Goal: Task Accomplishment & Management: Manage account settings

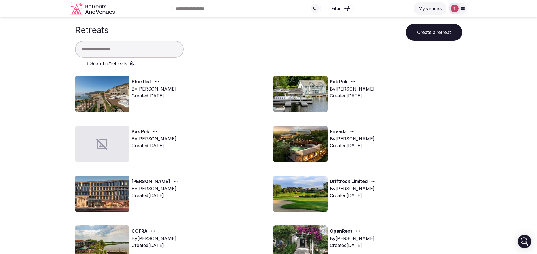
click at [436, 33] on button "Create a retreat" at bounding box center [433, 32] width 57 height 17
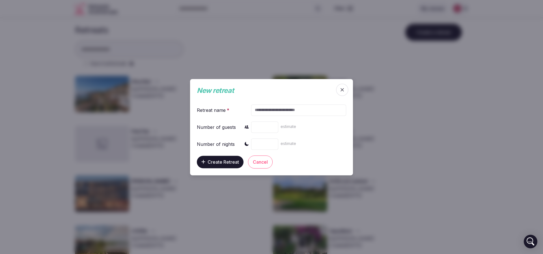
click at [276, 109] on input "text" at bounding box center [298, 109] width 95 height 11
paste input "******"
type input "******"
click at [269, 127] on input "number" at bounding box center [264, 126] width 27 height 11
click at [266, 128] on input "number" at bounding box center [264, 126] width 27 height 11
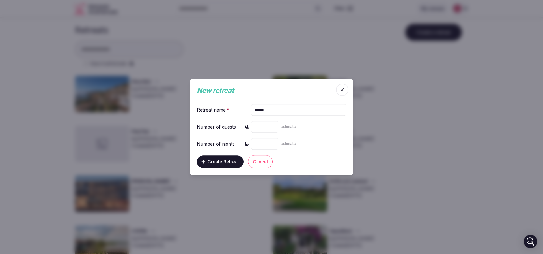
type input "**"
click at [262, 138] on div "estimate" at bounding box center [298, 144] width 95 height 14
click at [262, 144] on input "number" at bounding box center [264, 143] width 27 height 11
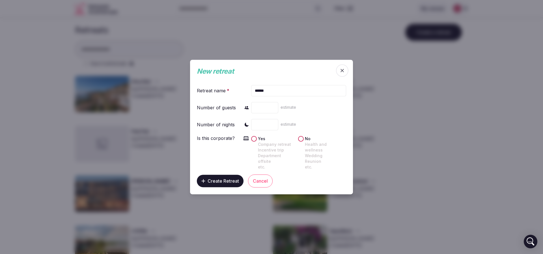
type input "*"
drag, startPoint x: 229, startPoint y: 167, endPoint x: 227, endPoint y: 171, distance: 3.8
click at [228, 170] on form "Retreat name * ****** Number of guests ** estimate Number of nights * estimate …" at bounding box center [271, 133] width 149 height 107
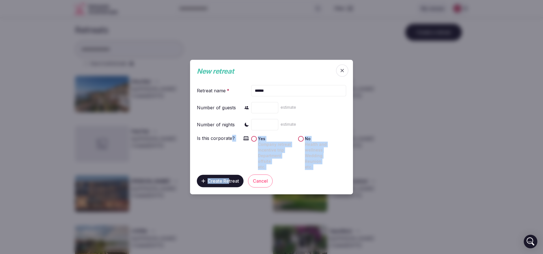
click at [225, 178] on span "Create Retreat" at bounding box center [223, 181] width 31 height 6
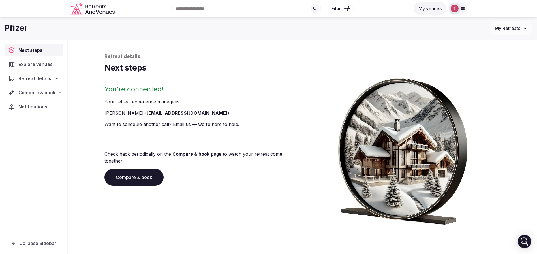
click at [134, 174] on link "Compare & book" at bounding box center [133, 177] width 59 height 17
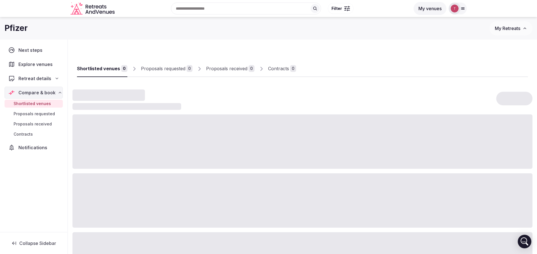
click at [239, 12] on input "text" at bounding box center [246, 9] width 150 height 12
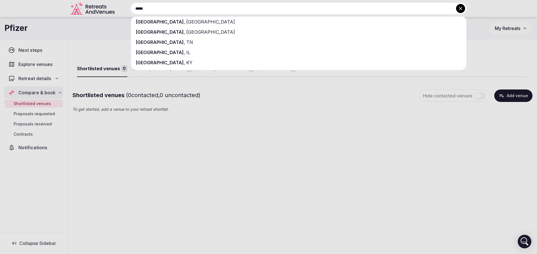
drag, startPoint x: 73, startPoint y: 12, endPoint x: 14, endPoint y: 12, distance: 58.6
click at [117, 12] on div "***** Paris , France Paris , TX Paris , TN Paris , IL Paris , KY" at bounding box center [292, 9] width 350 height 12
type input "******"
click at [168, 21] on div "[GEOGRAPHIC_DATA]" at bounding box center [298, 22] width 335 height 10
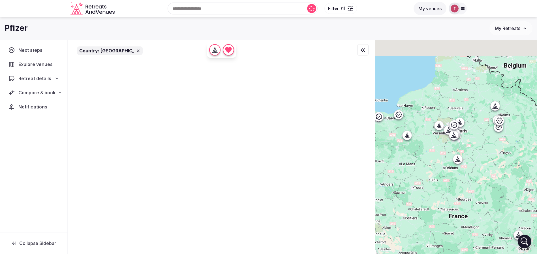
drag, startPoint x: 458, startPoint y: 119, endPoint x: 474, endPoint y: 147, distance: 32.6
click at [474, 147] on div at bounding box center [456, 156] width 162 height 233
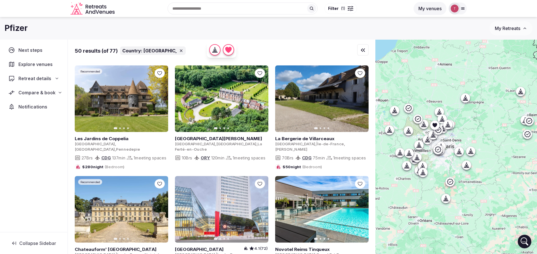
drag, startPoint x: 482, startPoint y: 130, endPoint x: 484, endPoint y: 154, distance: 23.3
click at [484, 154] on div at bounding box center [456, 156] width 162 height 233
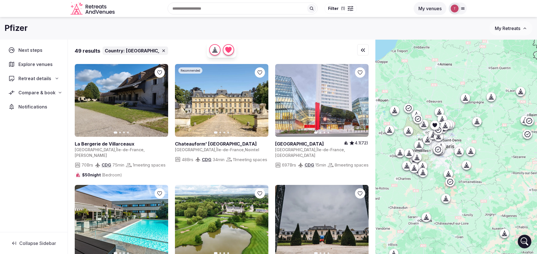
click at [467, 100] on icon at bounding box center [466, 97] width 3 height 5
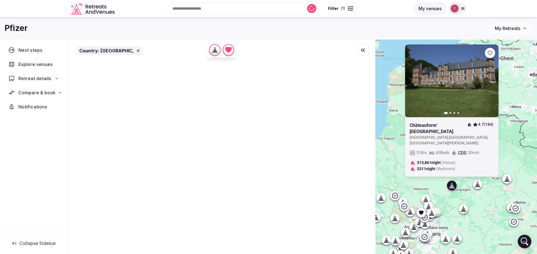
drag, startPoint x: 500, startPoint y: 114, endPoint x: 486, endPoint y: 202, distance: 89.3
click at [486, 202] on div "Previous slide Next slide Châteauform’ Chateau de Bellinglise 4.7 (184) France …" at bounding box center [456, 156] width 162 height 233
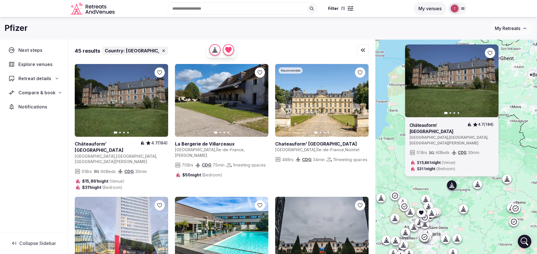
click at [0, 0] on icon at bounding box center [0, 0] width 0 height 0
click at [512, 207] on icon at bounding box center [511, 208] width 6 height 6
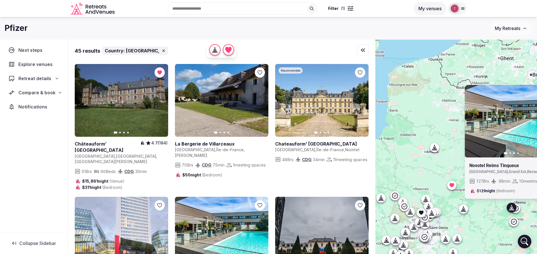
click at [448, 130] on div "Previous slide Next slide Novotel Reims Tinqueux France , Grand Est , Bezannes …" at bounding box center [456, 156] width 162 height 233
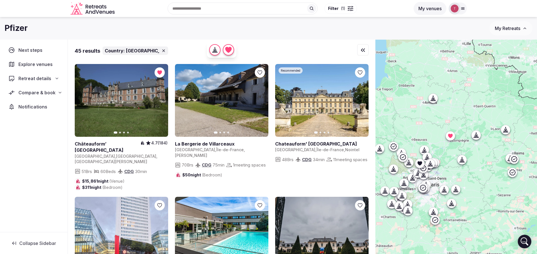
drag, startPoint x: 462, startPoint y: 155, endPoint x: 462, endPoint y: 106, distance: 49.8
click at [461, 104] on div at bounding box center [456, 156] width 162 height 233
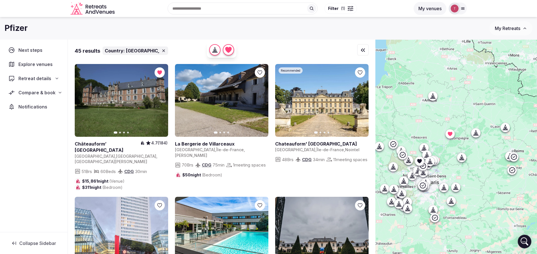
click at [478, 134] on div at bounding box center [456, 156] width 162 height 233
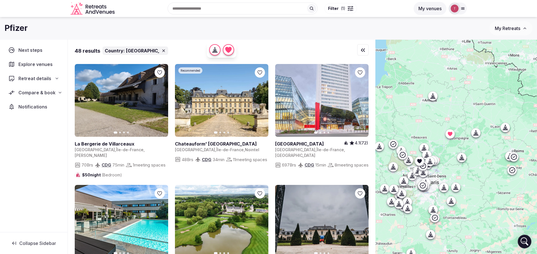
click at [434, 98] on icon at bounding box center [432, 97] width 1 height 2
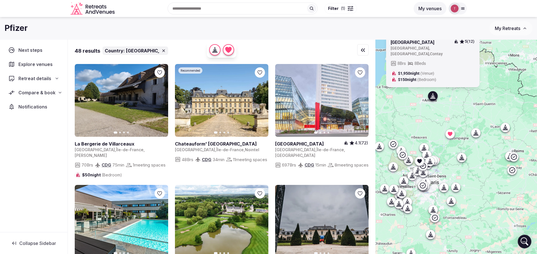
click at [507, 130] on icon at bounding box center [504, 130] width 5 height 0
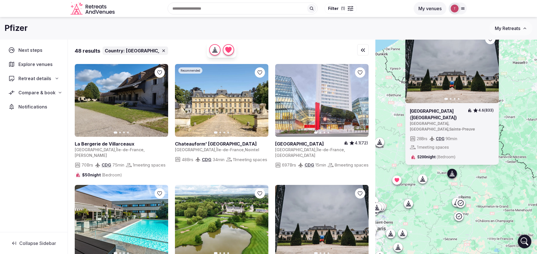
drag, startPoint x: 486, startPoint y: 151, endPoint x: 432, endPoint y: 198, distance: 71.2
click at [432, 198] on div "Previous slide Next slide Domaine de Barive (Château De Barive) 4.6 (833) Franc…" at bounding box center [456, 156] width 162 height 233
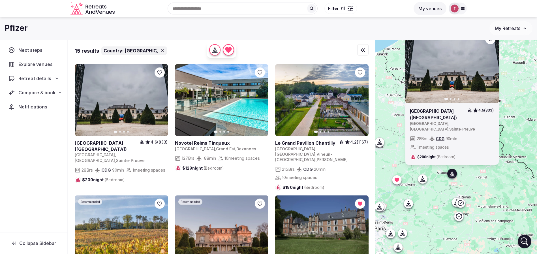
click at [495, 71] on button "Next slide" at bounding box center [490, 66] width 9 height 9
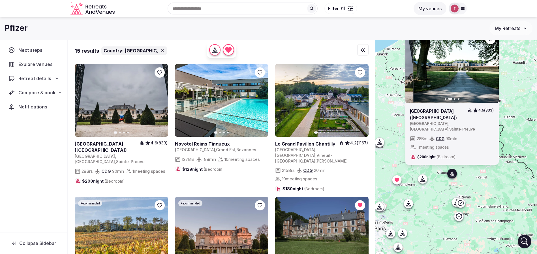
click at [495, 71] on button "Next slide" at bounding box center [490, 66] width 9 height 9
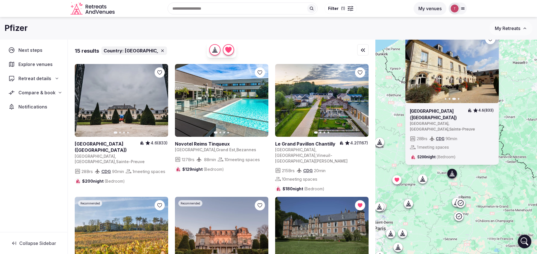
click at [0, 0] on icon at bounding box center [0, 0] width 0 height 0
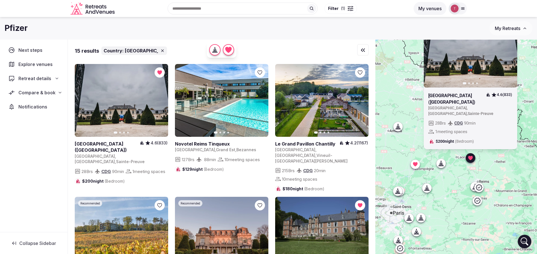
drag, startPoint x: 444, startPoint y: 208, endPoint x: 463, endPoint y: 192, distance: 24.7
click at [463, 192] on div "Previous slide Next slide Domaine de Barive (Château De Barive) 4.6 (833) Franc…" at bounding box center [456, 156] width 162 height 233
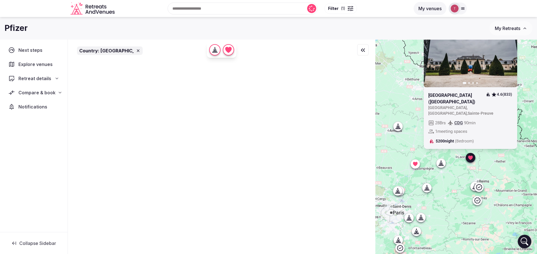
click at [443, 166] on icon at bounding box center [440, 166] width 5 height 0
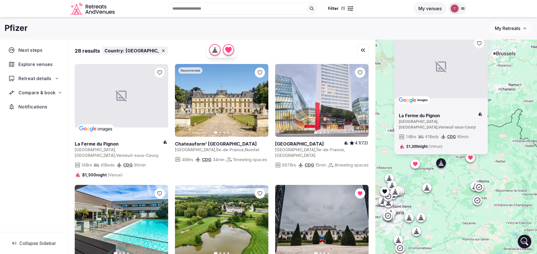
click at [453, 191] on div "images La Ferme du Pignon France , Hauts-de-France , Verneuil-sous-Coucy 14 Brs…" at bounding box center [456, 156] width 162 height 233
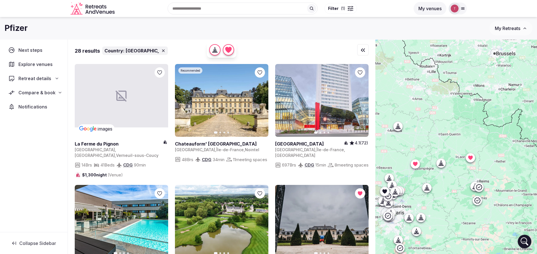
click at [399, 127] on icon at bounding box center [398, 126] width 6 height 6
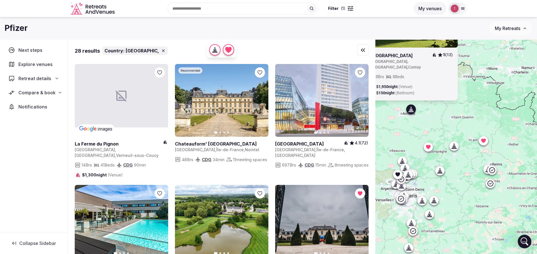
drag, startPoint x: 402, startPoint y: 139, endPoint x: 430, endPoint y: 126, distance: 31.4
click at [416, 116] on div "Château de Contay 5 (12) France , Hauts-de-France , Contay 8 Brs 8 Beds $1,950 …" at bounding box center [456, 156] width 162 height 233
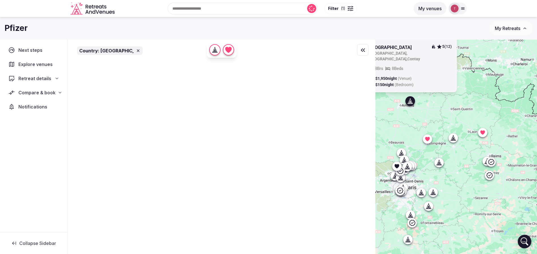
click at [494, 160] on div "Château de Contay 5 (12) France , Hauts-de-France , Contay 8 Brs 8 Beds $1,950 …" at bounding box center [456, 156] width 162 height 233
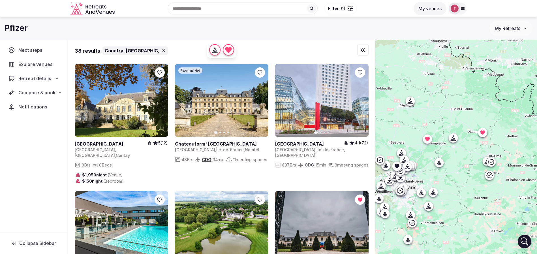
click at [494, 163] on icon at bounding box center [490, 161] width 7 height 7
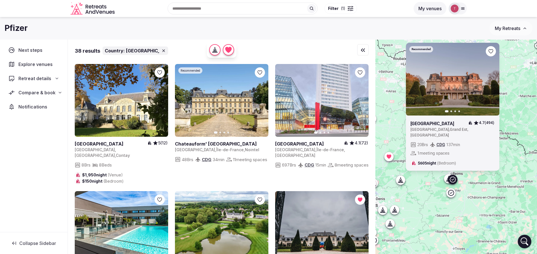
drag, startPoint x: 513, startPoint y: 173, endPoint x: 474, endPoint y: 191, distance: 43.4
click at [474, 191] on div "Recommended Previous slide Next slide Domaine Les Crayères 4.7 (494) France , G…" at bounding box center [456, 156] width 162 height 233
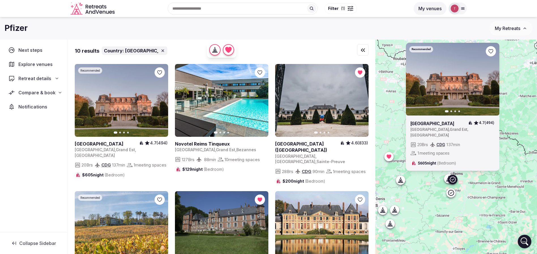
click at [0, 0] on icon at bounding box center [0, 0] width 0 height 0
click at [477, 187] on div "Recommended Previous slide Next slide Domaine Les Crayères 4.7 (494) France , G…" at bounding box center [456, 156] width 162 height 233
click at [448, 179] on div at bounding box center [448, 178] width 9 height 9
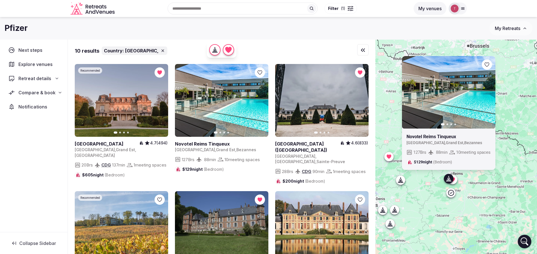
click at [454, 196] on icon at bounding box center [451, 193] width 6 height 6
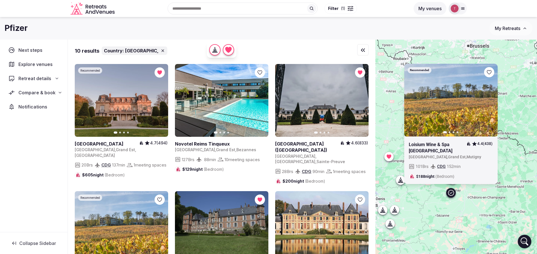
click at [492, 98] on icon "button" at bounding box center [489, 100] width 5 height 5
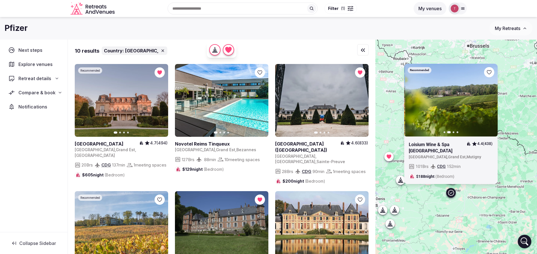
click at [492, 98] on icon "button" at bounding box center [489, 100] width 5 height 5
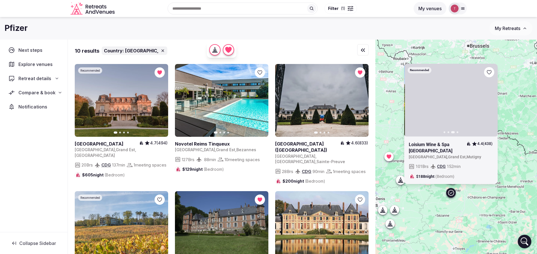
click at [492, 98] on icon "button" at bounding box center [489, 100] width 5 height 5
click at [0, 0] on icon at bounding box center [0, 0] width 0 height 0
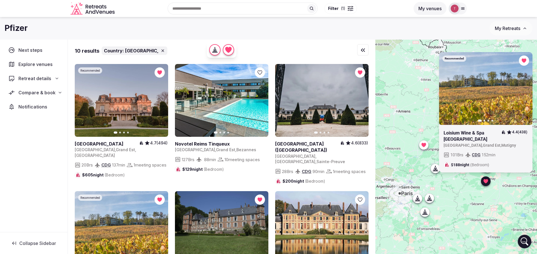
drag, startPoint x: 434, startPoint y: 208, endPoint x: 470, endPoint y: 196, distance: 37.8
click at [470, 196] on div "Recommended Previous slide Next slide Loisium Wine & Spa Hôtel Champagne 4.4 (4…" at bounding box center [456, 156] width 162 height 233
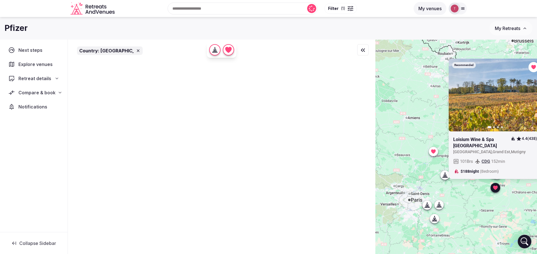
drag, startPoint x: 448, startPoint y: 197, endPoint x: 472, endPoint y: 207, distance: 25.9
click at [472, 207] on div "Recommended Previous slide Next slide Loisium Wine & Spa Hôtel Champagne 4.4 (4…" at bounding box center [456, 156] width 162 height 233
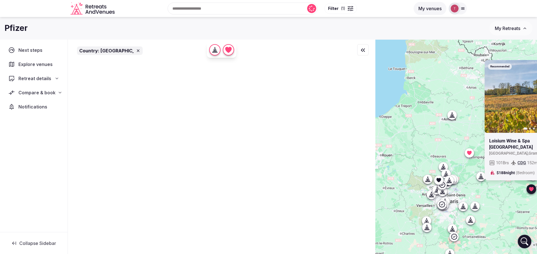
drag, startPoint x: 425, startPoint y: 155, endPoint x: 474, endPoint y: 173, distance: 52.5
click at [448, 153] on div "Recommended Previous slide Next slide Loisium Wine & Spa Hôtel Champagne 4.4 (4…" at bounding box center [456, 156] width 162 height 233
click at [482, 176] on icon at bounding box center [481, 176] width 2 height 1
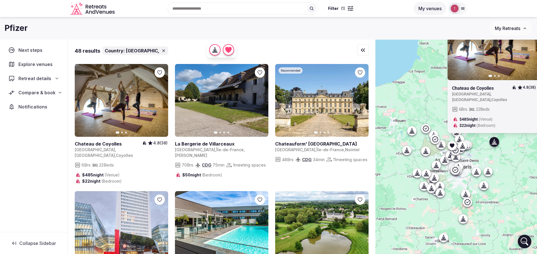
drag, startPoint x: 413, startPoint y: 181, endPoint x: 427, endPoint y: 145, distance: 38.8
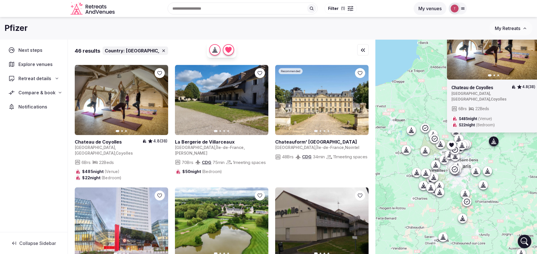
click at [487, 172] on icon at bounding box center [486, 172] width 1 height 2
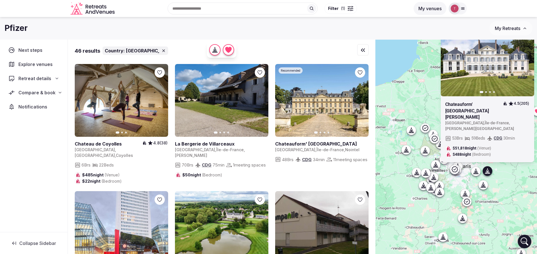
click at [487, 172] on icon at bounding box center [486, 172] width 1 height 2
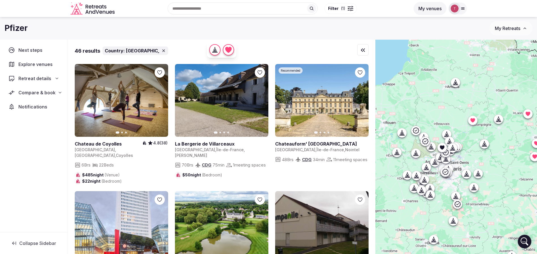
drag, startPoint x: 498, startPoint y: 185, endPoint x: 492, endPoint y: 188, distance: 6.5
click at [492, 188] on div at bounding box center [456, 156] width 162 height 233
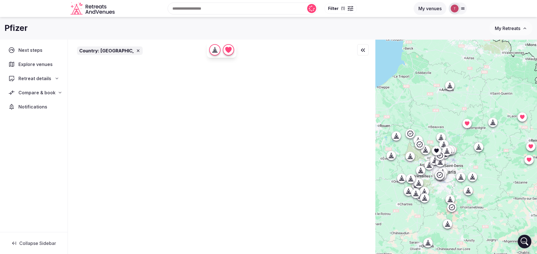
click at [475, 178] on icon at bounding box center [472, 176] width 6 height 6
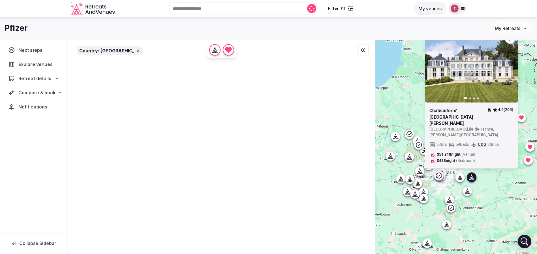
drag, startPoint x: 494, startPoint y: 181, endPoint x: 482, endPoint y: 190, distance: 14.2
click at [482, 190] on div "Previous slide Next slide Chateauform' Château de Crécy-la-Chapelle 4.5 (205) F…" at bounding box center [456, 156] width 162 height 233
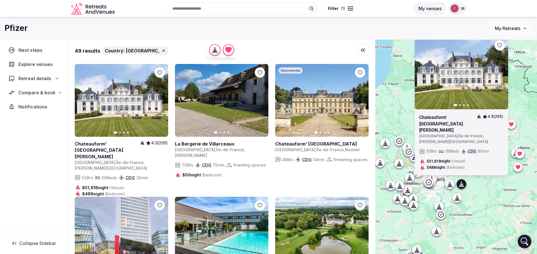
click at [459, 197] on icon at bounding box center [458, 197] width 3 height 5
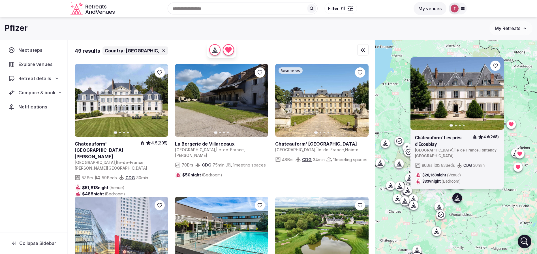
click at [440, 209] on icon at bounding box center [439, 208] width 1 height 2
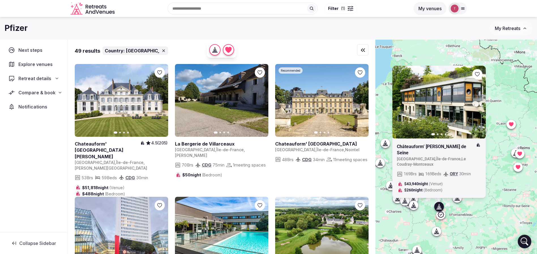
click at [444, 213] on icon at bounding box center [440, 214] width 7 height 7
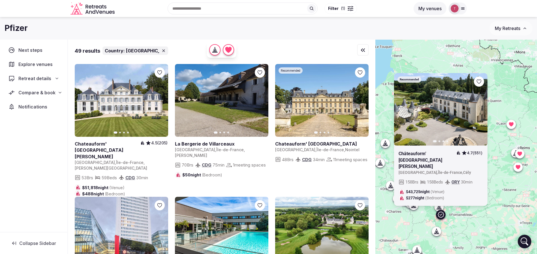
click at [0, 0] on icon at bounding box center [0, 0] width 0 height 0
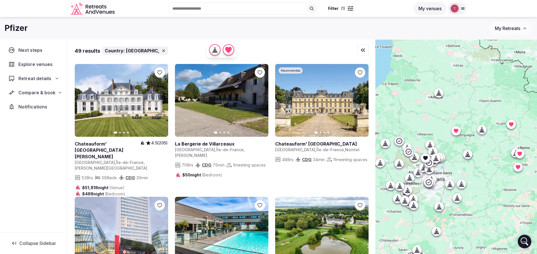
click at [502, 226] on div "Recommended Previous slide Next slide Châteauform’ Campus de Cély 4.7 (551) Fra…" at bounding box center [456, 156] width 162 height 233
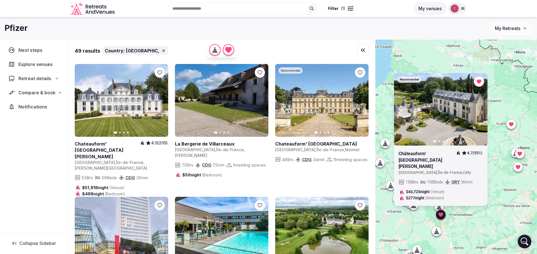
click at [472, 239] on div "Recommended Previous slide Next slide Châteauform’ Campus de Cély 4.7 (551) Fra…" at bounding box center [456, 156] width 162 height 233
click at [439, 234] on icon at bounding box center [436, 231] width 6 height 6
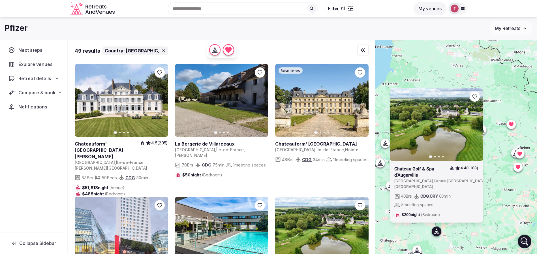
click at [479, 99] on div at bounding box center [474, 96] width 10 height 10
click at [0, 0] on icon at bounding box center [0, 0] width 0 height 0
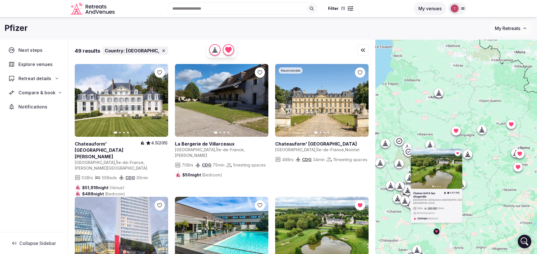
click at [503, 204] on div "Previous slide Next slide Chateau Golf & Spa d'Augerville 4.4 (1108) France , C…" at bounding box center [456, 156] width 162 height 233
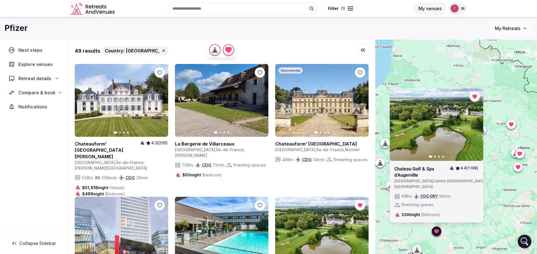
drag, startPoint x: 505, startPoint y: 150, endPoint x: 512, endPoint y: 143, distance: 10.0
click at [512, 143] on div "Previous slide Next slide Chateau Golf & Spa d'Augerville 4.4 (1108) France , C…" at bounding box center [456, 156] width 162 height 233
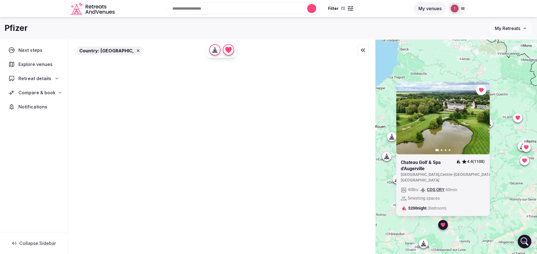
click at [384, 225] on div "Previous slide Next slide Chateau Golf & Spa d'Augerville 4.4 (1108) France , C…" at bounding box center [456, 156] width 162 height 233
click at [406, 225] on div "Previous slide Next slide Chateau Golf & Spa d'Augerville 4.4 (1108) France , C…" at bounding box center [456, 156] width 162 height 233
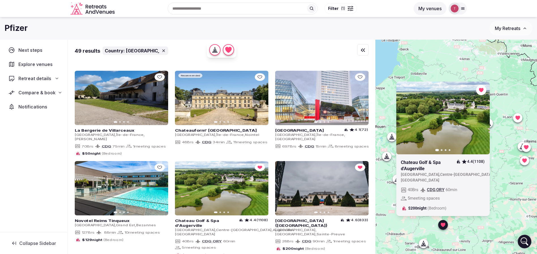
click at [457, 68] on div "Previous slide Next slide Chateau Golf & Spa d'Augerville 4.4 (1108) France , C…" at bounding box center [456, 156] width 162 height 233
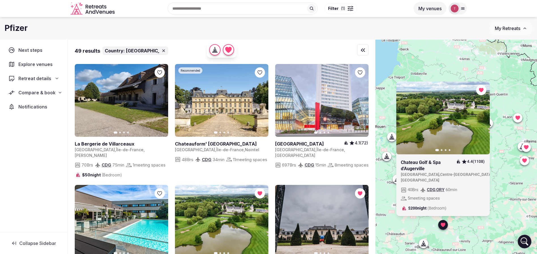
click at [498, 214] on div "Previous slide Next slide Chateau Golf & Spa d'Augerville 4.4 (1108) France , C…" at bounding box center [456, 156] width 162 height 233
click at [498, 66] on div "Previous slide Next slide Chateau Golf & Spa d'Augerville 4.4 (1108) France , C…" at bounding box center [456, 156] width 162 height 233
click at [445, 224] on icon at bounding box center [442, 224] width 5 height 4
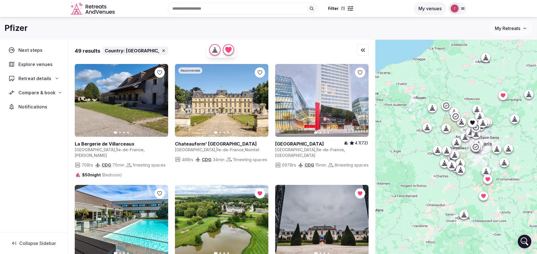
drag, startPoint x: 457, startPoint y: 149, endPoint x: 499, endPoint y: 120, distance: 50.8
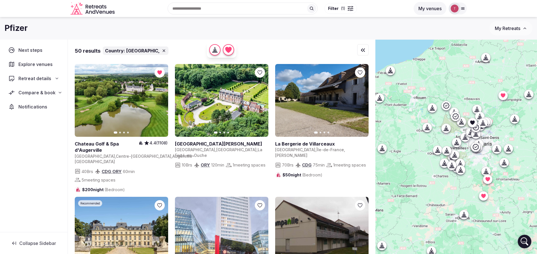
click at [486, 171] on icon at bounding box center [486, 171] width 0 height 1
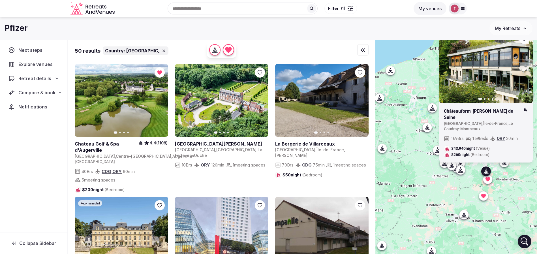
click at [508, 166] on div at bounding box center [503, 162] width 9 height 9
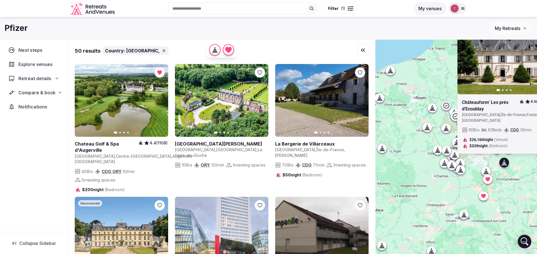
click at [462, 171] on icon at bounding box center [460, 171] width 1 height 2
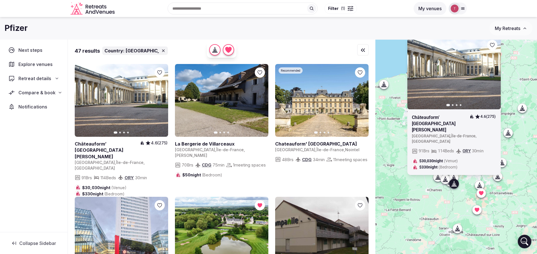
drag, startPoint x: 473, startPoint y: 179, endPoint x: 467, endPoint y: 194, distance: 16.1
click at [467, 194] on div "Previous slide Next slide Châteauform’ Chateau de Rochefort 4.6 (275) France , …" at bounding box center [456, 156] width 162 height 233
click at [495, 75] on icon "button" at bounding box center [492, 72] width 5 height 5
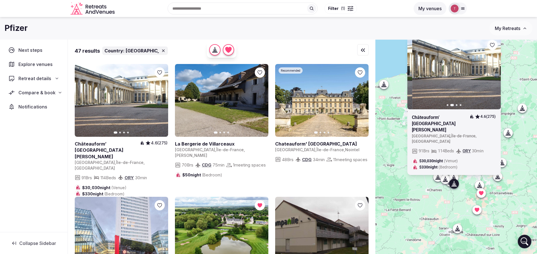
click at [495, 75] on icon "button" at bounding box center [492, 72] width 5 height 5
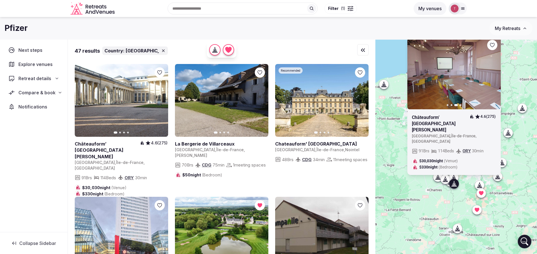
click at [495, 75] on icon "button" at bounding box center [492, 72] width 5 height 5
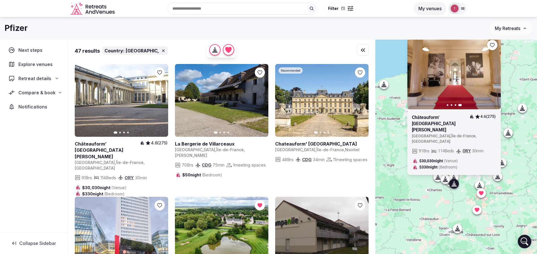
click at [0, 0] on icon at bounding box center [0, 0] width 0 height 0
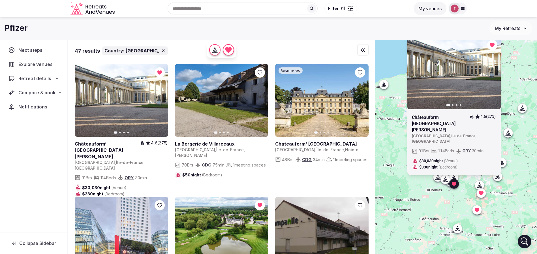
click at [443, 197] on div "Previous slide Next slide Châteauform’ Chateau de Rochefort 4.6 (275) France , …" at bounding box center [456, 156] width 162 height 233
click at [456, 185] on icon at bounding box center [454, 183] width 5 height 4
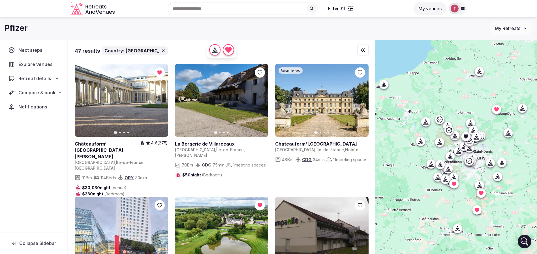
click at [440, 176] on icon at bounding box center [438, 177] width 6 height 6
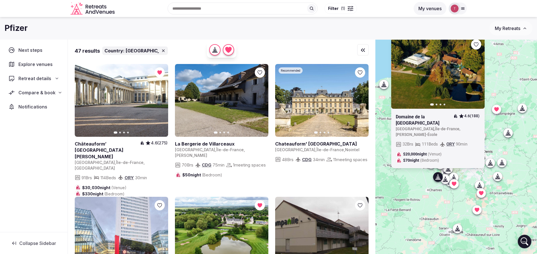
click at [481, 77] on button "Next slide" at bounding box center [476, 72] width 9 height 9
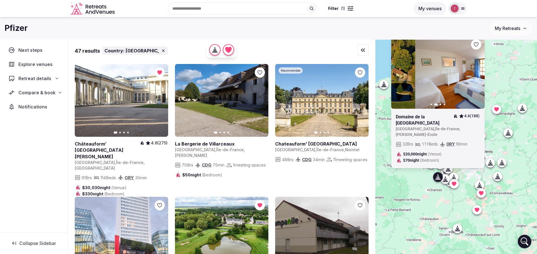
click at [478, 74] on icon "button" at bounding box center [476, 72] width 5 height 5
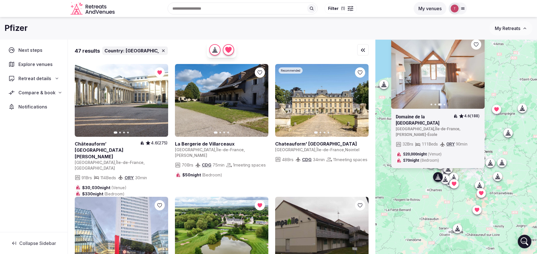
click at [420, 196] on div "Previous slide Next slide Domaine de la Butte Ronde 4.6 (188) France , Île-de-F…" at bounding box center [456, 156] width 162 height 233
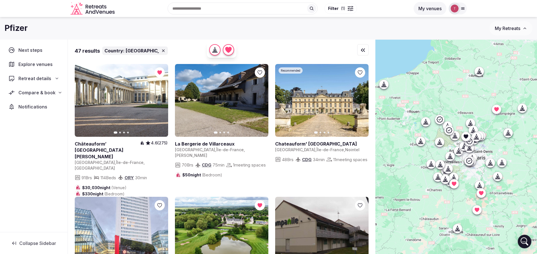
click at [432, 164] on icon at bounding box center [431, 165] width 1 height 2
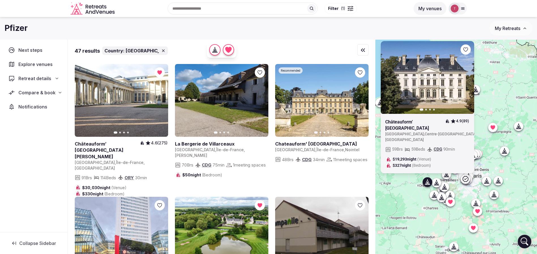
drag, startPoint x: 414, startPoint y: 176, endPoint x: 410, endPoint y: 196, distance: 20.3
click at [410, 196] on div "Previous slide Next slide Châteauform’ Chateau de Herces 4.9 (89) France , Cent…" at bounding box center [456, 156] width 162 height 233
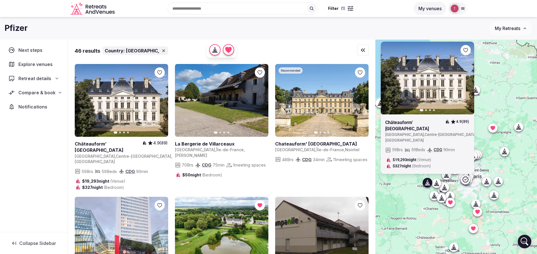
click at [0, 0] on icon at bounding box center [0, 0] width 0 height 0
click at [479, 199] on div at bounding box center [476, 204] width 10 height 10
click at [437, 195] on icon at bounding box center [434, 195] width 6 height 6
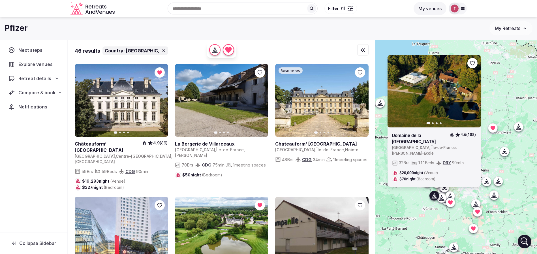
click at [446, 188] on icon at bounding box center [445, 187] width 3 height 5
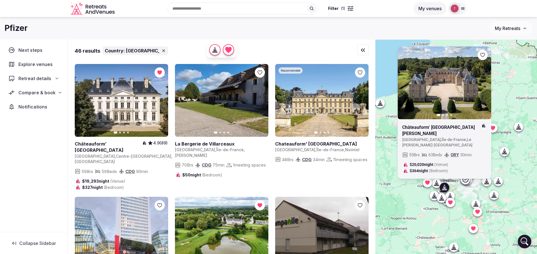
click at [0, 0] on icon at bounding box center [0, 0] width 0 height 0
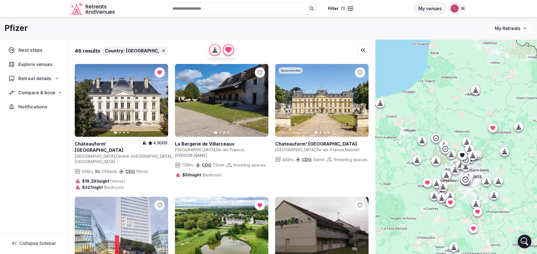
click at [415, 214] on div "Previous slide Next slide Châteauform’ Domaine du Tremblay France , Île-de-Fran…" at bounding box center [456, 156] width 162 height 233
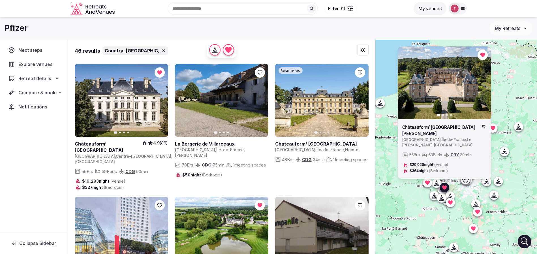
click at [489, 182] on icon at bounding box center [487, 181] width 6 height 6
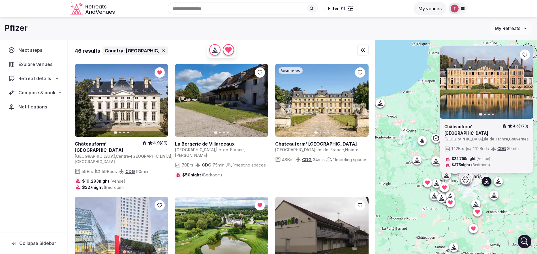
click at [0, 0] on icon at bounding box center [0, 0] width 0 height 0
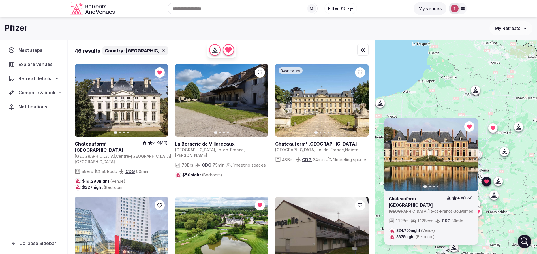
click at [450, 101] on div "Previous slide Next slide Châteauform’ Château de Guermantes 4.6 (173) France ,…" at bounding box center [456, 156] width 162 height 233
click at [488, 217] on div "Previous slide Next slide Châteauform’ Château de Guermantes 4.6 (173) France ,…" at bounding box center [456, 156] width 162 height 233
click at [497, 131] on div at bounding box center [492, 127] width 9 height 9
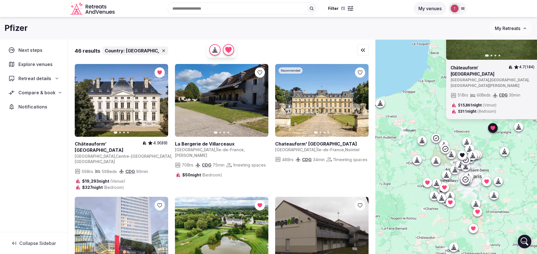
click at [424, 141] on icon at bounding box center [423, 140] width 3 height 5
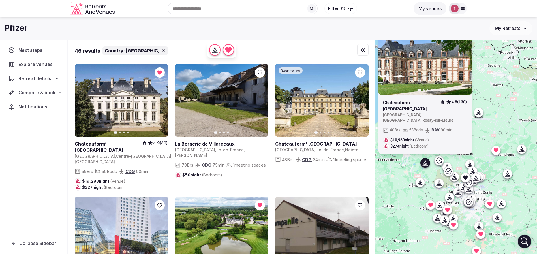
drag, startPoint x: 415, startPoint y: 148, endPoint x: 418, endPoint y: 171, distance: 23.1
click at [418, 171] on div "Previous slide Next slide Châteauform’ Chateau de Rosay 4.8 (130) France , Norm…" at bounding box center [456, 156] width 162 height 233
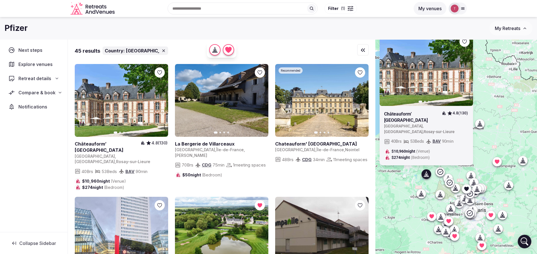
drag, startPoint x: 480, startPoint y: 78, endPoint x: 482, endPoint y: 91, distance: 13.2
click at [482, 91] on div "Previous slide Next slide Châteauform’ Chateau de Rosay 4.8 (130) France , Norm…" at bounding box center [456, 156] width 162 height 233
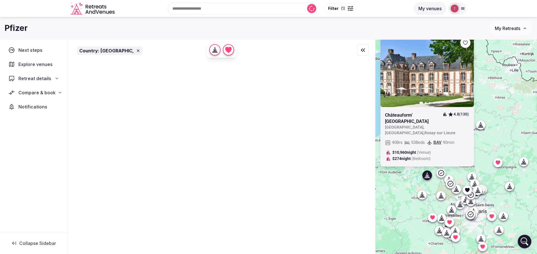
click at [0, 0] on icon at bounding box center [0, 0] width 0 height 0
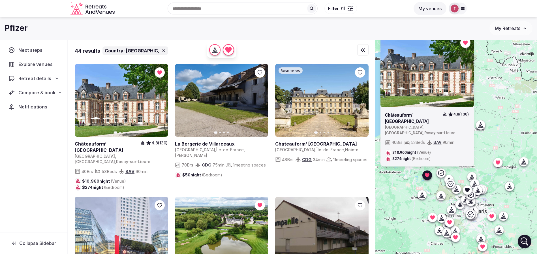
click at [424, 196] on icon at bounding box center [423, 194] width 3 height 5
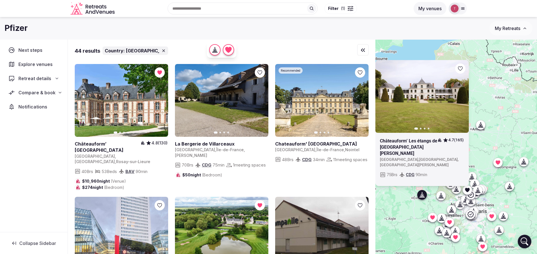
click at [457, 190] on icon at bounding box center [456, 191] width 1 height 2
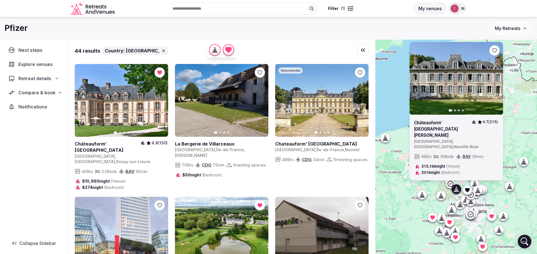
click at [453, 184] on icon at bounding box center [450, 184] width 6 height 6
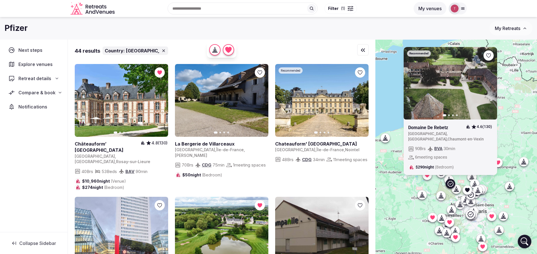
click at [425, 196] on icon at bounding box center [422, 195] width 6 height 6
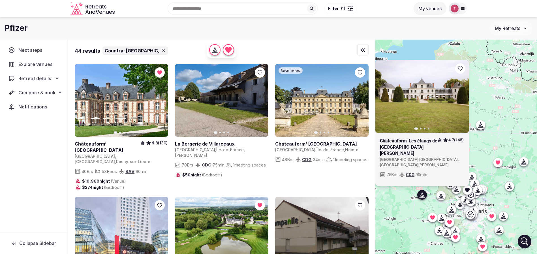
click at [396, 153] on link at bounding box center [409, 147] width 58 height 19
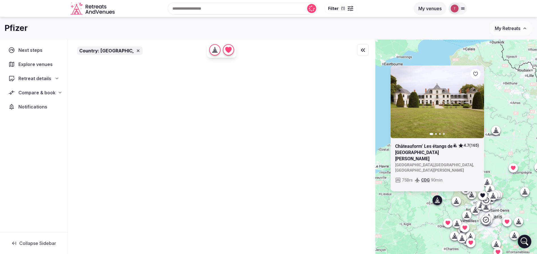
drag, startPoint x: 428, startPoint y: 158, endPoint x: 449, endPoint y: 152, distance: 21.2
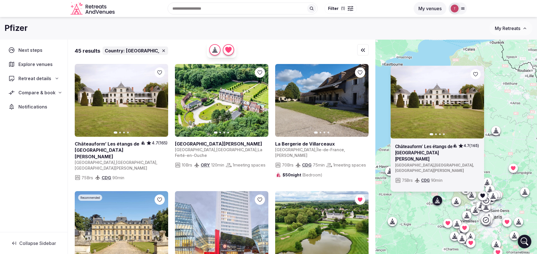
click at [505, 125] on div "Previous slide Next slide Châteauform’ Les étangs de Saint-Aubin 4.7 (165) Fran…" at bounding box center [456, 156] width 162 height 233
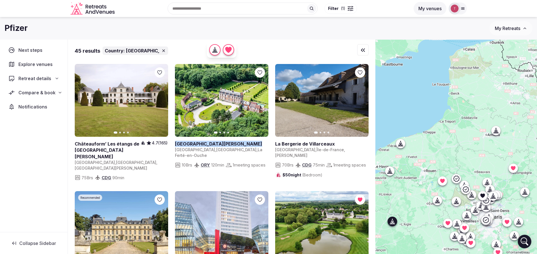
drag, startPoint x: 173, startPoint y: 144, endPoint x: 194, endPoint y: 143, distance: 21.2
copy h2 "Château de Villers-en-Ouche"
click at [459, 201] on icon at bounding box center [456, 201] width 6 height 6
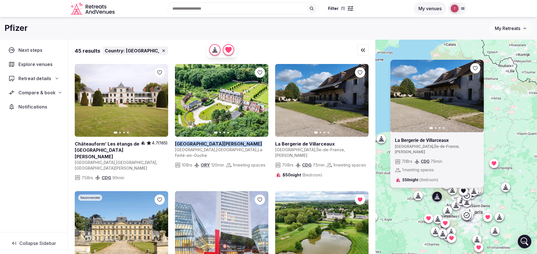
drag, startPoint x: 431, startPoint y: 207, endPoint x: 438, endPoint y: 196, distance: 13.0
click at [429, 207] on div "Previous slide Next slide La Bergerie de Villarceaux France , Île-de-France , C…" at bounding box center [456, 156] width 162 height 233
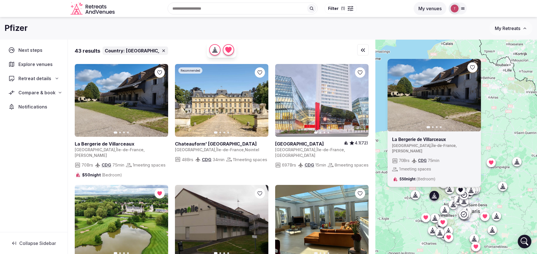
click at [493, 165] on icon at bounding box center [491, 163] width 6 height 6
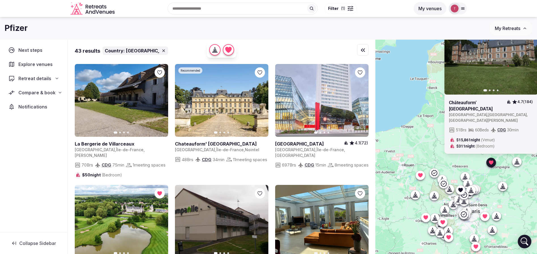
click at [437, 172] on icon at bounding box center [434, 173] width 6 height 6
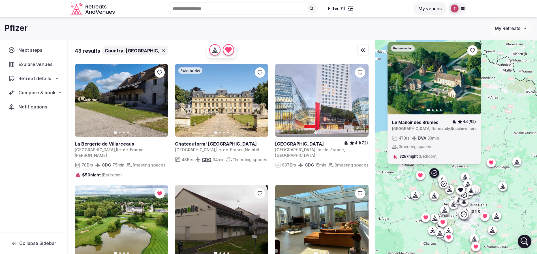
click at [0, 0] on icon at bounding box center [0, 0] width 0 height 0
click at [446, 184] on icon at bounding box center [443, 183] width 7 height 7
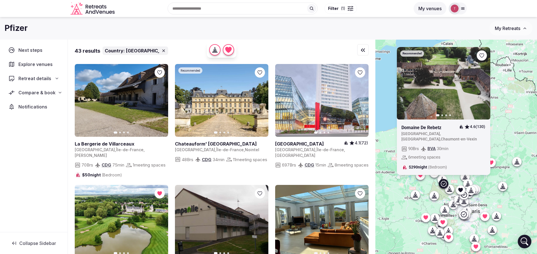
click at [484, 85] on icon "button" at bounding box center [482, 83] width 5 height 5
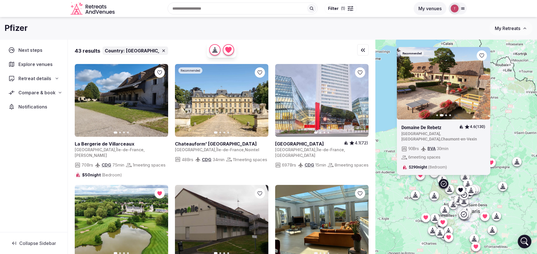
click at [434, 197] on icon at bounding box center [433, 197] width 1 height 2
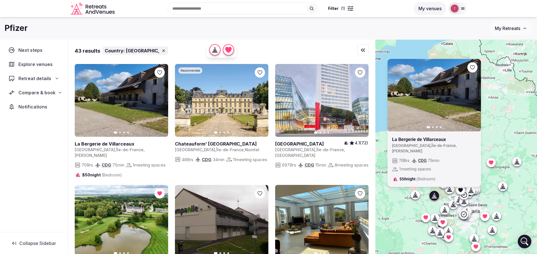
click at [437, 218] on icon at bounding box center [435, 217] width 3 height 5
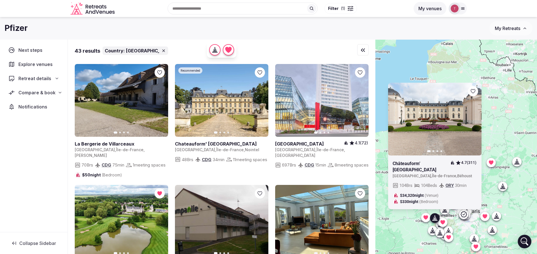
click at [0, 0] on icon at bounding box center [0, 0] width 0 height 0
click at [462, 226] on div "Previous slide Next slide Châteauform’ Domaine de Behoust 4.7 (311) France , Îl…" at bounding box center [456, 156] width 162 height 233
click at [0, 0] on icon at bounding box center [0, 0] width 0 height 0
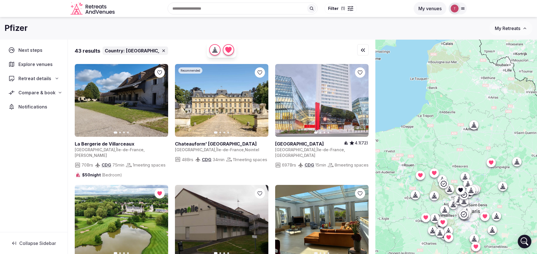
click at [437, 196] on icon at bounding box center [434, 195] width 6 height 6
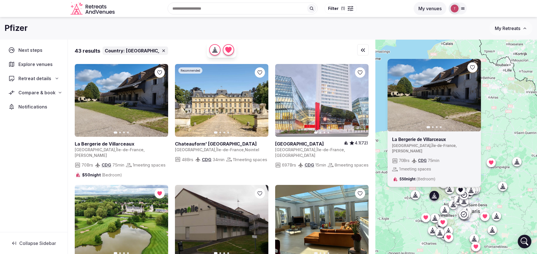
click at [447, 210] on icon at bounding box center [444, 210] width 6 height 6
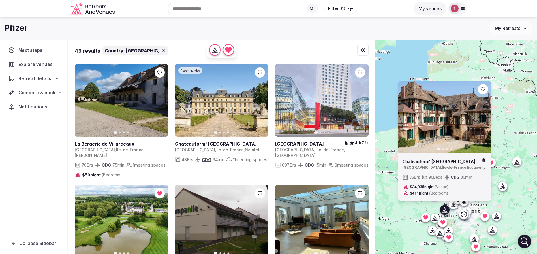
click at [0, 0] on icon at bounding box center [0, 0] width 0 height 0
click at [437, 218] on icon at bounding box center [434, 218] width 6 height 6
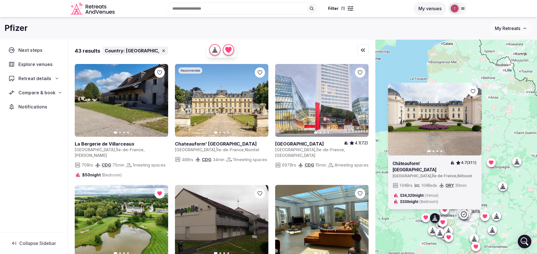
click at [0, 0] on icon at bounding box center [0, 0] width 0 height 0
click at [475, 227] on div "Previous slide Next slide Châteauform’ Domaine de Behoust 4.7 (311) France , Îl…" at bounding box center [456, 156] width 162 height 233
click at [451, 229] on icon at bounding box center [448, 230] width 6 height 6
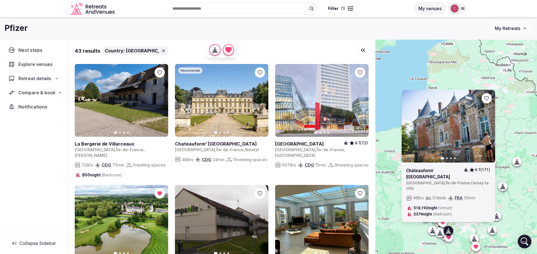
click at [442, 231] on icon at bounding box center [440, 232] width 6 height 6
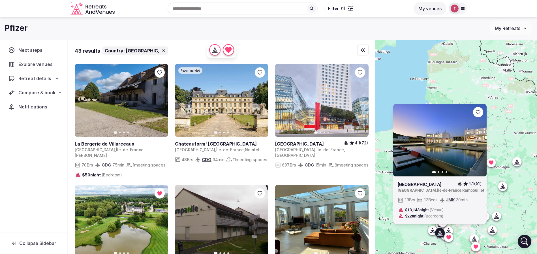
click at [432, 231] on icon at bounding box center [432, 230] width 6 height 6
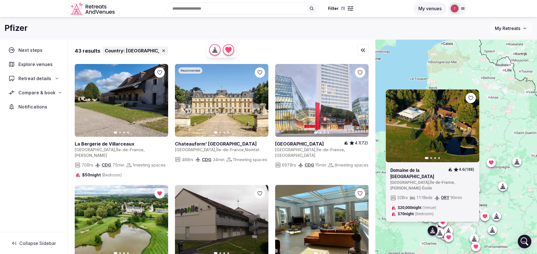
click at [0, 0] on icon at bounding box center [0, 0] width 0 height 0
click at [487, 215] on icon at bounding box center [484, 216] width 5 height 4
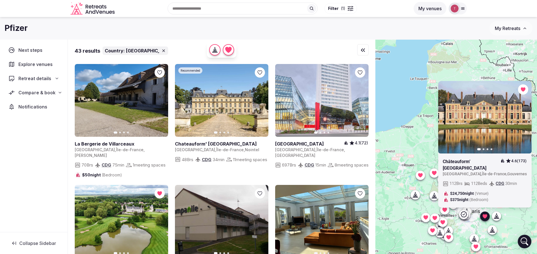
click at [47, 98] on div "Compare & book" at bounding box center [34, 93] width 58 height 12
click at [50, 94] on span "Compare & book" at bounding box center [36, 92] width 37 height 7
click at [48, 92] on span "Compare & book" at bounding box center [36, 92] width 37 height 7
click at [46, 96] on div "Compare & book" at bounding box center [34, 93] width 58 height 12
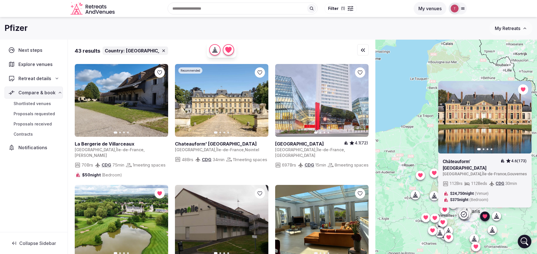
click at [42, 105] on span "Shortlisted venues" at bounding box center [32, 104] width 37 height 6
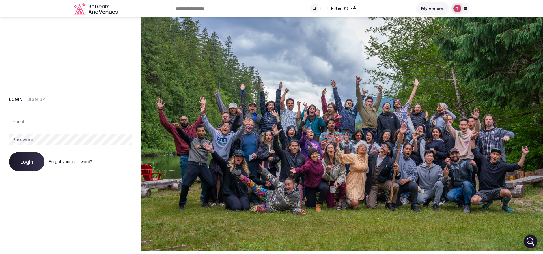
click at [65, 125] on input "Email" at bounding box center [70, 121] width 123 height 11
type input "**********"
click at [22, 167] on button "Login" at bounding box center [26, 161] width 35 height 19
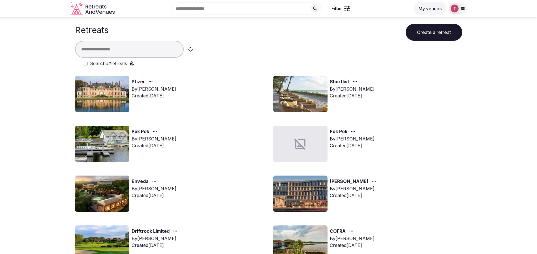
click at [421, 95] on div "Shortlist By Thiago Martins Created Aug 22nd, 2025" at bounding box center [367, 94] width 189 height 36
click at [106, 96] on img at bounding box center [102, 94] width 54 height 36
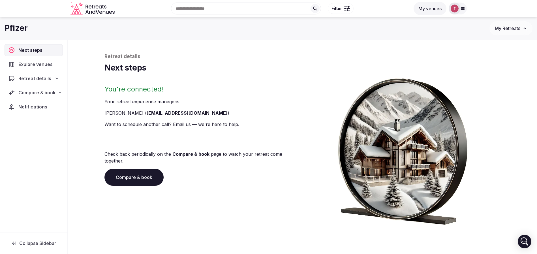
click at [48, 93] on span "Compare & book" at bounding box center [36, 92] width 37 height 7
click at [52, 79] on div "Retreat details" at bounding box center [33, 78] width 50 height 7
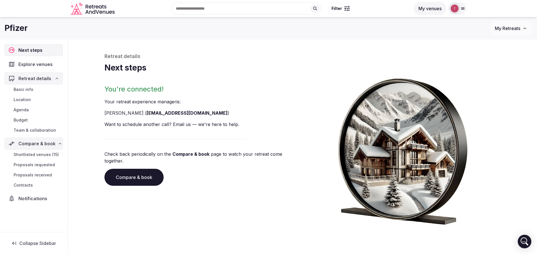
click at [46, 132] on span "Team & collaboration" at bounding box center [35, 130] width 42 height 6
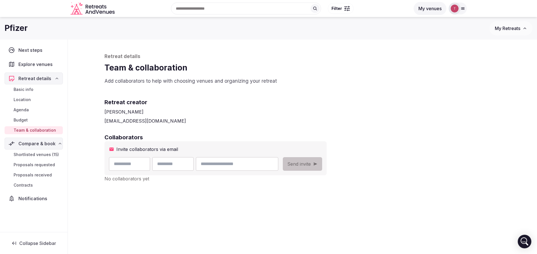
click at [278, 166] on input "email" at bounding box center [237, 164] width 82 height 14
type input "**********"
click at [127, 167] on input "text" at bounding box center [129, 164] width 41 height 14
type input "*****"
click at [186, 163] on input "text" at bounding box center [172, 164] width 41 height 14
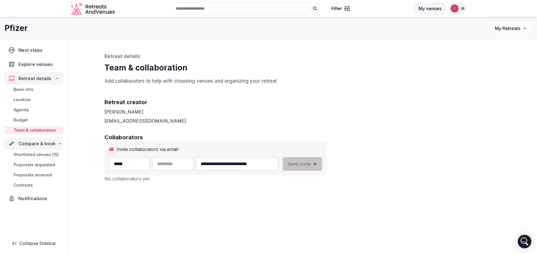
type input "******"
click at [335, 127] on div "**********" at bounding box center [302, 149] width 407 height 219
click at [322, 164] on button "Send invite" at bounding box center [302, 164] width 39 height 14
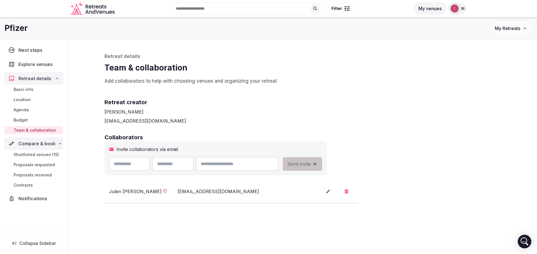
click at [43, 154] on span "Shortlisted venues (15)" at bounding box center [36, 155] width 45 height 6
click at [43, 154] on div "Shortlisted venues (15) Proposals requested Proposals received Contracts" at bounding box center [34, 169] width 58 height 41
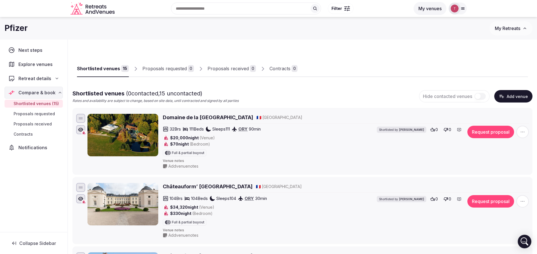
click at [383, 62] on div "Shortlisted venues 15 Proposals requested 0 Proposals received 0 Contracts 0" at bounding box center [302, 64] width 451 height 26
click at [341, 51] on div "Shortlisted venues 15 Proposals requested 0 Proposals received 0 Contracts 0" at bounding box center [302, 64] width 451 height 26
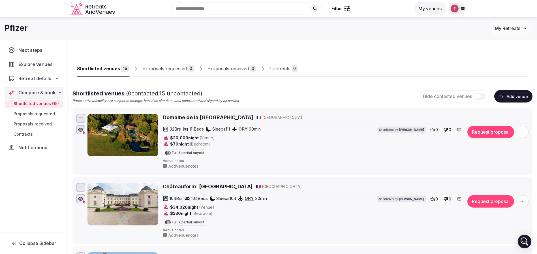
click at [317, 74] on div at bounding box center [412, 72] width 230 height 10
click at [51, 78] on div "Retreat details" at bounding box center [33, 78] width 51 height 7
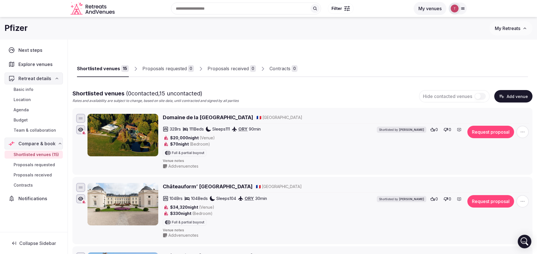
click at [43, 129] on span "Team & collaboration" at bounding box center [35, 130] width 42 height 6
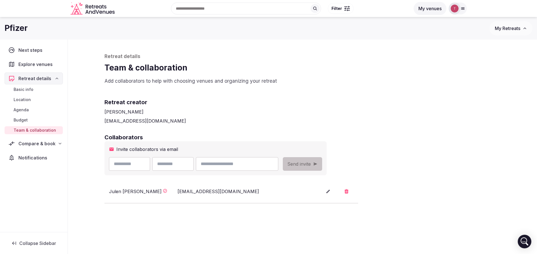
click at [267, 162] on input "email" at bounding box center [237, 164] width 82 height 14
type input "**********"
click at [141, 167] on input "text" at bounding box center [129, 164] width 41 height 14
type input "*"
drag, startPoint x: 144, startPoint y: 167, endPoint x: 59, endPoint y: 163, distance: 85.0
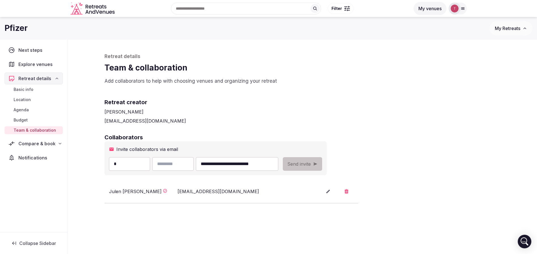
click at [59, 163] on div "**********" at bounding box center [268, 171] width 537 height 263
type input "******"
click at [189, 161] on input "text" at bounding box center [172, 164] width 41 height 14
type input "**********"
click at [409, 93] on div "Retreat creator Thiago Martins thiago@retreatsandvenues.com" at bounding box center [302, 106] width 396 height 35
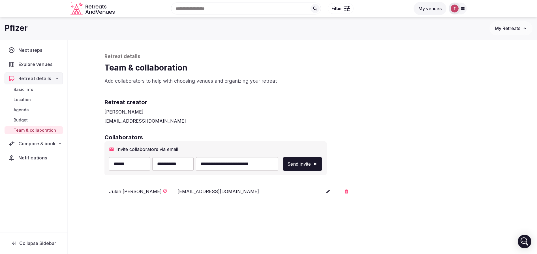
click at [322, 161] on button "Send invite" at bounding box center [302, 164] width 39 height 14
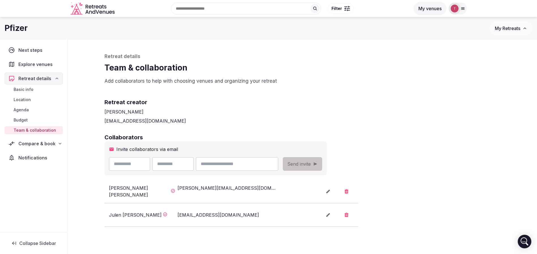
click at [356, 102] on h2 "Retreat creator" at bounding box center [302, 102] width 396 height 8
click at [38, 144] on span "Compare & book" at bounding box center [36, 143] width 37 height 7
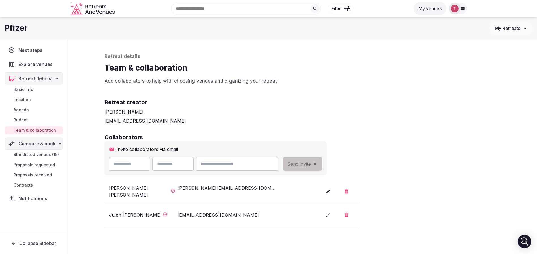
click at [42, 152] on span "Shortlisted venues (15)" at bounding box center [36, 155] width 45 height 6
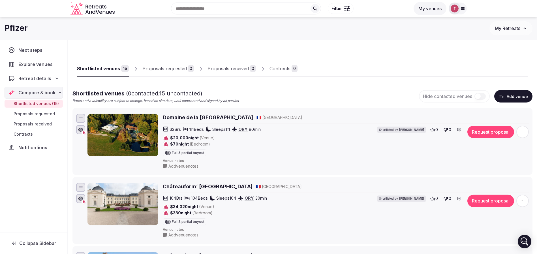
click at [395, 74] on div at bounding box center [412, 72] width 230 height 10
click at [511, 94] on button "Add venue" at bounding box center [513, 96] width 38 height 12
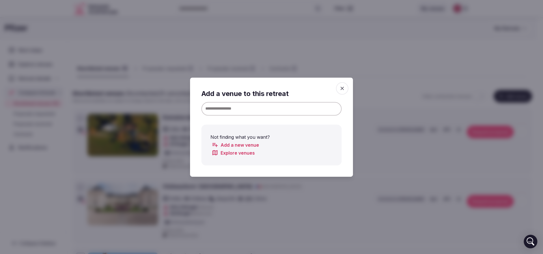
click at [272, 107] on input at bounding box center [271, 109] width 140 height 14
paste input "**********"
click at [256, 109] on input "**********" at bounding box center [271, 109] width 140 height 14
drag, startPoint x: 235, startPoint y: 108, endPoint x: 309, endPoint y: 108, distance: 73.8
click at [309, 108] on input "**********" at bounding box center [271, 109] width 140 height 14
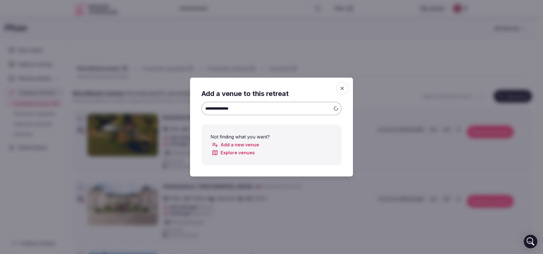
type input "**********"
click at [341, 88] on icon "button" at bounding box center [343, 88] width 6 height 6
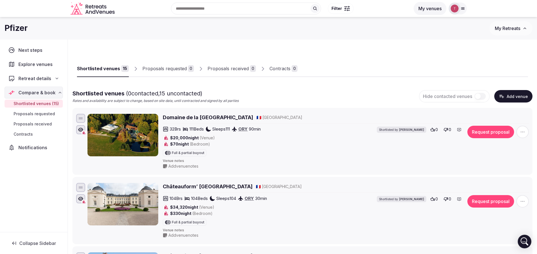
click at [509, 91] on button "Add venue" at bounding box center [513, 96] width 38 height 12
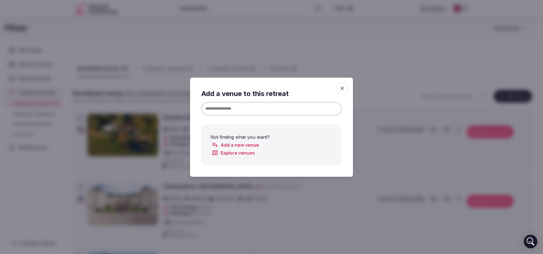
click at [307, 106] on input at bounding box center [271, 109] width 140 height 14
paste input "**********"
click at [233, 107] on input "**********" at bounding box center [271, 109] width 140 height 14
type input "**********"
click at [268, 109] on input "**********" at bounding box center [271, 109] width 140 height 14
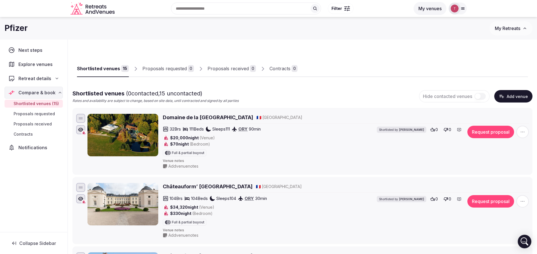
click at [360, 76] on div at bounding box center [412, 72] width 230 height 10
click at [506, 98] on button "Add venue" at bounding box center [513, 96] width 38 height 12
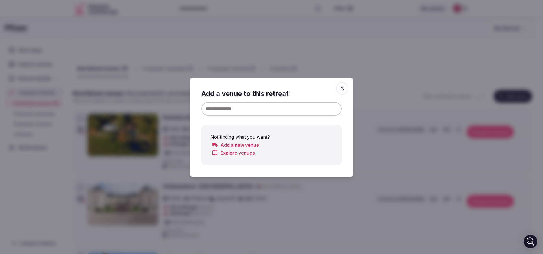
click at [274, 108] on input at bounding box center [271, 109] width 140 height 14
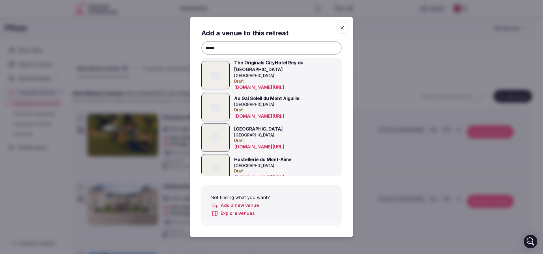
type input "******"
click at [380, 56] on div at bounding box center [271, 127] width 543 height 254
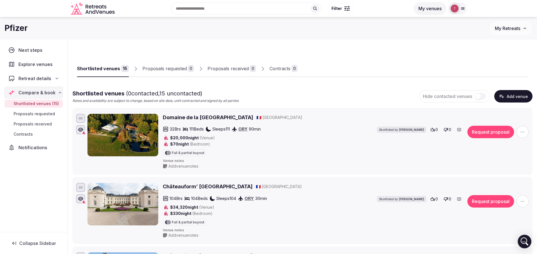
click at [523, 98] on button "Add venue" at bounding box center [513, 96] width 38 height 12
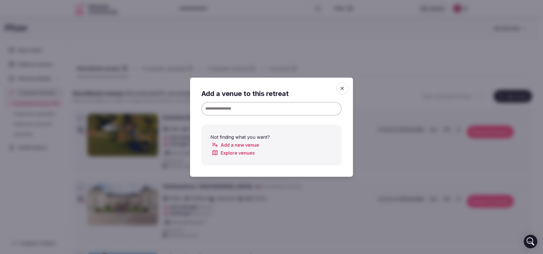
click at [277, 107] on input at bounding box center [271, 109] width 140 height 14
paste input "**********"
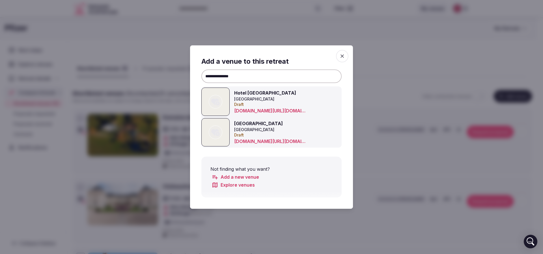
type input "**********"
click at [340, 54] on icon "button" at bounding box center [343, 56] width 6 height 6
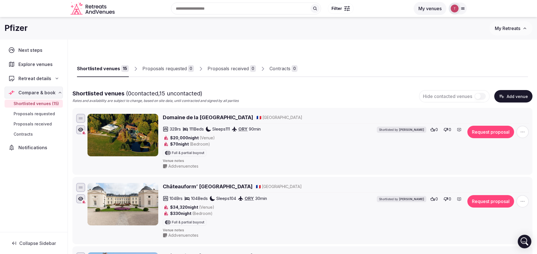
click at [514, 91] on button "Add venue" at bounding box center [513, 96] width 38 height 12
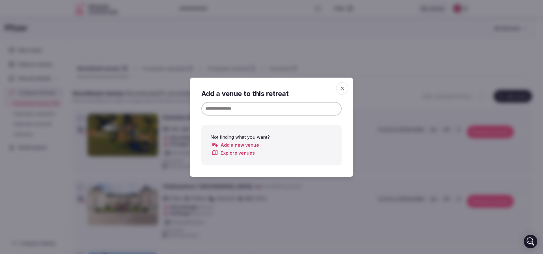
click at [243, 110] on input at bounding box center [271, 109] width 140 height 14
click at [252, 110] on input "**********" at bounding box center [271, 109] width 140 height 14
click at [253, 106] on input "*********" at bounding box center [271, 109] width 140 height 14
click at [253, 107] on input "*********" at bounding box center [271, 109] width 140 height 14
type input "*****"
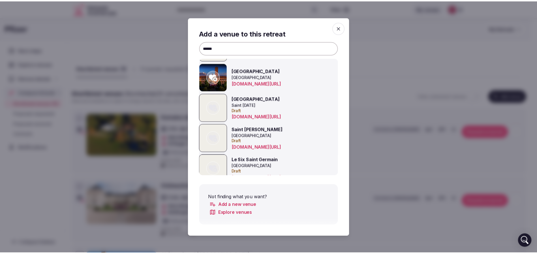
scroll to position [127, 0]
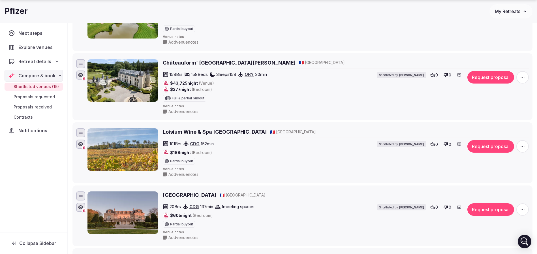
scroll to position [764, 0]
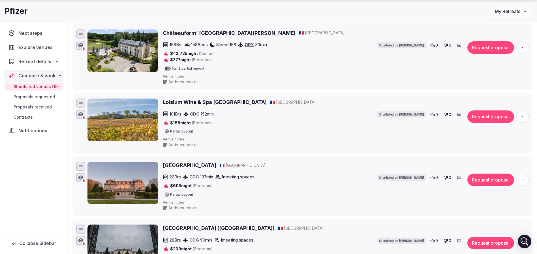
click at [55, 77] on div "Compare & book" at bounding box center [33, 75] width 51 height 7
click at [51, 60] on div "Retreat details" at bounding box center [33, 61] width 51 height 7
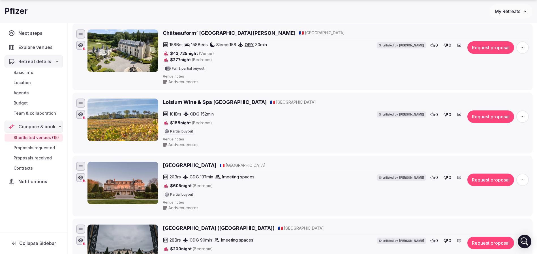
click at [41, 114] on span "Team & collaboration" at bounding box center [35, 113] width 42 height 6
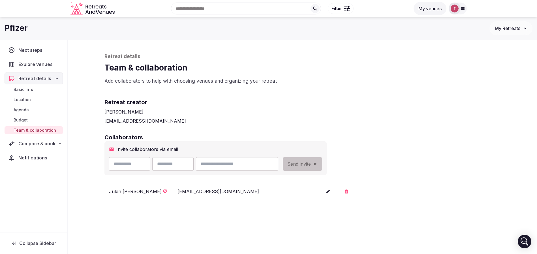
click at [248, 164] on input "email" at bounding box center [237, 164] width 82 height 14
paste input "**********"
click at [232, 165] on input "**********" at bounding box center [237, 164] width 82 height 14
drag, startPoint x: 239, startPoint y: 164, endPoint x: 195, endPoint y: 164, distance: 44.1
click at [195, 164] on div "**********" at bounding box center [193, 164] width 169 height 14
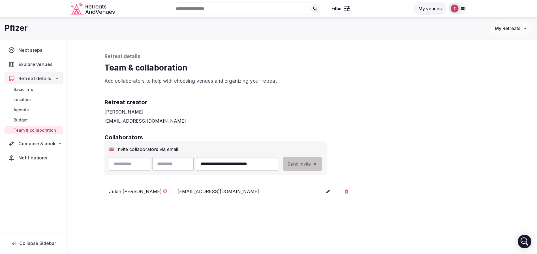
type input "**********"
click at [136, 163] on input "text" at bounding box center [129, 164] width 41 height 14
paste input "*******"
click at [116, 163] on input "*******" at bounding box center [129, 164] width 41 height 14
type input "*******"
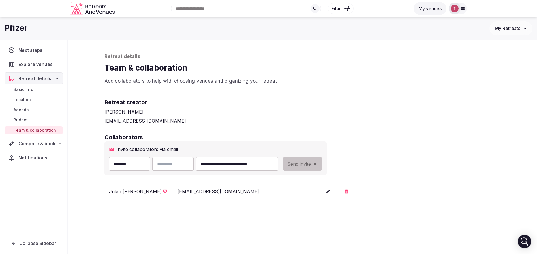
drag, startPoint x: 241, startPoint y: 165, endPoint x: 255, endPoint y: 165, distance: 14.1
click at [255, 165] on input "**********" at bounding box center [237, 164] width 82 height 14
click at [181, 161] on input "text" at bounding box center [172, 164] width 41 height 14
paste input "********"
click at [171, 163] on input "********" at bounding box center [172, 164] width 41 height 14
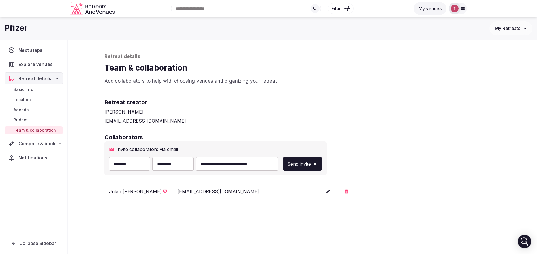
type input "********"
click at [294, 136] on h2 "Collaborators" at bounding box center [302, 137] width 396 height 8
click at [311, 161] on span "Send invite" at bounding box center [298, 163] width 23 height 7
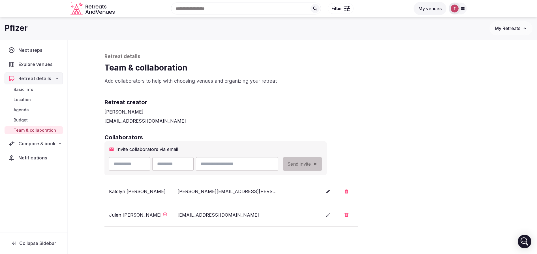
click at [102, 9] on icon "Retreats and Venues company logo" at bounding box center [92, 8] width 45 height 13
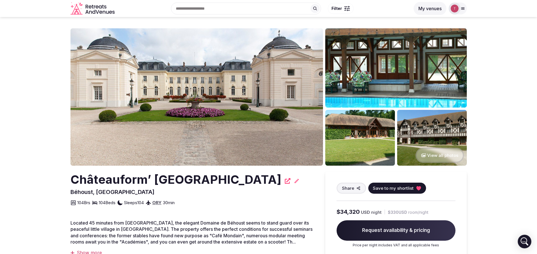
click at [215, 80] on img at bounding box center [196, 96] width 252 height 137
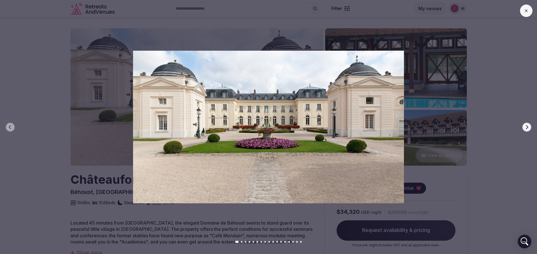
click at [521, 127] on div at bounding box center [265, 127] width 541 height 152
click at [527, 126] on icon "button" at bounding box center [526, 127] width 5 height 5
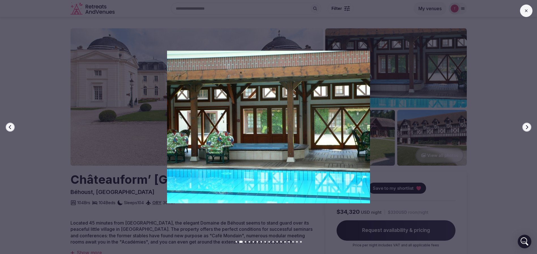
click at [527, 126] on icon "button" at bounding box center [526, 127] width 5 height 5
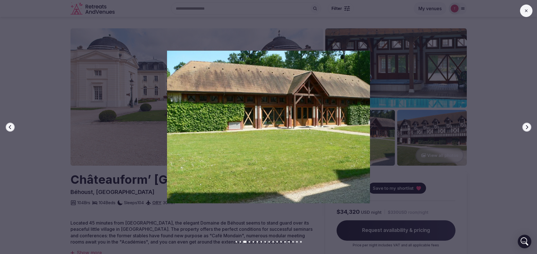
click at [527, 126] on icon "button" at bounding box center [526, 127] width 5 height 5
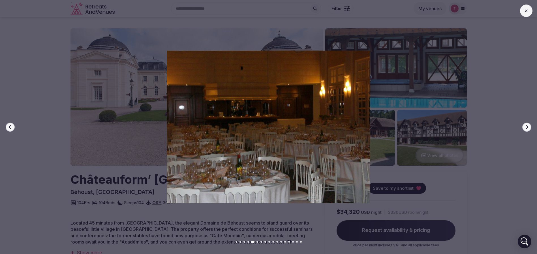
click at [527, 126] on icon "button" at bounding box center [526, 127] width 5 height 5
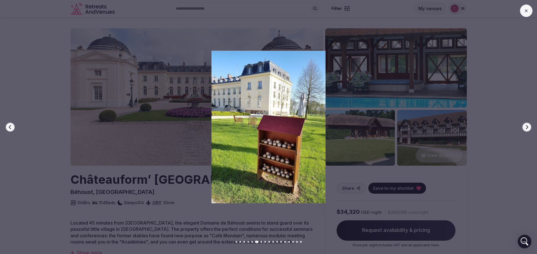
click at [527, 126] on icon "button" at bounding box center [526, 127] width 5 height 5
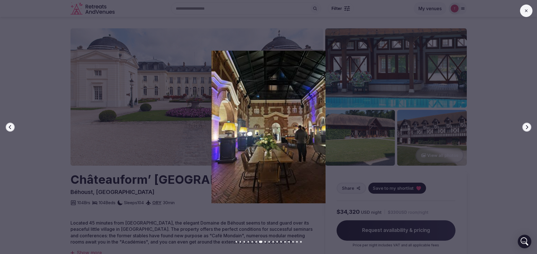
click at [530, 126] on button "Next slide" at bounding box center [526, 127] width 9 height 9
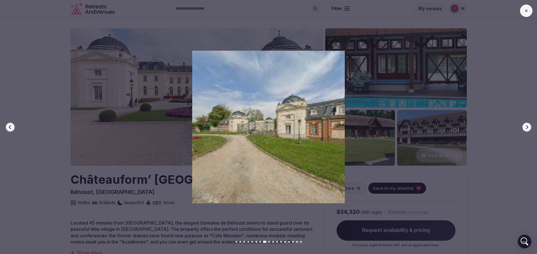
click at [530, 126] on button "Next slide" at bounding box center [526, 127] width 9 height 9
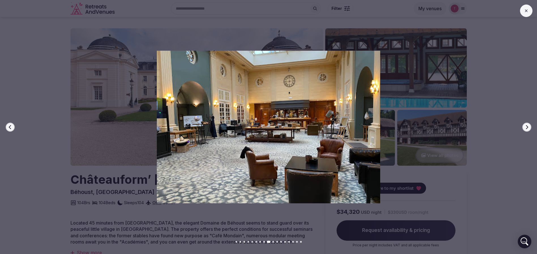
click at [530, 126] on button "Next slide" at bounding box center [526, 127] width 9 height 9
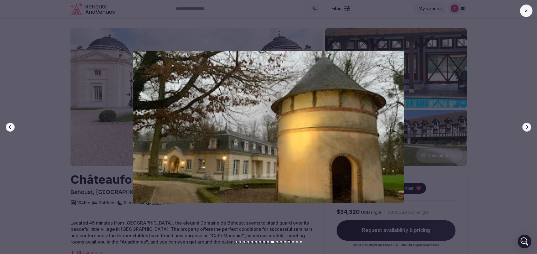
click at [530, 126] on button "Next slide" at bounding box center [526, 127] width 9 height 9
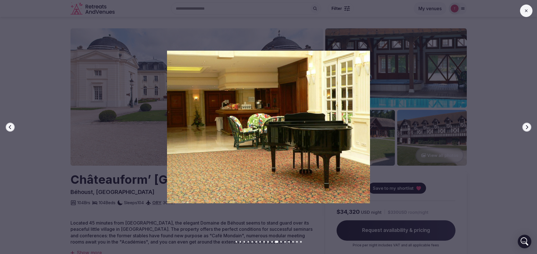
click at [530, 126] on button "Next slide" at bounding box center [526, 127] width 9 height 9
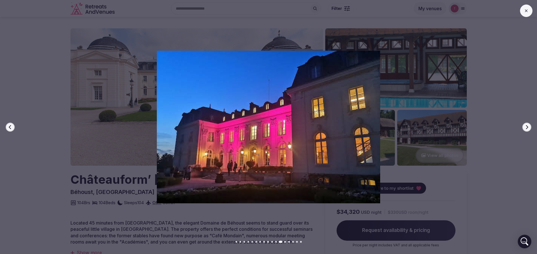
click at [530, 126] on button "Next slide" at bounding box center [526, 127] width 9 height 9
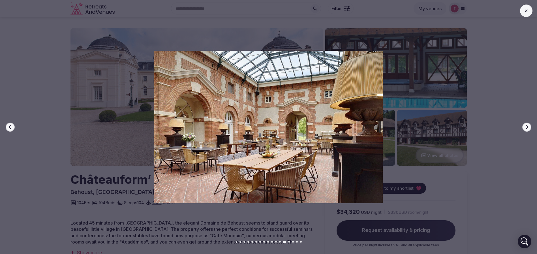
click at [530, 126] on button "Next slide" at bounding box center [526, 127] width 9 height 9
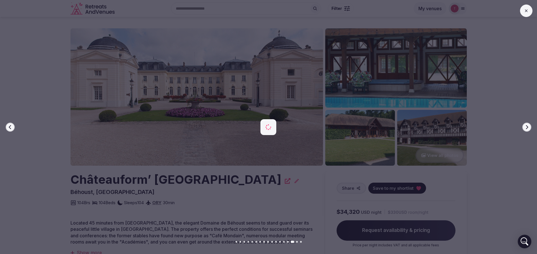
click at [530, 126] on button "Next slide" at bounding box center [526, 127] width 9 height 9
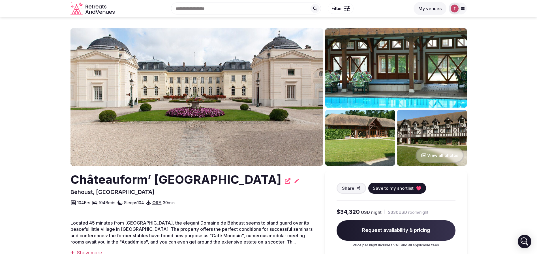
click at [273, 90] on img at bounding box center [196, 96] width 252 height 137
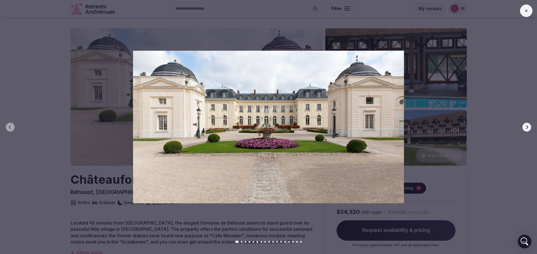
click at [529, 124] on button "Next slide" at bounding box center [526, 127] width 9 height 9
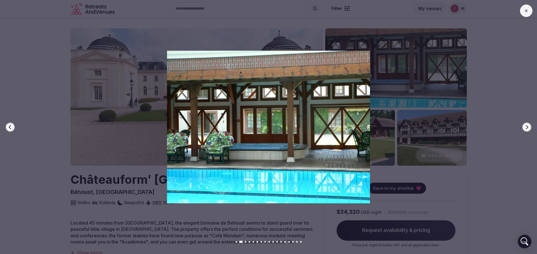
click at [529, 124] on button "Next slide" at bounding box center [526, 127] width 9 height 9
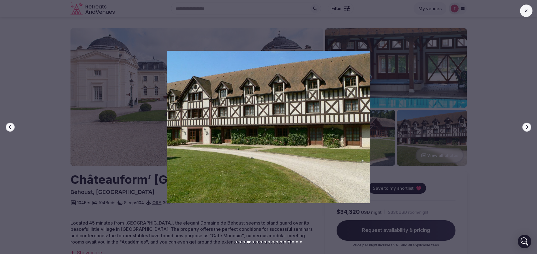
click at [529, 124] on button "Next slide" at bounding box center [526, 127] width 9 height 9
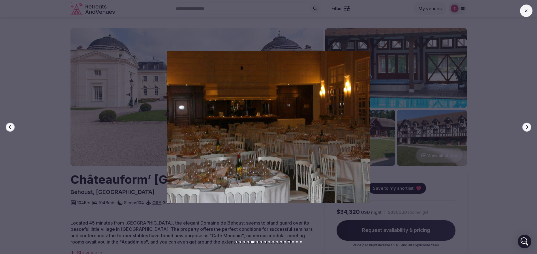
click at [529, 124] on button "Next slide" at bounding box center [526, 127] width 9 height 9
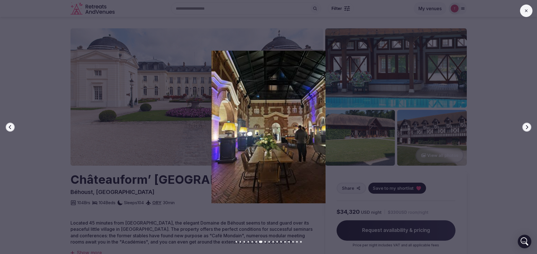
click at [529, 124] on button "Next slide" at bounding box center [526, 127] width 9 height 9
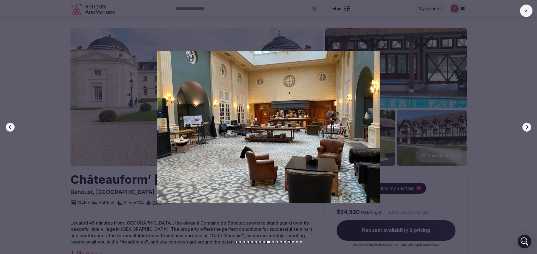
click at [529, 124] on button "Next slide" at bounding box center [526, 127] width 9 height 9
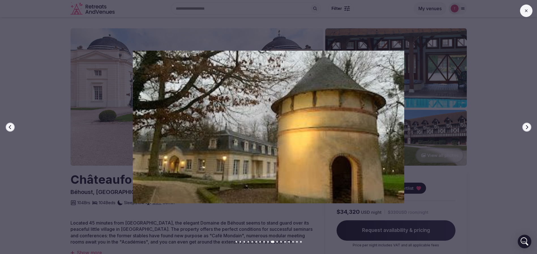
click at [529, 124] on button "Next slide" at bounding box center [526, 127] width 9 height 9
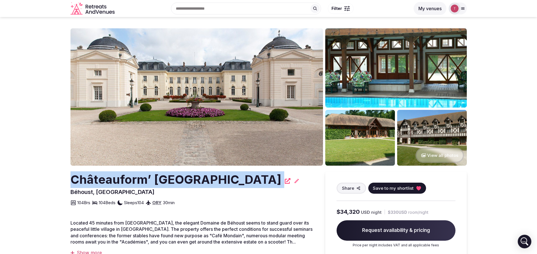
drag, startPoint x: 61, startPoint y: 178, endPoint x: 275, endPoint y: 176, distance: 213.9
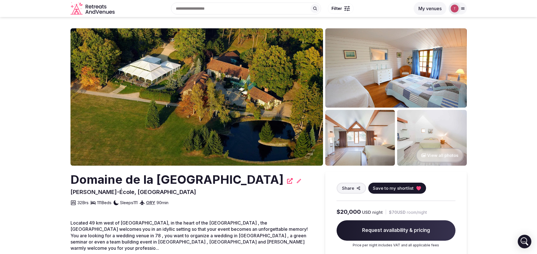
click at [213, 89] on img at bounding box center [196, 96] width 252 height 137
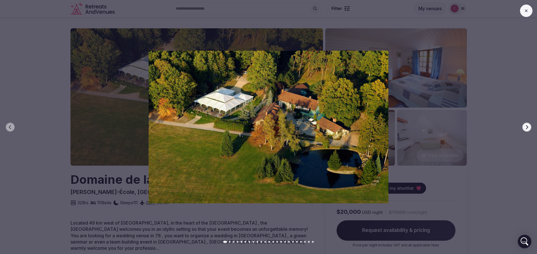
click at [530, 126] on button "Next slide" at bounding box center [526, 127] width 9 height 9
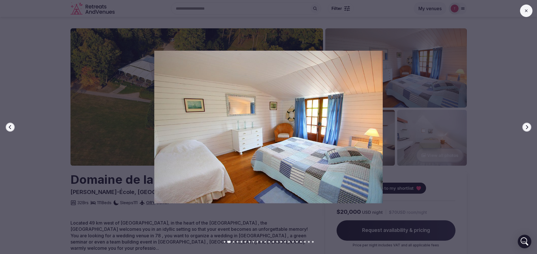
click at [530, 126] on button "Next slide" at bounding box center [526, 127] width 9 height 9
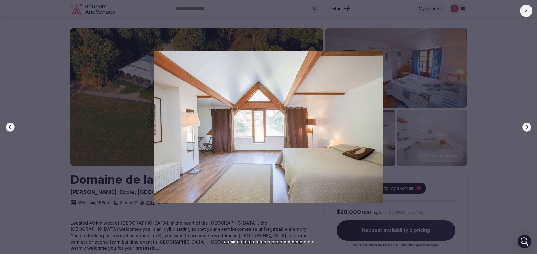
click at [529, 126] on button "Next slide" at bounding box center [526, 127] width 9 height 9
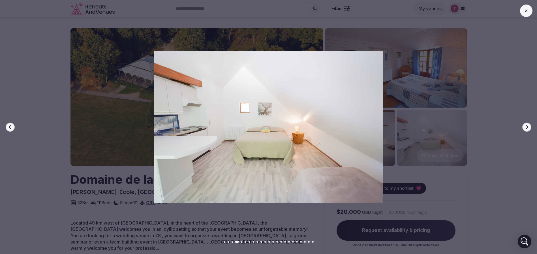
click at [529, 126] on button "Next slide" at bounding box center [526, 127] width 9 height 9
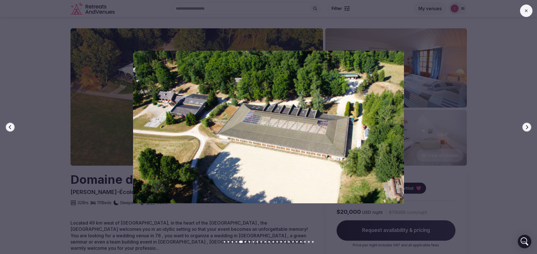
click at [529, 126] on button "Next slide" at bounding box center [526, 127] width 9 height 9
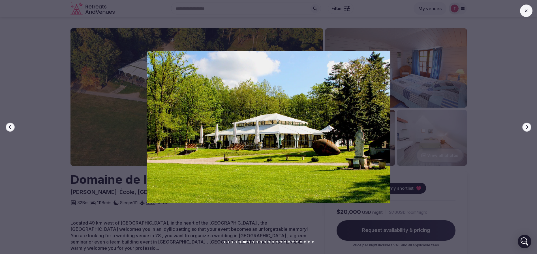
click at [529, 127] on button "Next slide" at bounding box center [526, 127] width 9 height 9
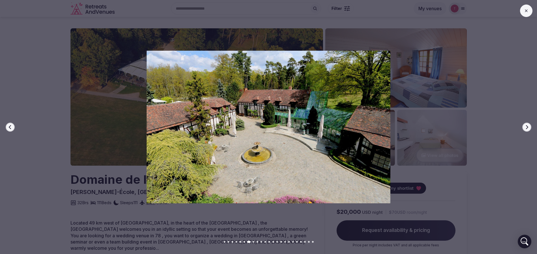
click at [529, 127] on button "Next slide" at bounding box center [526, 127] width 9 height 9
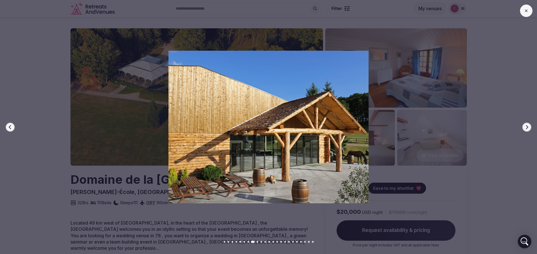
click at [529, 127] on button "Next slide" at bounding box center [526, 127] width 9 height 9
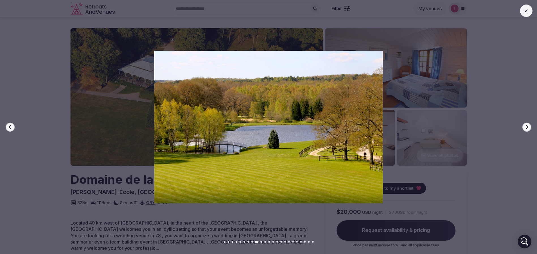
click at [529, 127] on button "Next slide" at bounding box center [526, 127] width 9 height 9
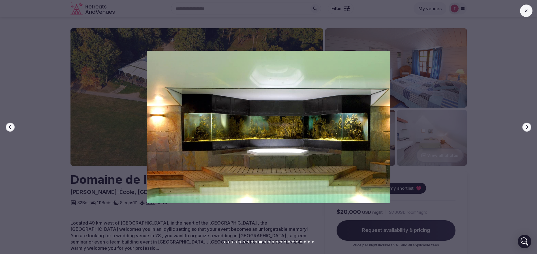
click at [529, 127] on button "Next slide" at bounding box center [526, 127] width 9 height 9
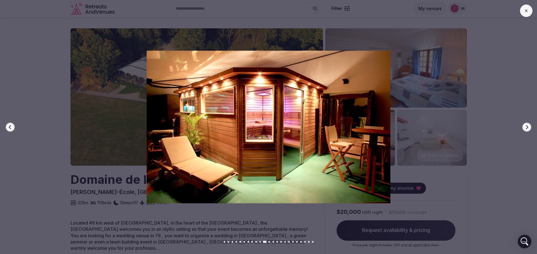
click at [529, 127] on button "Next slide" at bounding box center [526, 127] width 9 height 9
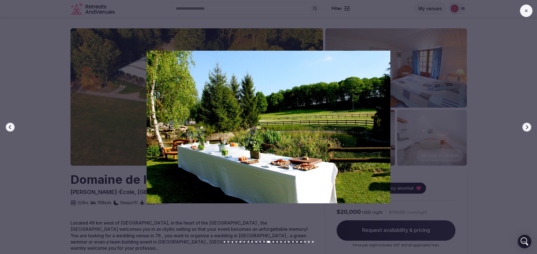
click at [529, 127] on button "Next slide" at bounding box center [526, 127] width 9 height 9
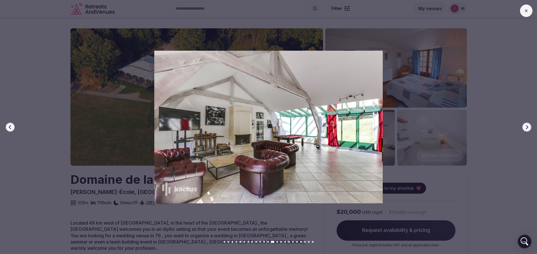
click at [529, 127] on button "Next slide" at bounding box center [526, 127] width 9 height 9
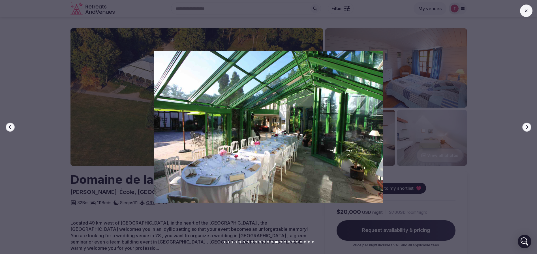
click at [529, 127] on button "Next slide" at bounding box center [526, 127] width 9 height 9
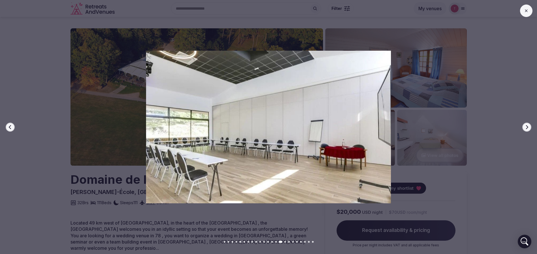
click at [529, 127] on button "Next slide" at bounding box center [526, 127] width 9 height 9
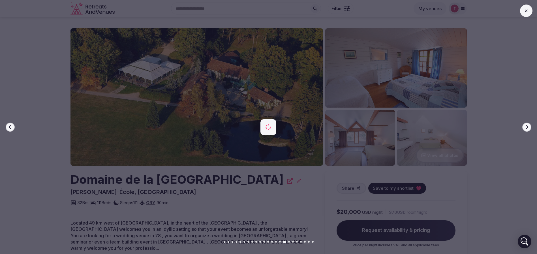
click at [529, 127] on button "Next slide" at bounding box center [526, 127] width 9 height 9
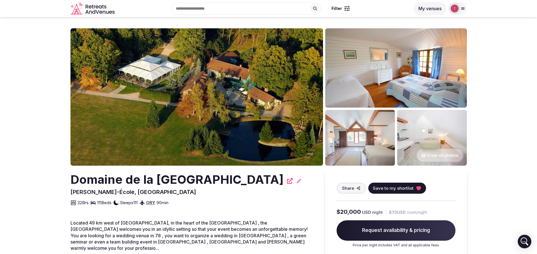
click at [219, 93] on img at bounding box center [196, 96] width 252 height 137
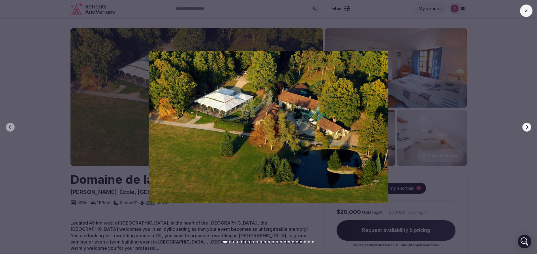
click at [529, 129] on button "Next slide" at bounding box center [526, 127] width 9 height 9
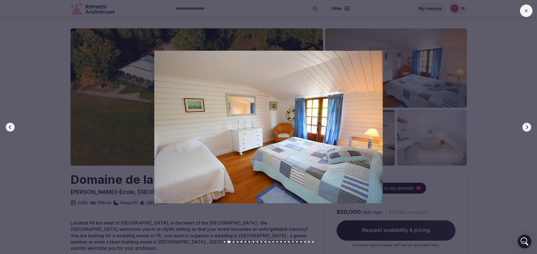
click at [529, 129] on button "Next slide" at bounding box center [526, 127] width 9 height 9
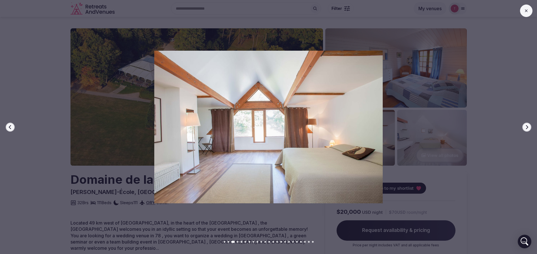
click at [529, 129] on button "Next slide" at bounding box center [526, 127] width 9 height 9
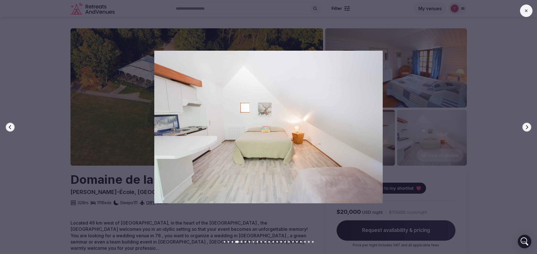
click at [529, 129] on button "Next slide" at bounding box center [526, 127] width 9 height 9
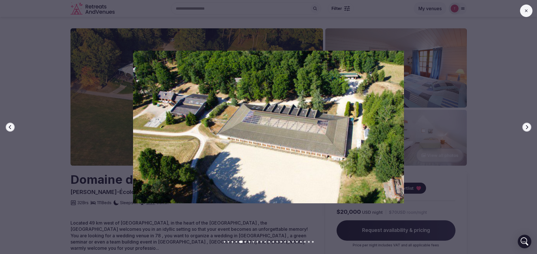
click at [529, 129] on button "Next slide" at bounding box center [526, 127] width 9 height 9
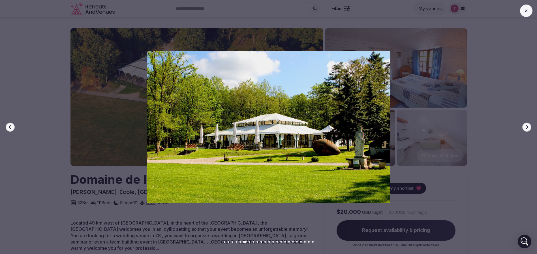
click at [529, 129] on button "Next slide" at bounding box center [526, 127] width 9 height 9
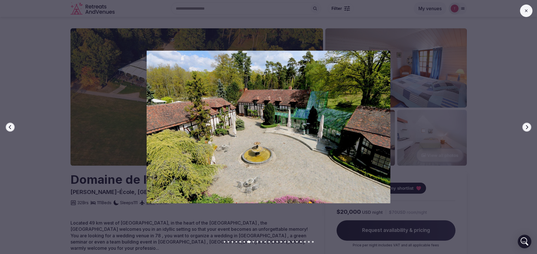
click at [529, 129] on button "Next slide" at bounding box center [526, 127] width 9 height 9
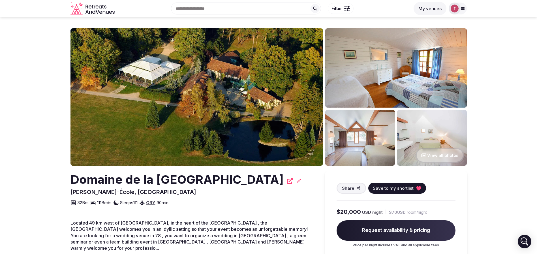
click at [228, 80] on img at bounding box center [196, 96] width 252 height 137
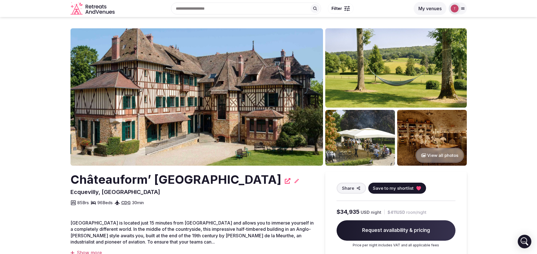
click at [207, 107] on img at bounding box center [196, 96] width 252 height 137
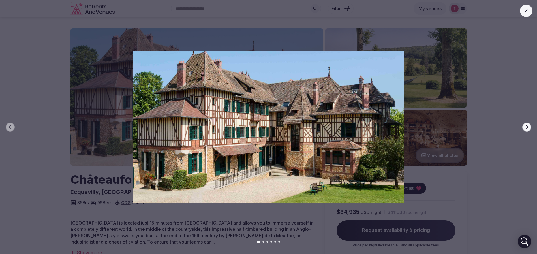
click at [525, 128] on icon "button" at bounding box center [526, 127] width 5 height 5
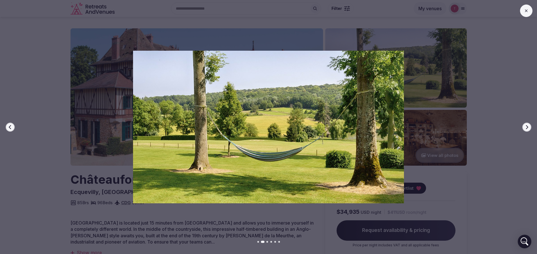
click at [525, 128] on icon "button" at bounding box center [526, 127] width 5 height 5
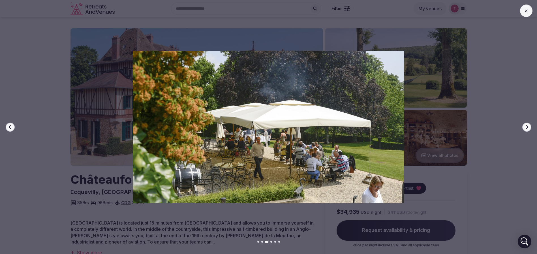
click at [525, 128] on icon "button" at bounding box center [526, 127] width 5 height 5
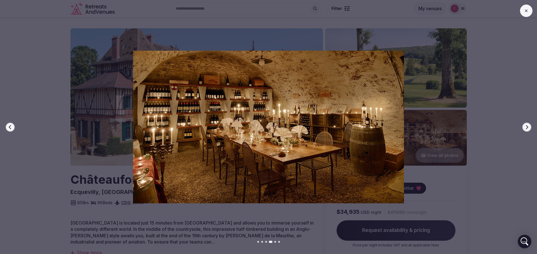
click at [525, 128] on icon "button" at bounding box center [526, 127] width 5 height 5
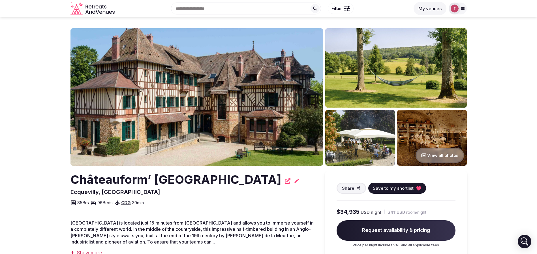
click at [183, 102] on img at bounding box center [196, 96] width 252 height 137
drag, startPoint x: 47, startPoint y: 181, endPoint x: 290, endPoint y: 182, distance: 243.0
copy h2 "Châteauform’ [GEOGRAPHIC_DATA]"
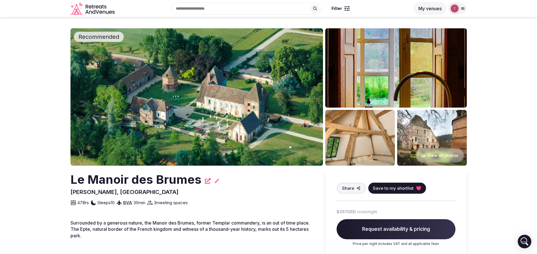
click at [222, 113] on img at bounding box center [196, 96] width 252 height 137
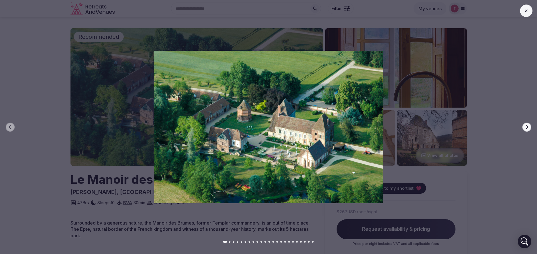
click at [523, 127] on button "Next slide" at bounding box center [526, 127] width 9 height 9
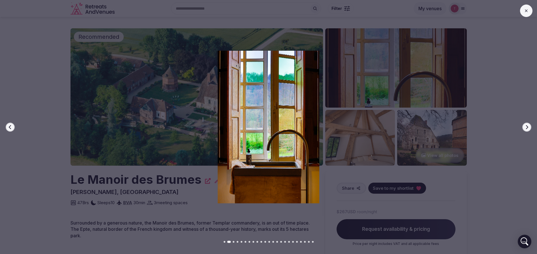
click at [525, 128] on icon "button" at bounding box center [526, 127] width 5 height 5
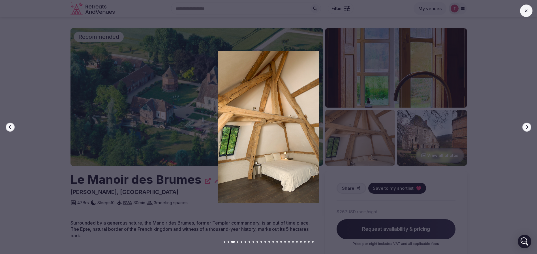
click at [525, 128] on icon "button" at bounding box center [526, 127] width 5 height 5
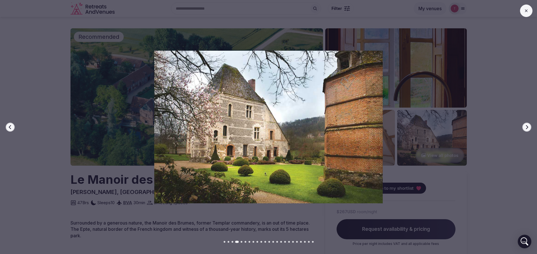
click at [525, 128] on icon "button" at bounding box center [526, 127] width 5 height 5
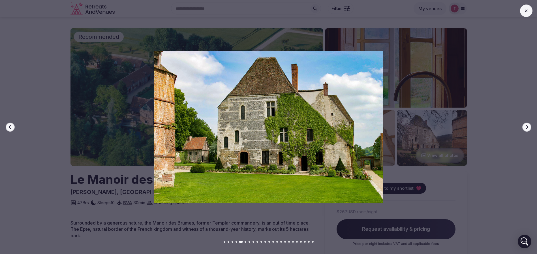
click at [525, 128] on icon "button" at bounding box center [526, 127] width 5 height 5
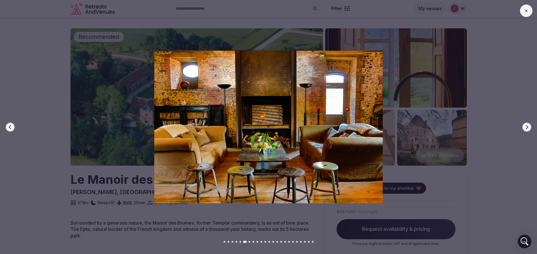
click at [525, 127] on icon "button" at bounding box center [526, 127] width 5 height 5
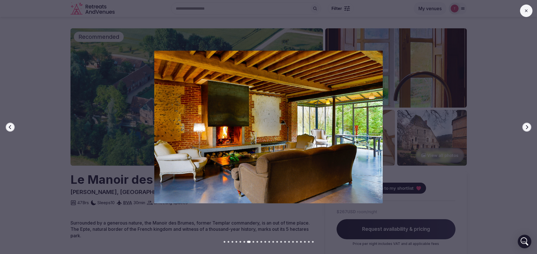
click at [525, 127] on icon "button" at bounding box center [526, 127] width 5 height 5
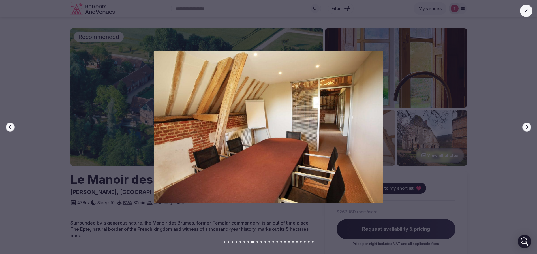
click at [525, 127] on icon "button" at bounding box center [526, 127] width 5 height 5
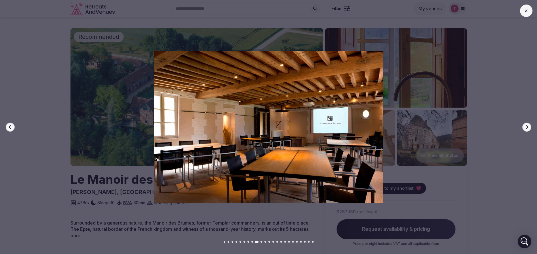
click at [525, 127] on icon "button" at bounding box center [526, 127] width 5 height 5
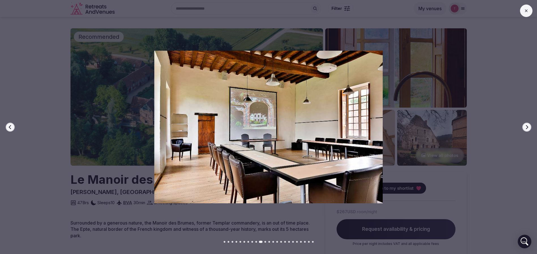
click at [525, 127] on icon "button" at bounding box center [526, 127] width 5 height 5
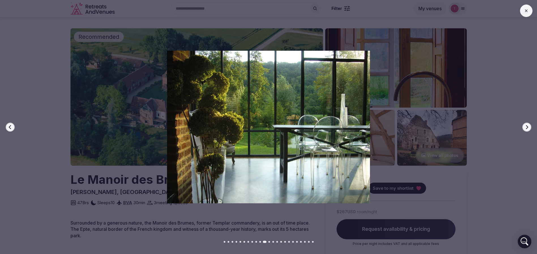
click at [525, 127] on icon "button" at bounding box center [526, 127] width 5 height 5
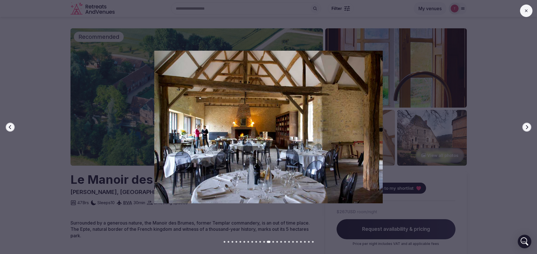
click at [525, 127] on icon "button" at bounding box center [526, 127] width 5 height 5
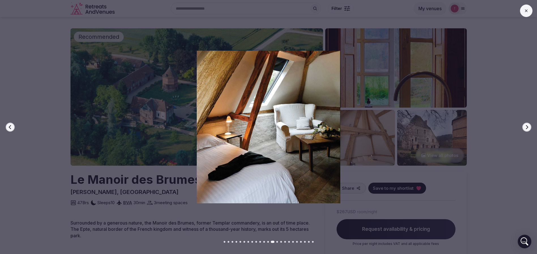
click at [525, 127] on icon "button" at bounding box center [526, 127] width 5 height 5
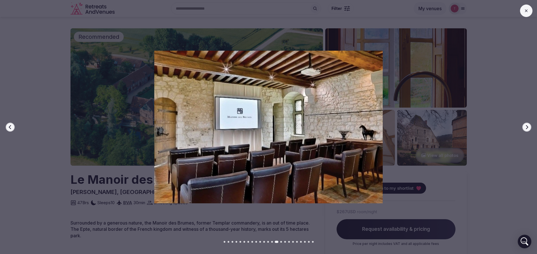
click at [525, 127] on icon "button" at bounding box center [526, 127] width 5 height 5
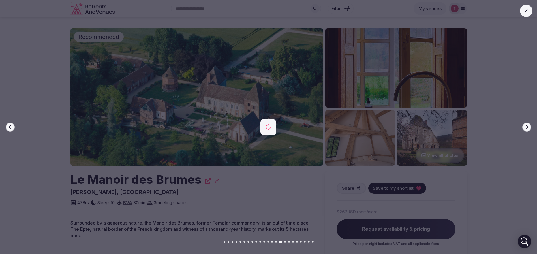
click at [525, 127] on icon "button" at bounding box center [526, 127] width 5 height 5
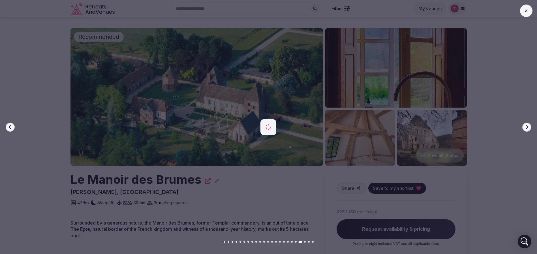
click at [525, 127] on icon "button" at bounding box center [526, 127] width 5 height 5
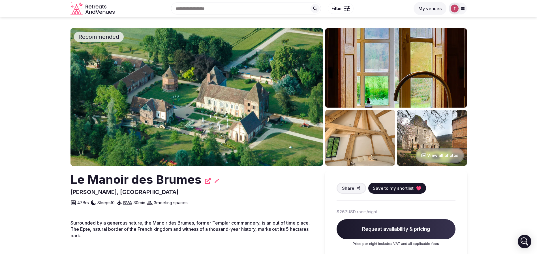
click at [234, 123] on img at bounding box center [196, 96] width 252 height 137
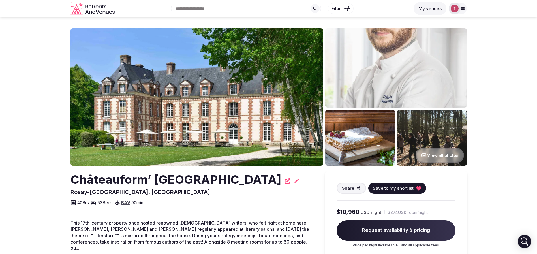
click at [180, 107] on img at bounding box center [196, 96] width 252 height 137
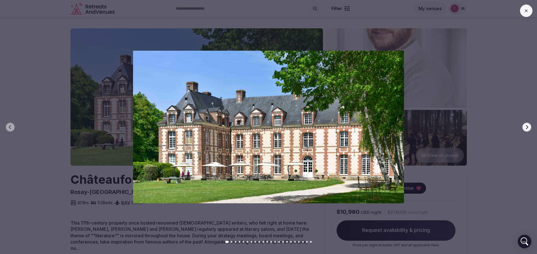
click at [524, 127] on button "Next slide" at bounding box center [526, 127] width 9 height 9
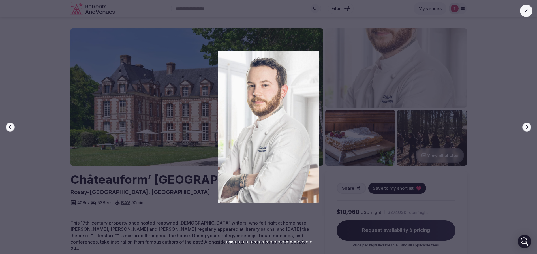
click at [527, 127] on icon "button" at bounding box center [526, 127] width 5 height 5
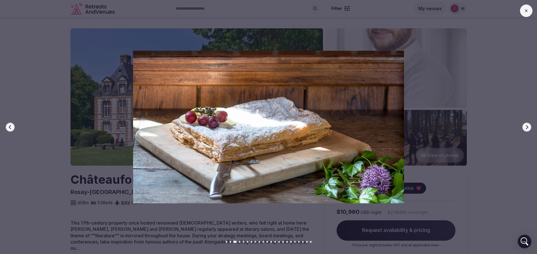
click at [527, 127] on icon "button" at bounding box center [526, 127] width 5 height 5
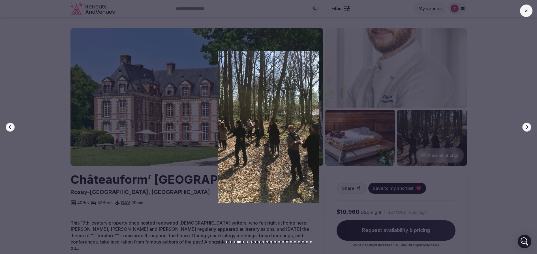
click at [527, 127] on icon "button" at bounding box center [526, 127] width 5 height 5
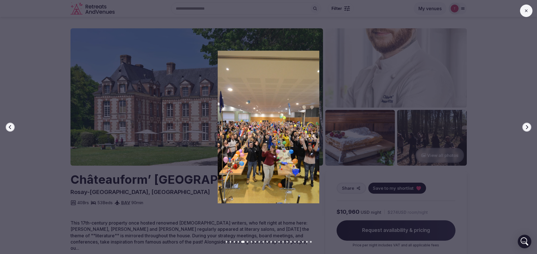
click at [527, 127] on icon "button" at bounding box center [526, 127] width 5 height 5
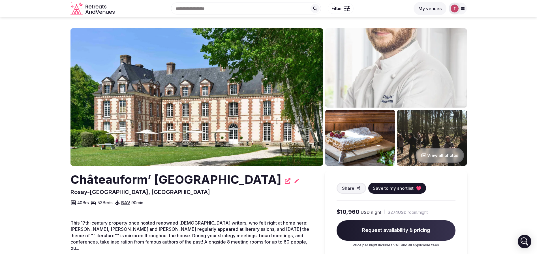
click at [235, 107] on img at bounding box center [196, 96] width 252 height 137
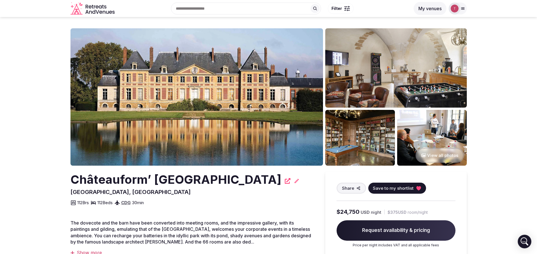
click at [224, 73] on img at bounding box center [196, 96] width 252 height 137
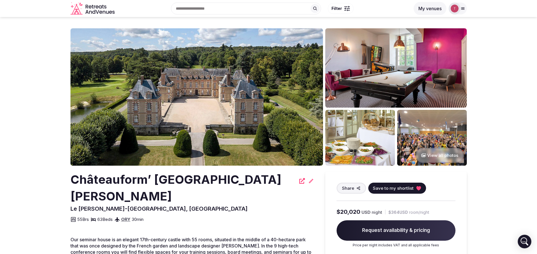
click at [207, 111] on img at bounding box center [196, 96] width 252 height 137
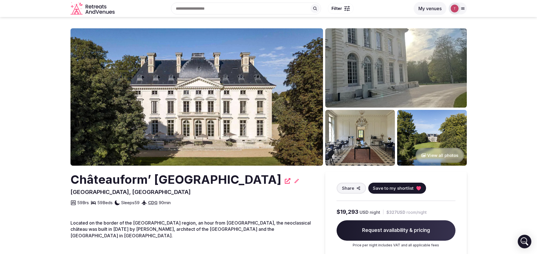
click at [197, 121] on img at bounding box center [196, 96] width 252 height 137
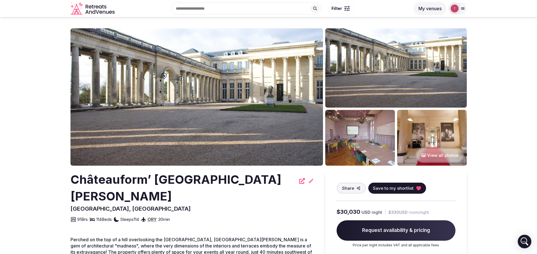
click at [196, 102] on img at bounding box center [196, 96] width 252 height 137
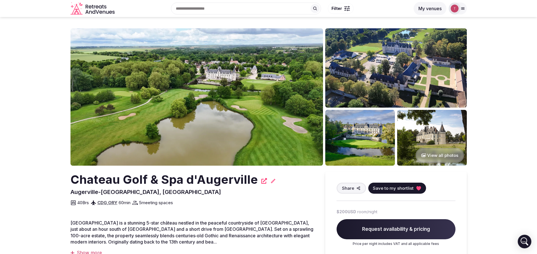
click at [185, 97] on img at bounding box center [196, 96] width 252 height 137
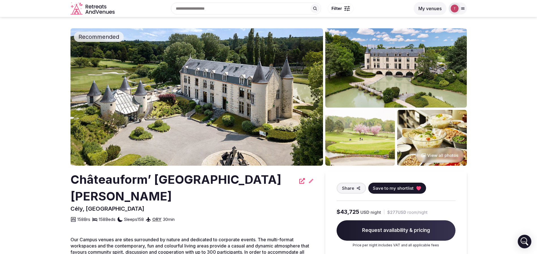
click at [212, 112] on img at bounding box center [196, 96] width 252 height 137
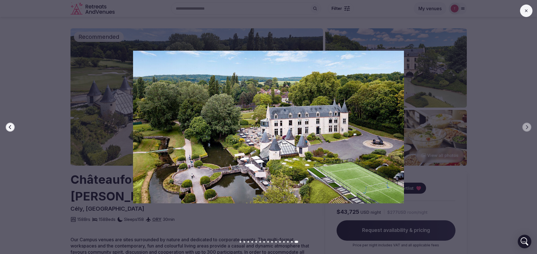
click at [53, 80] on div at bounding box center [265, 127] width 541 height 152
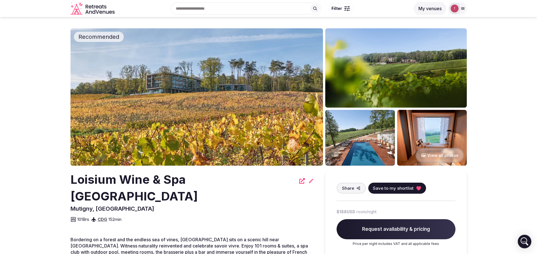
click at [180, 93] on img at bounding box center [196, 96] width 252 height 137
click at [189, 85] on img at bounding box center [196, 96] width 252 height 137
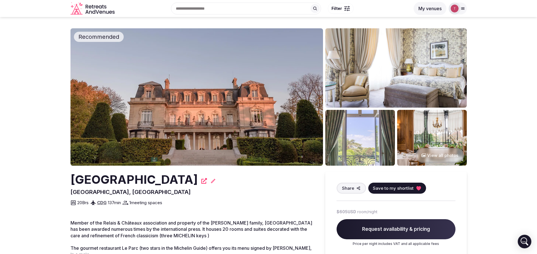
click at [190, 107] on img at bounding box center [196, 96] width 252 height 137
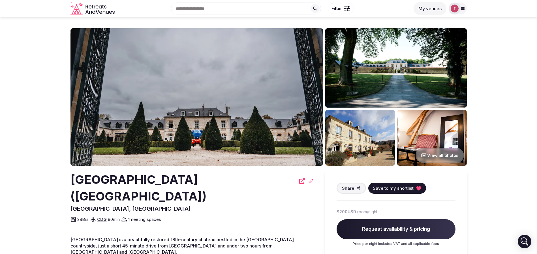
click at [205, 91] on img at bounding box center [196, 96] width 252 height 137
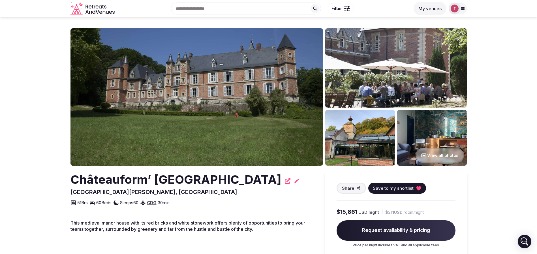
click at [175, 100] on img at bounding box center [196, 96] width 252 height 137
click at [190, 98] on img at bounding box center [196, 96] width 252 height 137
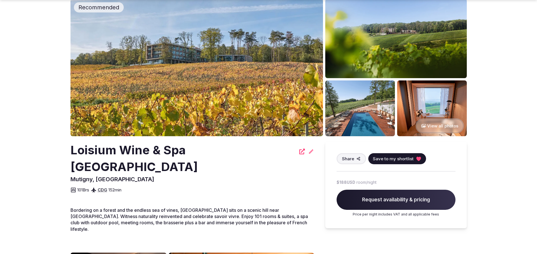
scroll to position [42, 0]
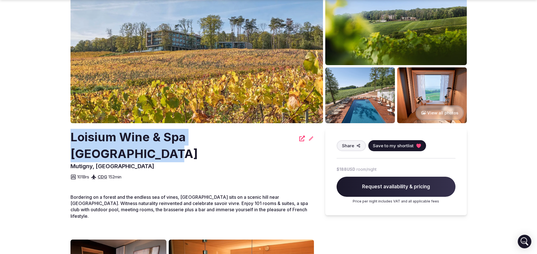
drag, startPoint x: 65, startPoint y: 134, endPoint x: 290, endPoint y: 140, distance: 225.3
click at [290, 140] on section "Recommended View all photos Loisium Wine & Spa Hôtel Champagne Mutigny, France …" at bounding box center [268, 227] width 537 height 505
copy h2 "Loisium Wine & Spa Hôtel Champagne"
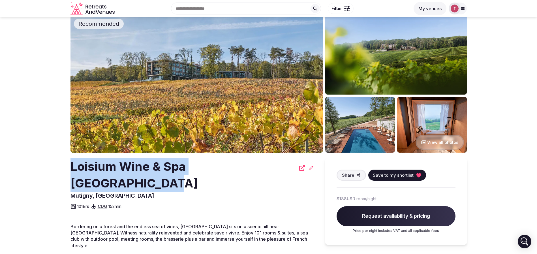
scroll to position [0, 0]
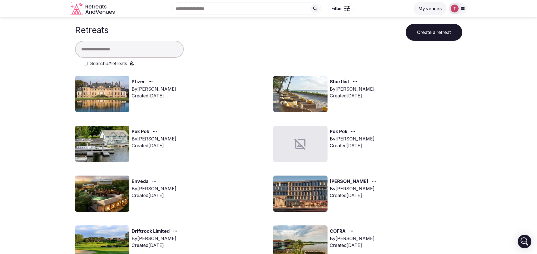
click at [446, 33] on button "Create a retreat" at bounding box center [433, 32] width 57 height 17
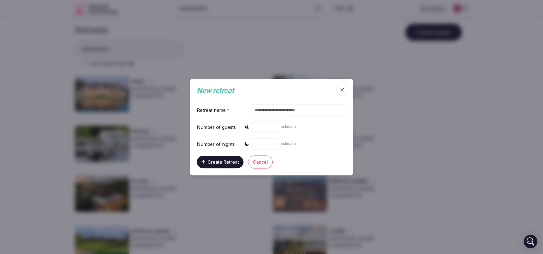
click at [278, 109] on input "text" at bounding box center [298, 109] width 95 height 11
paste input "******"
type input "******"
click at [265, 126] on input "number" at bounding box center [264, 126] width 27 height 11
type input "**"
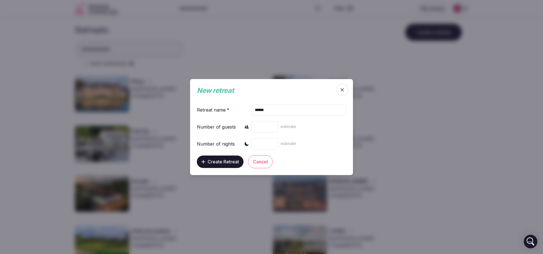
click at [258, 144] on input "number" at bounding box center [264, 143] width 27 height 11
click at [258, 141] on input "number" at bounding box center [264, 143] width 27 height 11
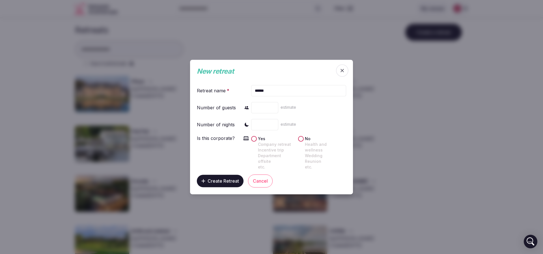
type input "*"
click at [222, 178] on span "Create Retreat" at bounding box center [223, 181] width 31 height 6
click at [425, 157] on div at bounding box center [271, 127] width 543 height 254
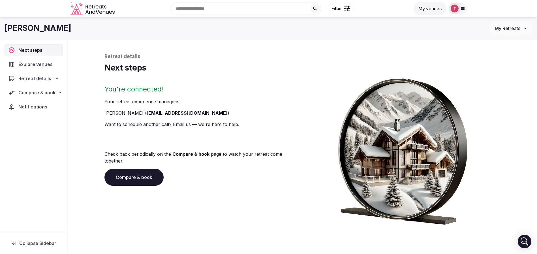
click at [56, 92] on div "Compare & book" at bounding box center [33, 92] width 51 height 7
click at [43, 79] on span "Retreat details" at bounding box center [34, 78] width 33 height 7
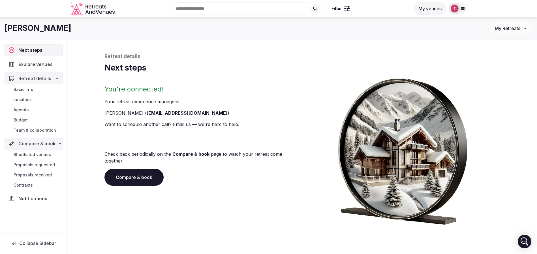
click at [42, 130] on span "Team & collaboration" at bounding box center [35, 130] width 42 height 6
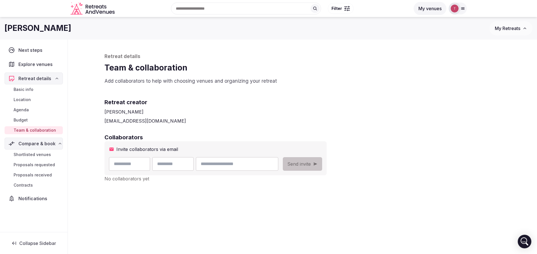
click at [141, 168] on input "text" at bounding box center [129, 164] width 41 height 14
type input "********"
click at [260, 166] on input "email" at bounding box center [237, 164] width 82 height 14
type input "**********"
click at [191, 162] on input "text" at bounding box center [172, 164] width 41 height 14
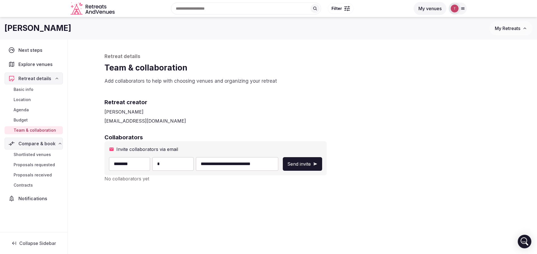
type input "****"
drag, startPoint x: 351, startPoint y: 106, endPoint x: 363, endPoint y: 122, distance: 19.7
click at [351, 106] on h2 "Retreat creator" at bounding box center [302, 102] width 396 height 8
click at [322, 160] on button "Send invite" at bounding box center [302, 164] width 39 height 14
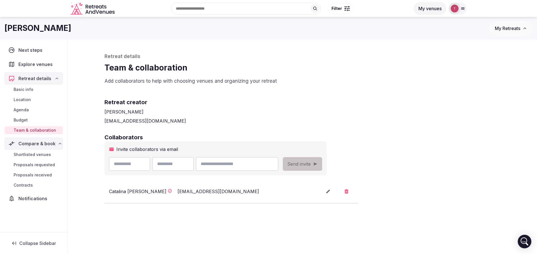
click at [354, 105] on h2 "Retreat creator" at bounding box center [302, 102] width 396 height 8
click at [44, 154] on span "Shortlisted venues" at bounding box center [32, 155] width 37 height 6
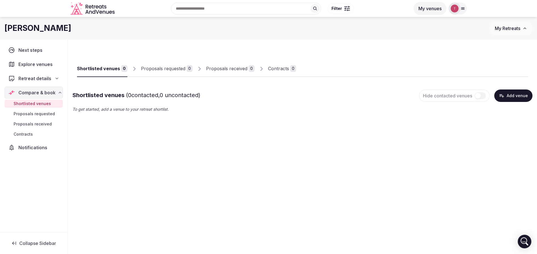
click at [513, 95] on button "Add venue" at bounding box center [513, 95] width 38 height 12
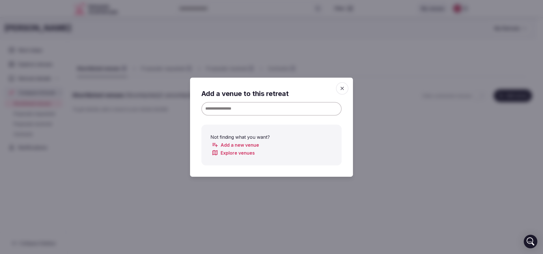
click at [261, 113] on input at bounding box center [271, 109] width 140 height 14
paste input "**********"
drag, startPoint x: 231, startPoint y: 109, endPoint x: 393, endPoint y: 102, distance: 162.0
click at [389, 102] on body "**********" at bounding box center [268, 127] width 537 height 254
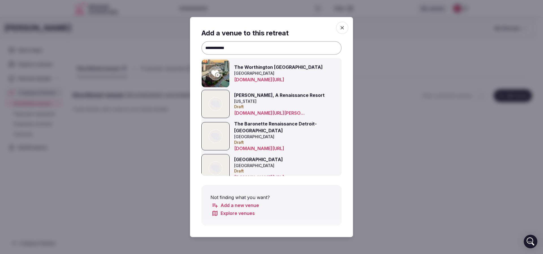
click at [267, 48] on input "**********" at bounding box center [271, 48] width 140 height 14
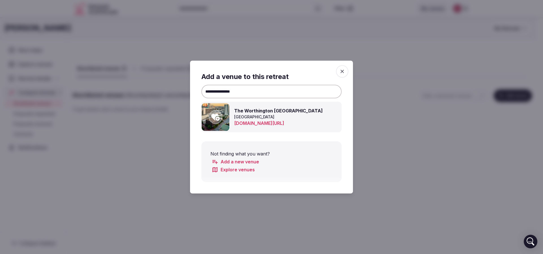
click at [233, 93] on input "**********" at bounding box center [271, 92] width 140 height 14
paste input "**********"
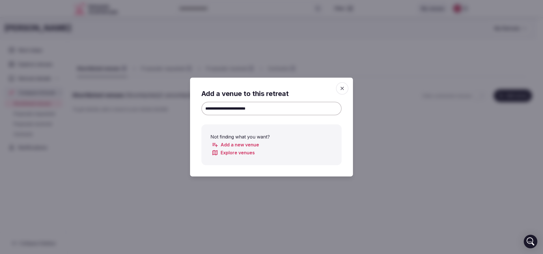
type input "**********"
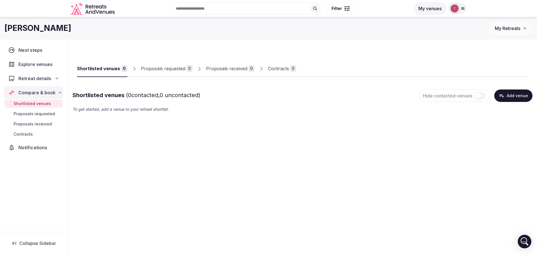
click at [215, 119] on div "Shortlisted venues 0 Proposals requested 0 Proposals received 0 Contracts 0 Sho…" at bounding box center [302, 108] width 469 height 136
click at [277, 173] on div "Shortlisted venues 0 Proposals requested 0 Proposals received 0 Contracts 0 Sho…" at bounding box center [302, 108] width 469 height 136
click at [521, 100] on button "Add venue" at bounding box center [513, 95] width 38 height 12
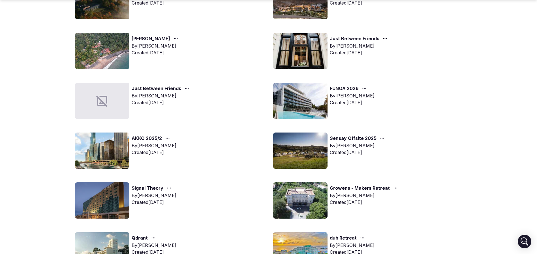
scroll to position [382, 0]
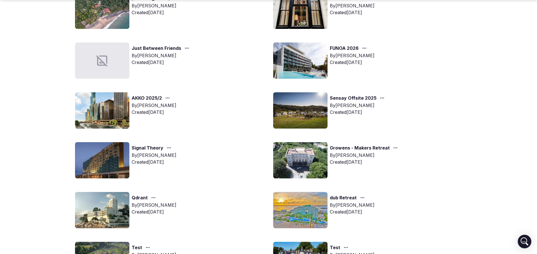
click at [104, 110] on img at bounding box center [102, 110] width 54 height 36
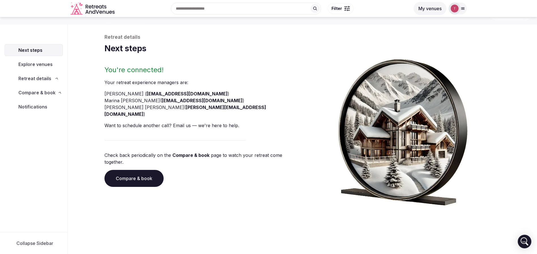
scroll to position [19, 0]
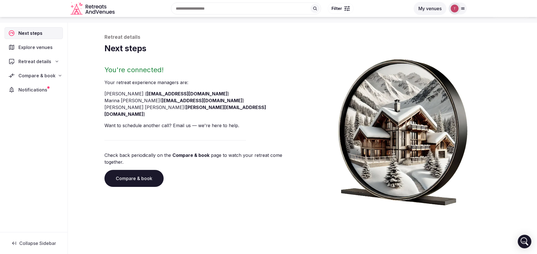
click at [141, 170] on link "Compare & book" at bounding box center [133, 178] width 59 height 17
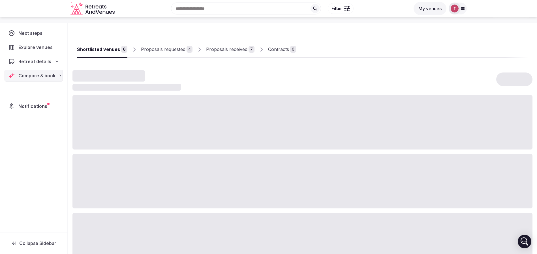
click at [141, 159] on div at bounding box center [302, 181] width 460 height 54
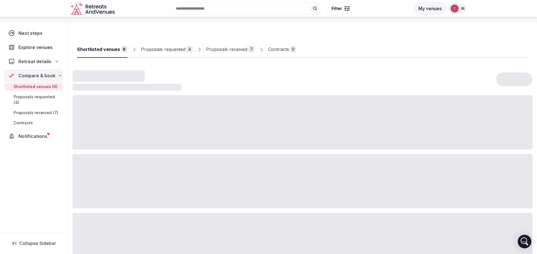
click at [235, 52] on div "Proposals received" at bounding box center [226, 49] width 41 height 7
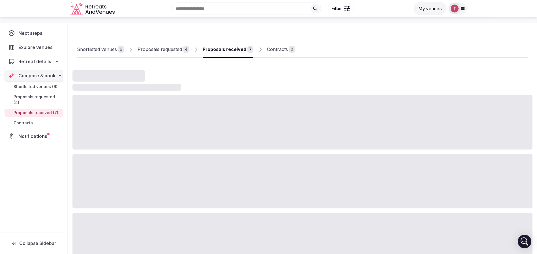
click at [235, 52] on div "Proposals received" at bounding box center [225, 49] width 44 height 7
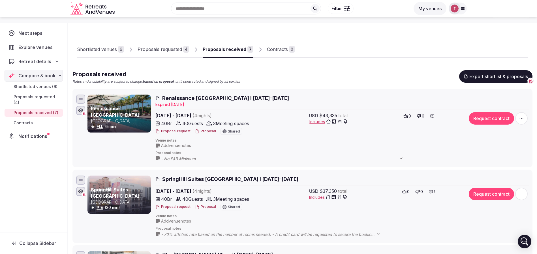
click at [222, 51] on div "Proposals received" at bounding box center [225, 49] width 44 height 7
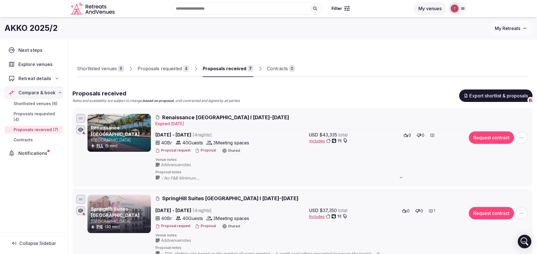
click at [362, 64] on div "Shortlisted venues 6 Proposals requested 4 Proposals received 7 Contracts 0" at bounding box center [302, 64] width 451 height 26
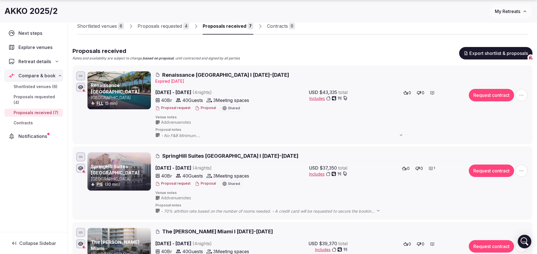
scroll to position [85, 0]
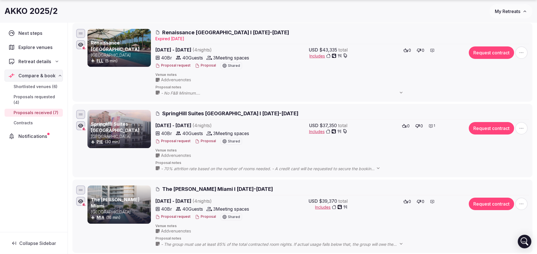
drag, startPoint x: 230, startPoint y: 34, endPoint x: 219, endPoint y: 33, distance: 11.3
click at [219, 33] on span "Renaissance Fort Lauderdale Marina Hotel I 8-12 Dec 2025" at bounding box center [225, 32] width 127 height 7
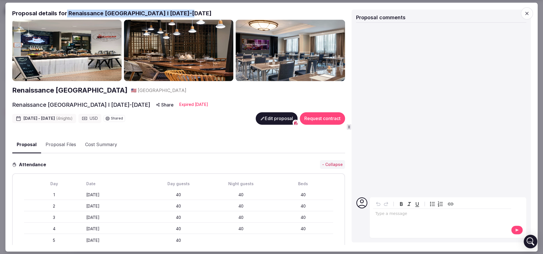
drag, startPoint x: 219, startPoint y: 33, endPoint x: 183, endPoint y: 14, distance: 40.9
click at [183, 14] on h2 "Proposal details for Renaissance Fort Lauderdale Marina Hotel I 8-12 Dec 2025" at bounding box center [178, 13] width 333 height 8
copy h2 "Renaissance [GEOGRAPHIC_DATA]"
click at [141, 13] on h2 "Proposal details for Renaissance Fort Lauderdale Marina Hotel I 8-12 Dec 2025" at bounding box center [178, 13] width 333 height 8
drag, startPoint x: 147, startPoint y: 13, endPoint x: 105, endPoint y: 16, distance: 42.3
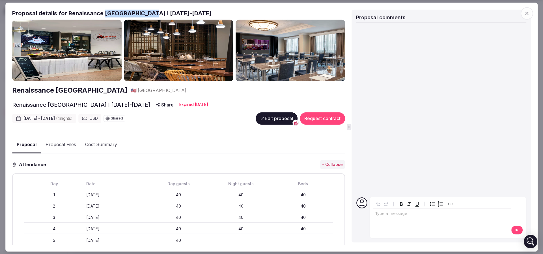
click at [105, 16] on h2 "Proposal details for Renaissance Fort Lauderdale Marina Hotel I 8-12 Dec 2025" at bounding box center [178, 13] width 333 height 8
copy h2 "[GEOGRAPHIC_DATA]"
click at [80, 86] on h2 "Renaissance [GEOGRAPHIC_DATA]" at bounding box center [69, 91] width 115 height 10
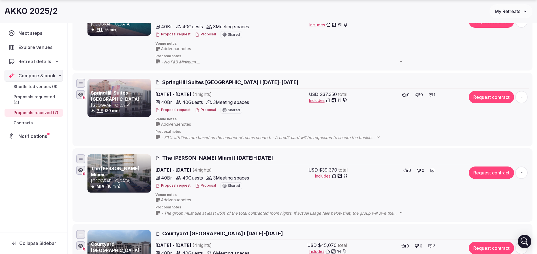
scroll to position [127, 0]
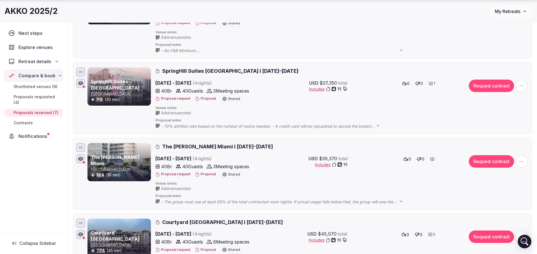
drag, startPoint x: 209, startPoint y: 146, endPoint x: 185, endPoint y: 147, distance: 24.3
click at [185, 147] on span "The Grayson Miami I 8-12 Dec 2025" at bounding box center [217, 146] width 111 height 7
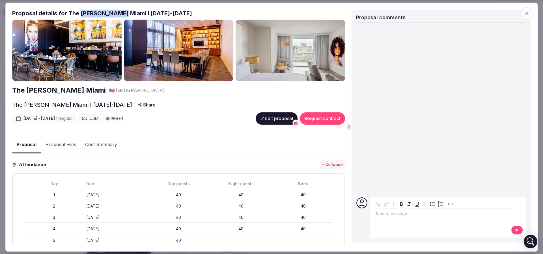
drag, startPoint x: 80, startPoint y: 11, endPoint x: 120, endPoint y: 11, distance: 40.2
click at [120, 11] on h2 "Proposal details for The Grayson Miami I 8-12 Dec 2025" at bounding box center [178, 13] width 333 height 8
copy h2 "Grayson Miami"
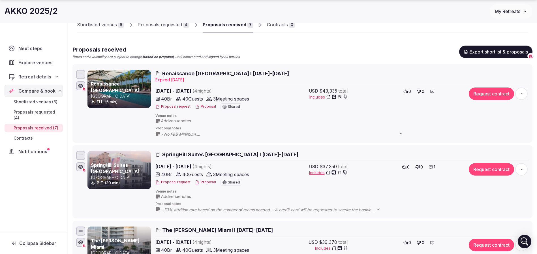
scroll to position [85, 0]
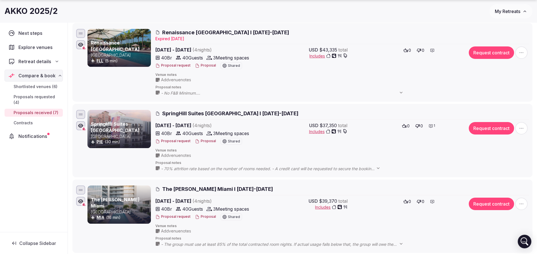
click at [182, 114] on span "SpringHill Suites Clearwater Beach I 8-12 Dec 2025" at bounding box center [230, 113] width 136 height 7
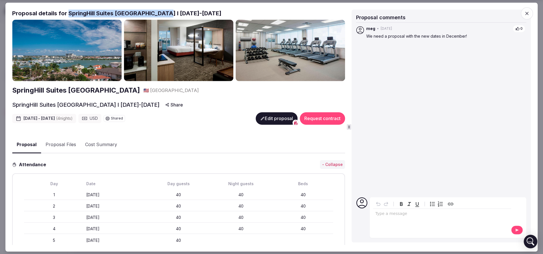
drag, startPoint x: 67, startPoint y: 14, endPoint x: 164, endPoint y: 16, distance: 96.2
click at [164, 16] on h2 "Proposal details for SpringHill Suites Clearwater Beach I 8-12 Dec 2025" at bounding box center [178, 13] width 333 height 8
copy h2 "SpringHill Suites Clearwater Beach"
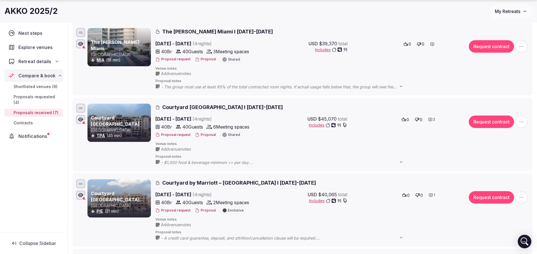
scroll to position [255, 0]
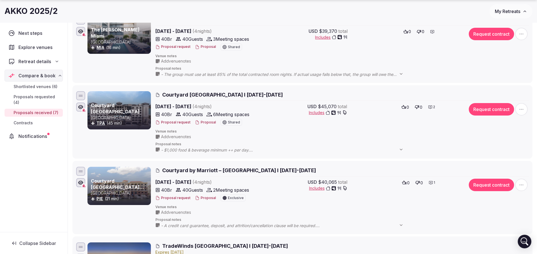
click at [209, 96] on span "Courtyard Clearwater Beach I 8-12 Dec 2025" at bounding box center [222, 94] width 121 height 7
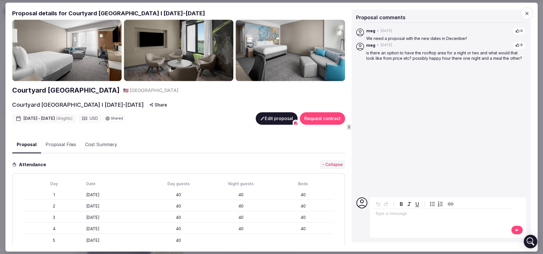
click at [63, 48] on img at bounding box center [66, 51] width 109 height 62
click at [83, 61] on img at bounding box center [66, 51] width 109 height 62
drag, startPoint x: 68, startPoint y: 14, endPoint x: 145, endPoint y: 13, distance: 77.2
click at [145, 13] on h2 "Proposal details for Courtyard Clearwater Beach I 8-12 Dec 2025" at bounding box center [178, 13] width 333 height 8
copy h2 "Courtyard Clearwater Beach"
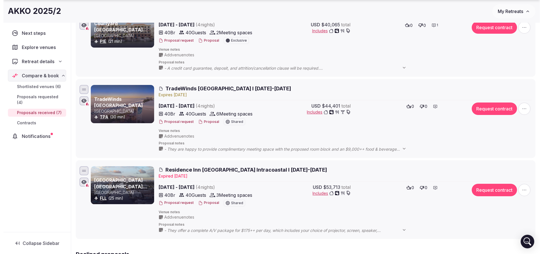
scroll to position [424, 0]
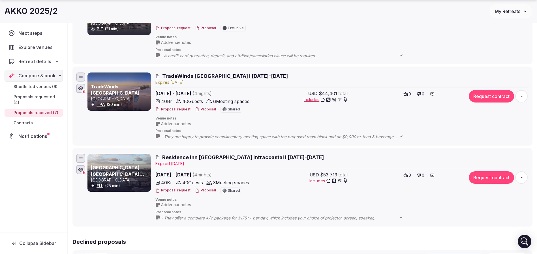
click at [203, 75] on span "TradeWinds Island Grand Resort I 8-12 Dec 2025" at bounding box center [225, 75] width 126 height 7
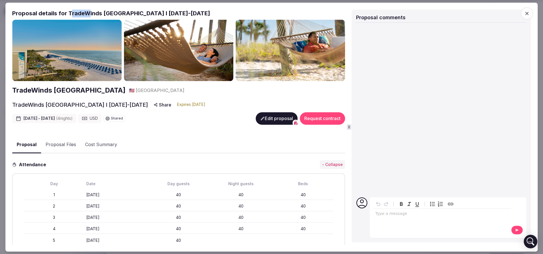
drag, startPoint x: 70, startPoint y: 13, endPoint x: 89, endPoint y: 10, distance: 19.8
click at [89, 10] on h2 "Proposal details for TradeWinds Island Grand Resort I 8-12 Dec 2025" at bounding box center [178, 13] width 333 height 8
click at [84, 14] on h2 "Proposal details for TradeWinds Island Grand Resort I 8-12 Dec 2025" at bounding box center [178, 13] width 333 height 8
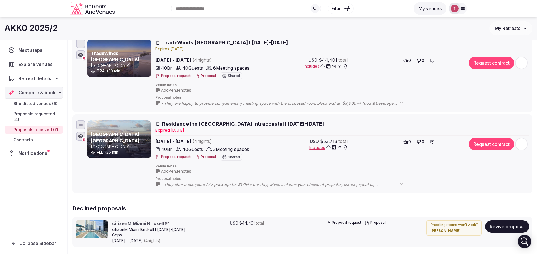
scroll to position [447, 0]
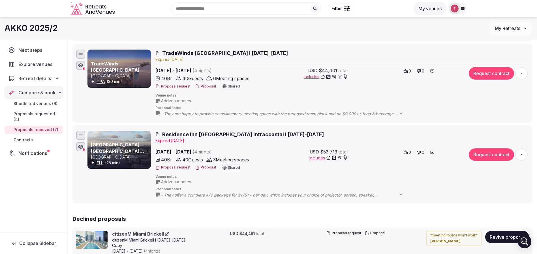
click at [260, 133] on span "Residence Inn Fort Lauderdale Intracoastal I 8-12 Dec 2025" at bounding box center [243, 134] width 162 height 7
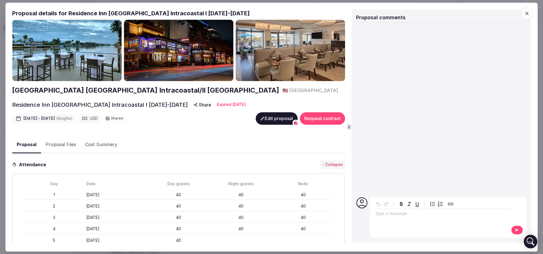
click at [77, 13] on h2 "Proposal details for Residence Inn Fort Lauderdale Intracoastal I 8-12 Dec 2025" at bounding box center [178, 13] width 333 height 8
click at [68, 15] on h2 "Proposal details for Residence Inn Fort Lauderdale Intracoastal I 8-12 Dec 2025" at bounding box center [178, 13] width 333 height 8
drag, startPoint x: 67, startPoint y: 13, endPoint x: 151, endPoint y: 10, distance: 83.8
click at [151, 10] on h2 "Proposal details for Residence Inn Fort Lauderdale Intracoastal I 8-12 Dec 2025" at bounding box center [178, 13] width 333 height 8
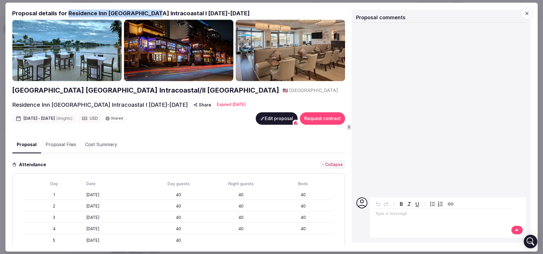
copy h2 "Residence Inn Fort Lauderdale"
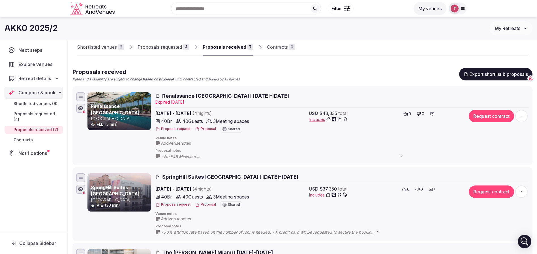
scroll to position [0, 0]
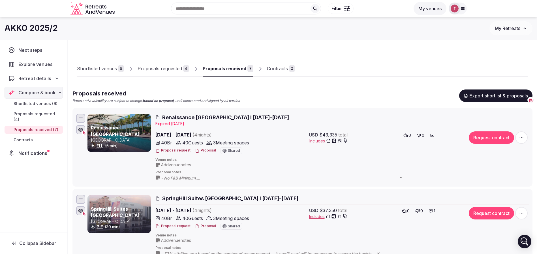
click at [110, 69] on div "Shortlisted venues" at bounding box center [97, 68] width 40 height 7
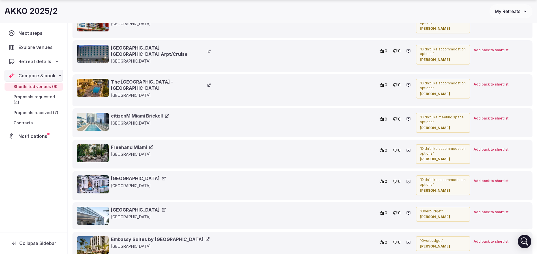
scroll to position [513, 0]
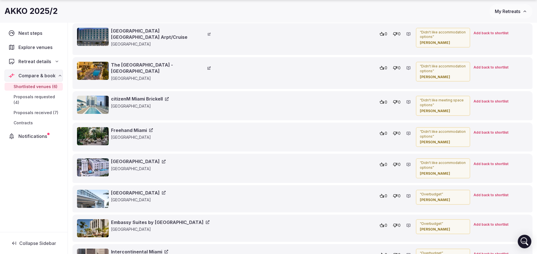
click at [134, 158] on link "THesis Hotel Miami" at bounding box center [138, 161] width 55 height 6
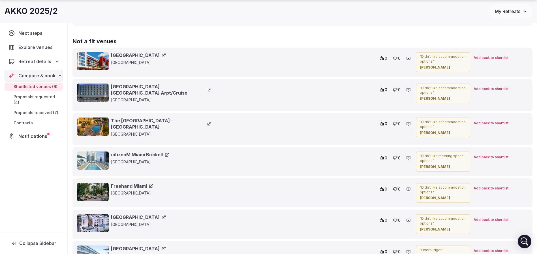
scroll to position [471, 0]
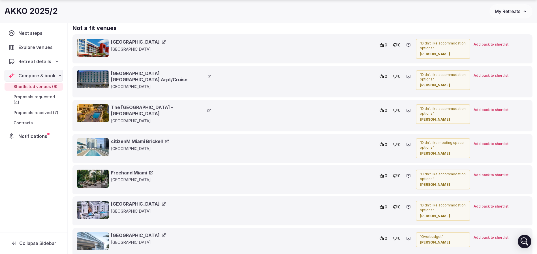
click at [181, 104] on link "The Atlantic Hotel - Fort Lauderdale" at bounding box center [161, 110] width 100 height 13
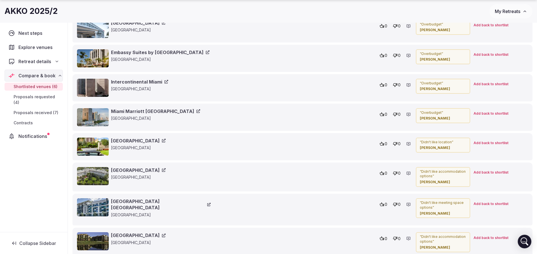
scroll to position [725, 0]
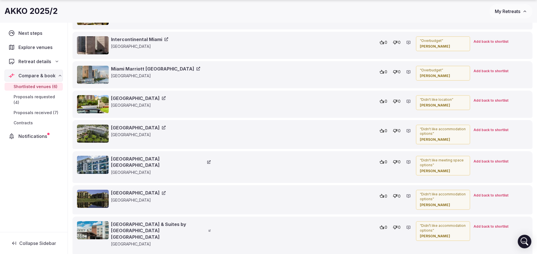
click at [181, 162] on link "[GEOGRAPHIC_DATA] [GEOGRAPHIC_DATA]" at bounding box center [161, 162] width 100 height 13
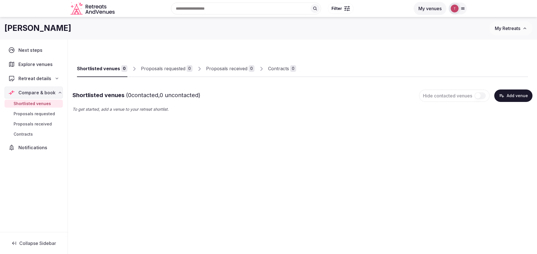
click at [524, 96] on button "Add venue" at bounding box center [513, 95] width 38 height 12
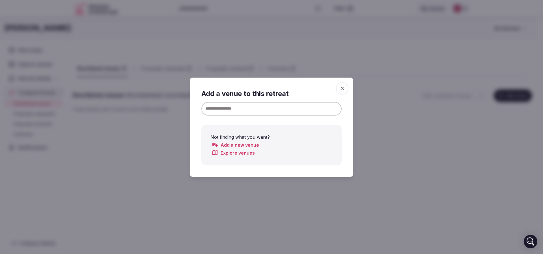
click at [255, 111] on input at bounding box center [271, 109] width 140 height 14
paste input "**********"
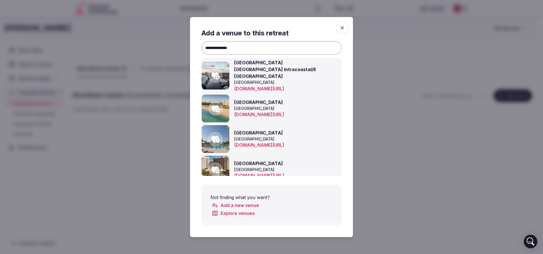
type input "**********"
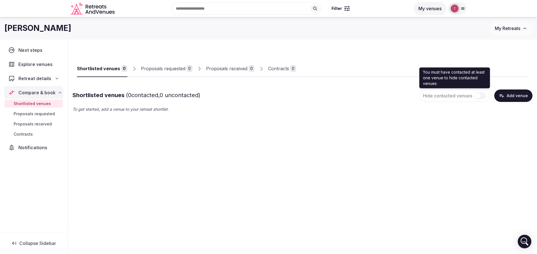
click at [507, 96] on button "Add venue" at bounding box center [513, 95] width 38 height 12
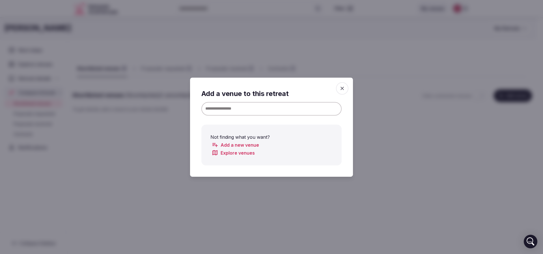
click at [236, 109] on input at bounding box center [271, 109] width 140 height 14
paste input "**********"
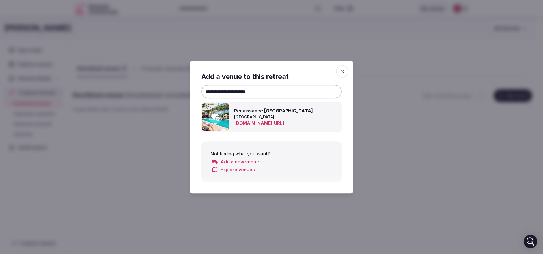
type input "**********"
click at [218, 119] on icon at bounding box center [215, 117] width 8 height 7
click at [387, 124] on div at bounding box center [271, 127] width 543 height 254
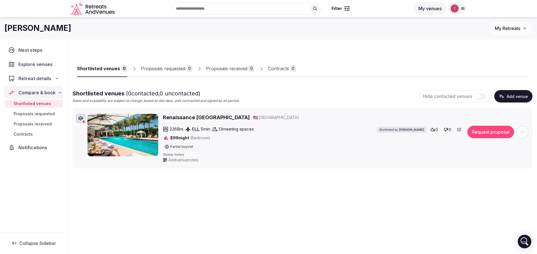
click at [389, 79] on div "Shortlisted venues 0 Proposals requested 0 Proposals received 0 Contracts 0 Sho…" at bounding box center [302, 106] width 460 height 124
click at [507, 97] on button "Add venue" at bounding box center [513, 96] width 38 height 12
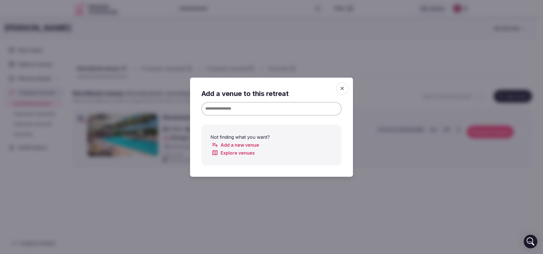
click at [288, 110] on input at bounding box center [271, 109] width 140 height 14
paste input "**********"
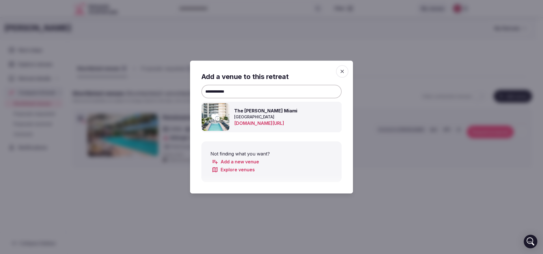
type input "**********"
click at [217, 117] on icon at bounding box center [215, 117] width 8 height 7
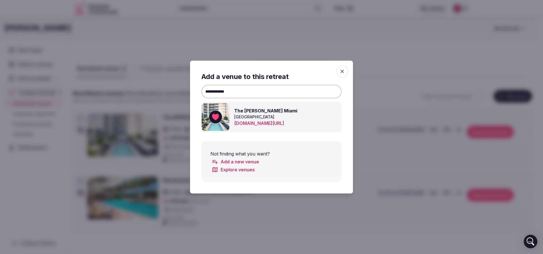
click at [502, 83] on div at bounding box center [271, 127] width 543 height 254
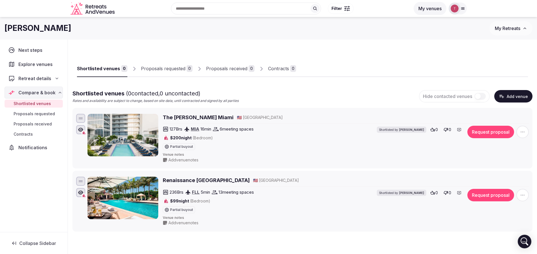
click at [511, 95] on button "Add venue" at bounding box center [513, 96] width 38 height 12
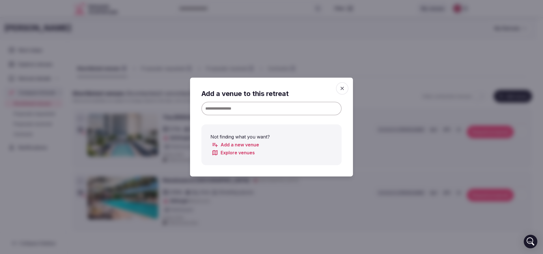
click at [264, 109] on input at bounding box center [271, 109] width 140 height 14
paste input "**********"
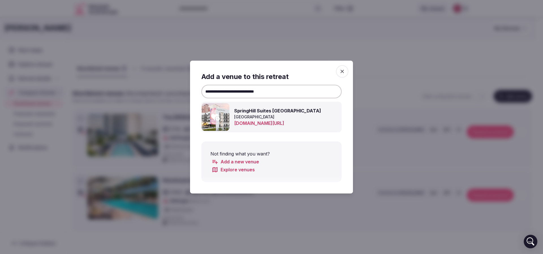
type input "**********"
click at [215, 116] on icon at bounding box center [215, 117] width 8 height 7
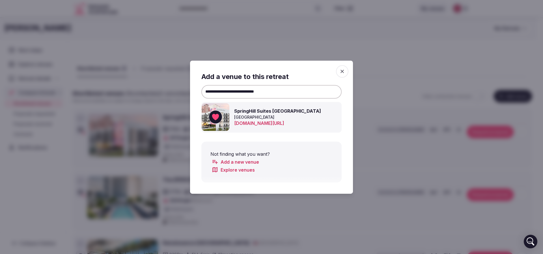
click at [429, 58] on div at bounding box center [271, 127] width 543 height 254
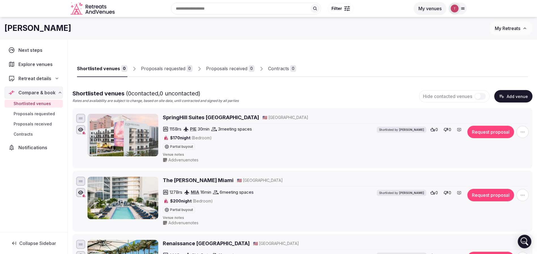
click at [529, 97] on button "Add venue" at bounding box center [513, 96] width 38 height 12
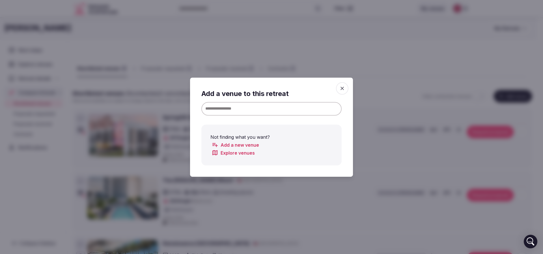
click at [244, 109] on input at bounding box center [271, 109] width 140 height 14
paste input "**********"
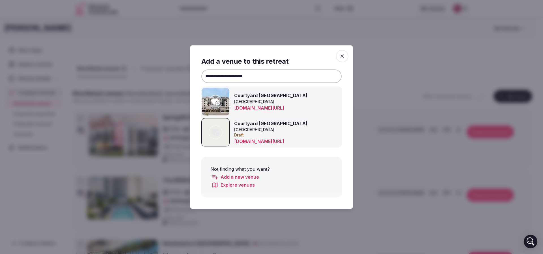
type input "**********"
click at [216, 102] on icon at bounding box center [215, 101] width 8 height 11
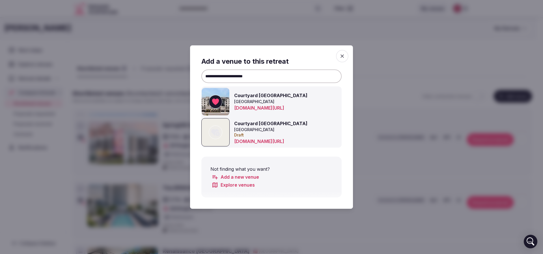
click at [411, 69] on div at bounding box center [271, 127] width 543 height 254
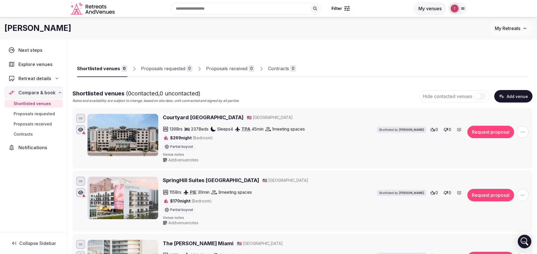
click at [515, 94] on button "Add venue" at bounding box center [513, 96] width 38 height 12
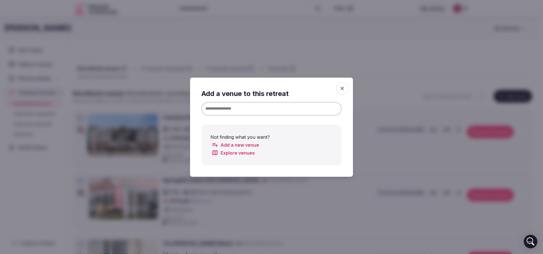
click at [267, 108] on input at bounding box center [271, 109] width 140 height 14
paste input "**********"
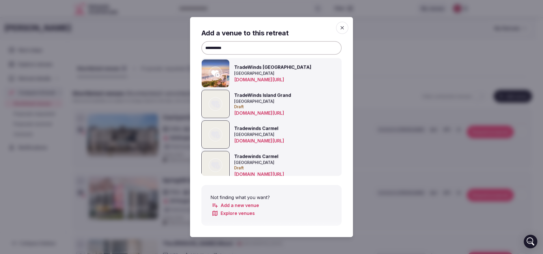
type input "**********"
click at [216, 72] on icon at bounding box center [215, 73] width 8 height 7
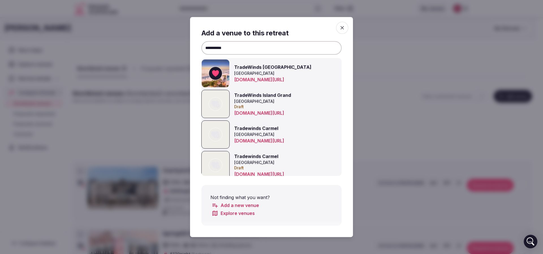
click at [388, 65] on div at bounding box center [271, 127] width 543 height 254
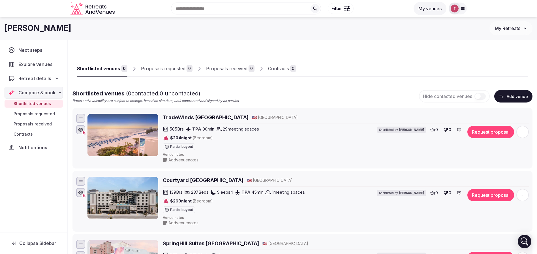
click at [517, 98] on button "Add venue" at bounding box center [513, 96] width 38 height 12
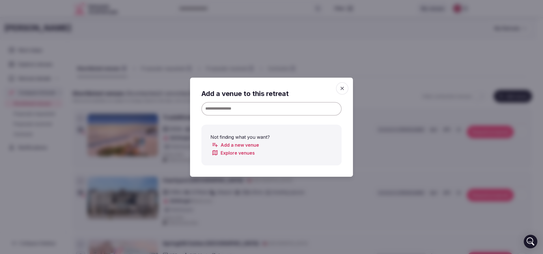
click at [266, 111] on input at bounding box center [271, 109] width 140 height 14
paste input "**********"
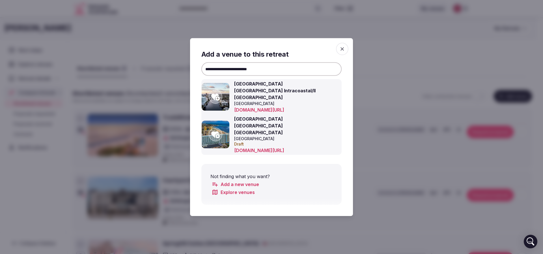
type input "**********"
click at [212, 99] on icon at bounding box center [215, 97] width 8 height 7
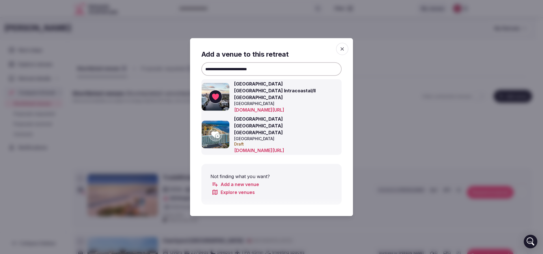
click at [379, 69] on div at bounding box center [271, 127] width 543 height 254
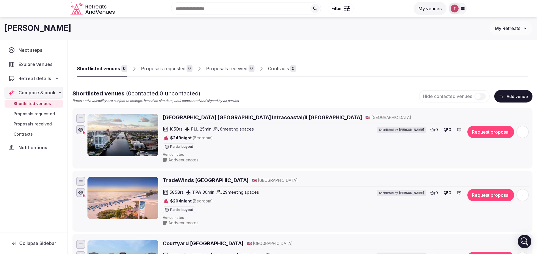
click at [217, 7] on input "text" at bounding box center [246, 9] width 150 height 12
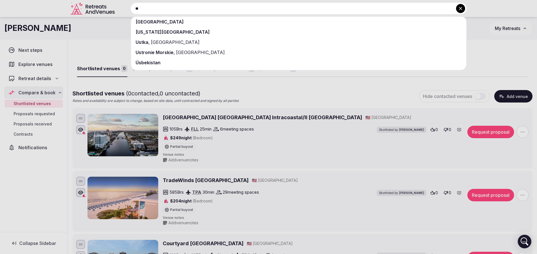
type input "**"
click at [202, 23] on div "USA" at bounding box center [298, 22] width 335 height 10
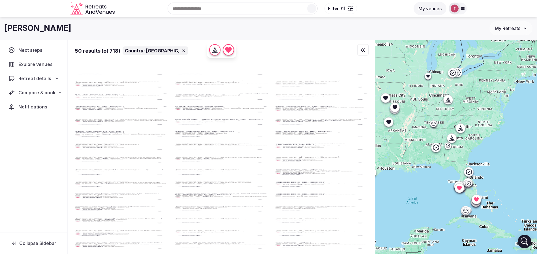
drag, startPoint x: 484, startPoint y: 188, endPoint x: 443, endPoint y: 175, distance: 42.5
click at [443, 175] on div at bounding box center [456, 156] width 162 height 233
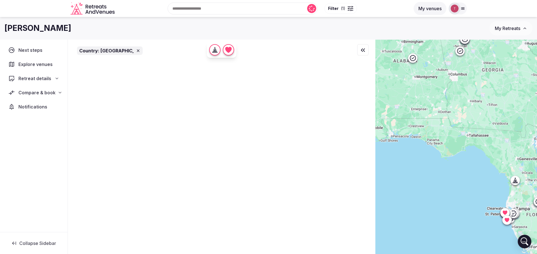
click at [452, 173] on div at bounding box center [456, 156] width 162 height 233
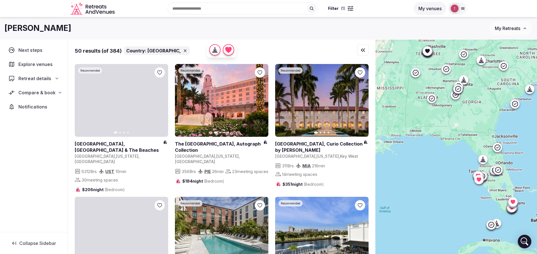
drag, startPoint x: 462, startPoint y: 196, endPoint x: 463, endPoint y: 176, distance: 20.4
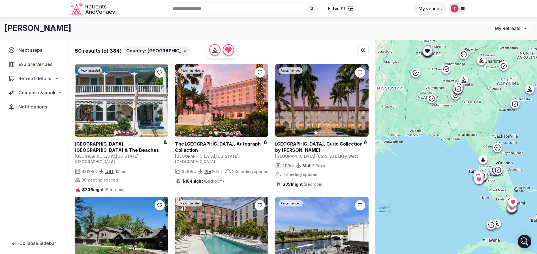
click at [463, 176] on div at bounding box center [456, 156] width 162 height 233
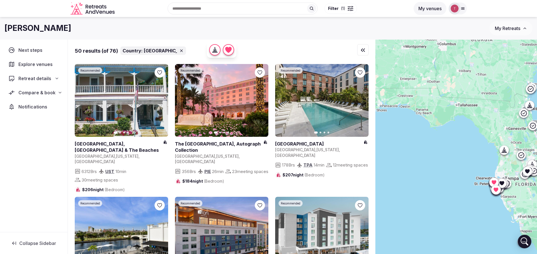
click at [54, 80] on div "Retreat details" at bounding box center [33, 78] width 51 height 7
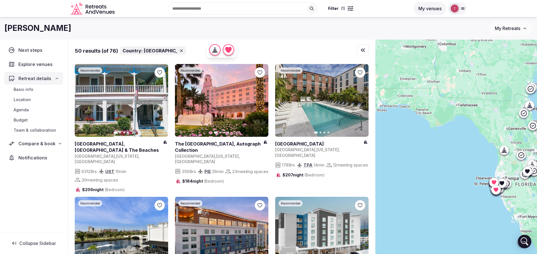
click at [59, 78] on icon at bounding box center [57, 78] width 5 height 5
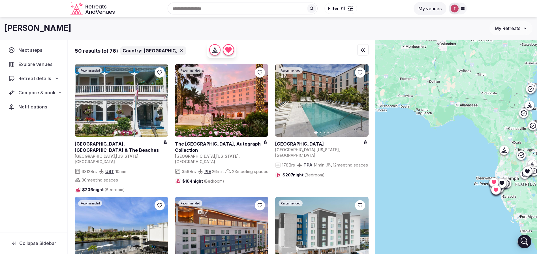
click at [58, 93] on icon at bounding box center [60, 92] width 5 height 5
click at [48, 104] on span "Shortlisted venues" at bounding box center [32, 104] width 37 height 6
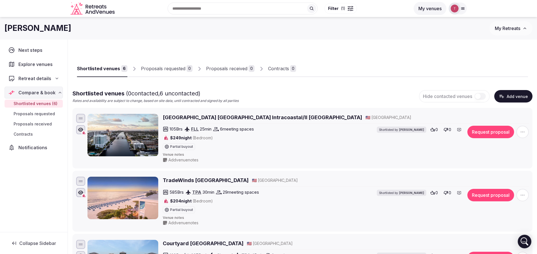
click at [508, 97] on button "Add venue" at bounding box center [513, 96] width 38 height 12
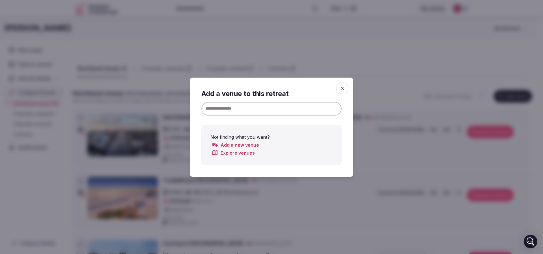
click at [260, 106] on input at bounding box center [271, 109] width 140 height 14
paste input "********"
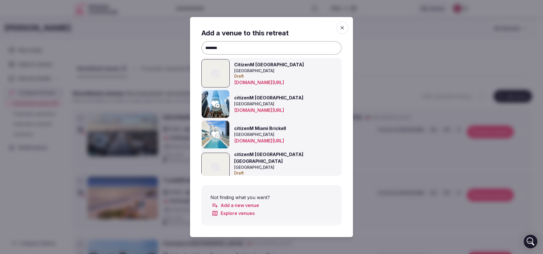
type input "********"
click at [219, 135] on icon at bounding box center [215, 134] width 8 height 7
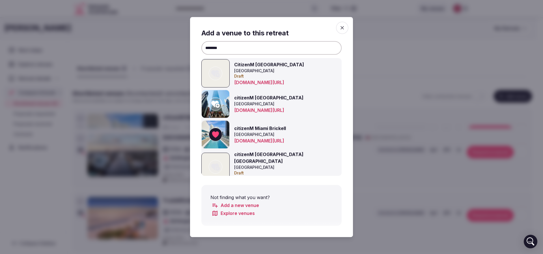
click at [385, 66] on div at bounding box center [271, 127] width 543 height 254
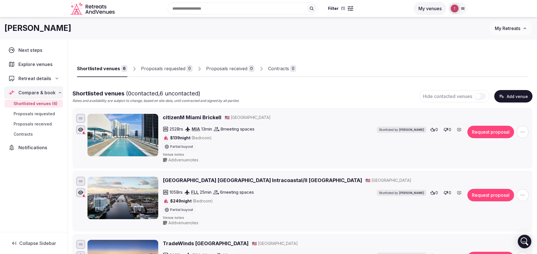
click at [519, 96] on button "Add venue" at bounding box center [513, 96] width 38 height 12
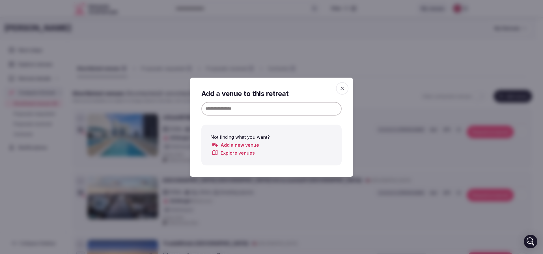
click at [273, 108] on input at bounding box center [271, 109] width 140 height 14
paste input "**********"
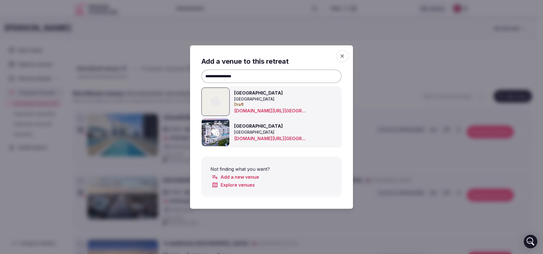
type input "**********"
drag, startPoint x: 345, startPoint y: 57, endPoint x: 331, endPoint y: 55, distance: 13.9
click at [345, 57] on icon "button" at bounding box center [343, 56] width 6 height 6
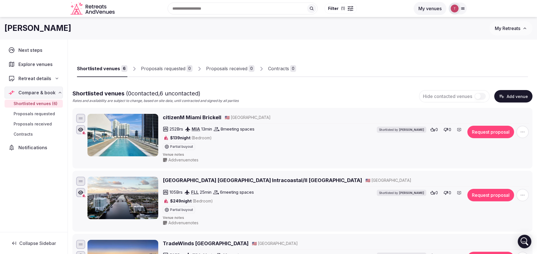
click at [521, 95] on button "Add venue" at bounding box center [513, 96] width 38 height 12
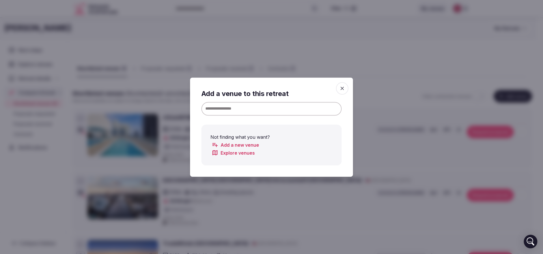
click at [280, 106] on input at bounding box center [271, 109] width 140 height 14
paste input "**********"
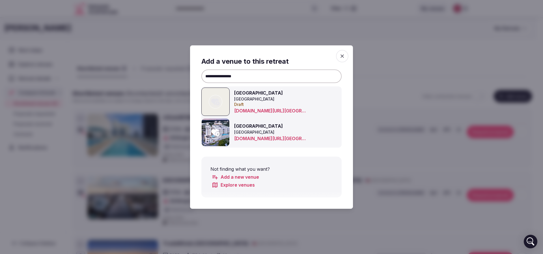
type input "**********"
click at [212, 132] on icon at bounding box center [215, 132] width 8 height 7
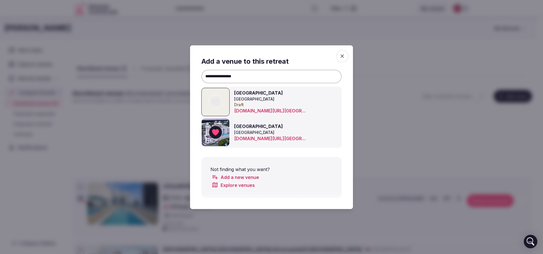
click at [411, 65] on div at bounding box center [271, 127] width 543 height 254
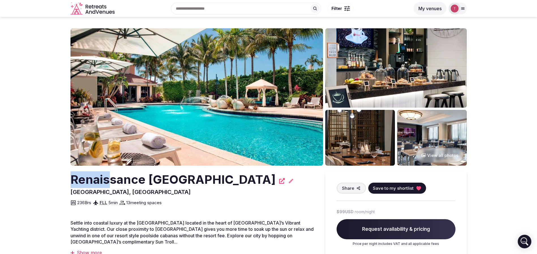
drag, startPoint x: 109, startPoint y: 181, endPoint x: 126, endPoint y: 184, distance: 18.1
click at [126, 185] on h2 "Renaissance [GEOGRAPHIC_DATA]" at bounding box center [172, 179] width 205 height 17
drag, startPoint x: 71, startPoint y: 187, endPoint x: 169, endPoint y: 197, distance: 98.7
click at [169, 188] on h2 "Renaissance [GEOGRAPHIC_DATA]" at bounding box center [172, 179] width 205 height 17
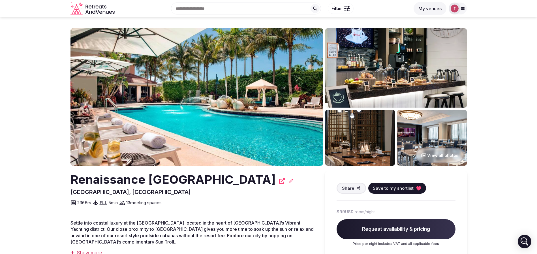
click at [169, 188] on h2 "Renaissance [GEOGRAPHIC_DATA]" at bounding box center [172, 179] width 205 height 17
click at [87, 182] on h2 "Renaissance [GEOGRAPHIC_DATA]" at bounding box center [172, 179] width 205 height 17
click at [167, 179] on h2 "Renaissance [GEOGRAPHIC_DATA]" at bounding box center [172, 179] width 205 height 17
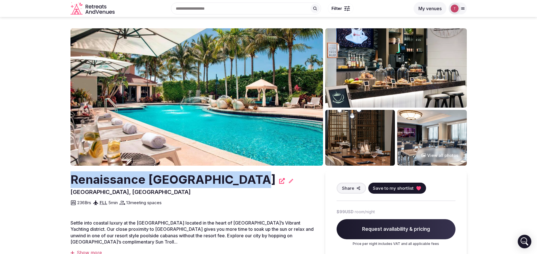
drag, startPoint x: 239, startPoint y: 180, endPoint x: 56, endPoint y: 185, distance: 183.1
copy h2 "Renaissance [GEOGRAPHIC_DATA]"
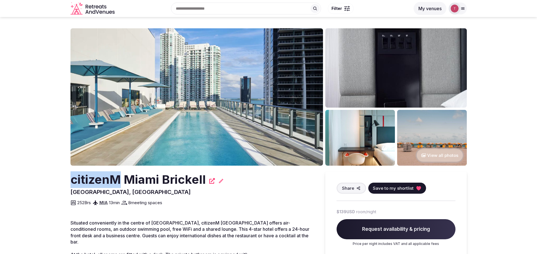
drag, startPoint x: 70, startPoint y: 181, endPoint x: 117, endPoint y: 178, distance: 47.6
copy h2 "citizenM"
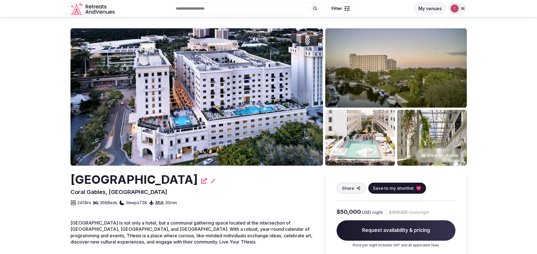
click at [207, 105] on img at bounding box center [196, 96] width 252 height 137
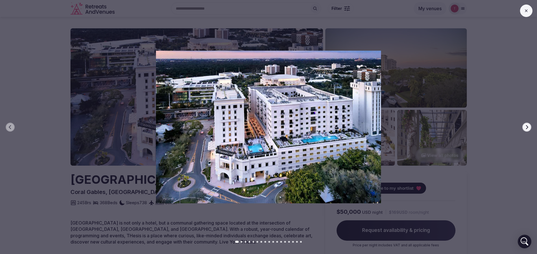
click at [530, 126] on button "Next slide" at bounding box center [526, 127] width 9 height 9
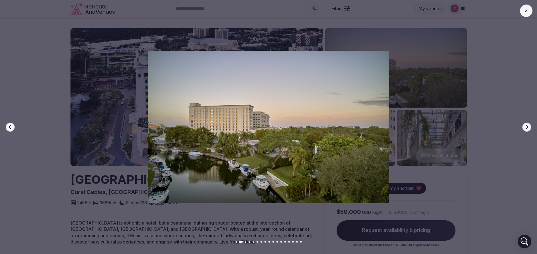
click at [530, 126] on button "Next slide" at bounding box center [526, 127] width 9 height 9
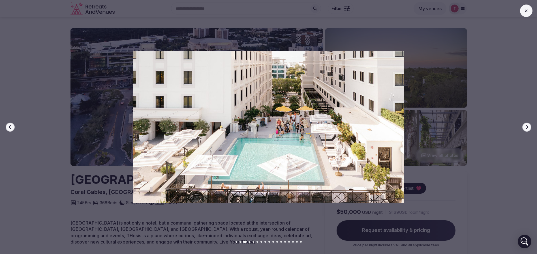
click at [530, 126] on button "Next slide" at bounding box center [526, 127] width 9 height 9
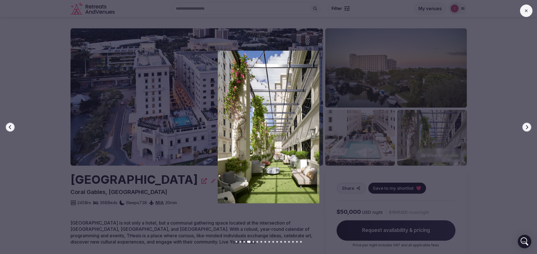
click at [530, 126] on button "Next slide" at bounding box center [526, 127] width 9 height 9
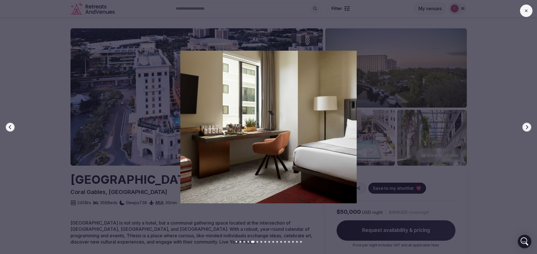
click at [530, 126] on button "Next slide" at bounding box center [526, 127] width 9 height 9
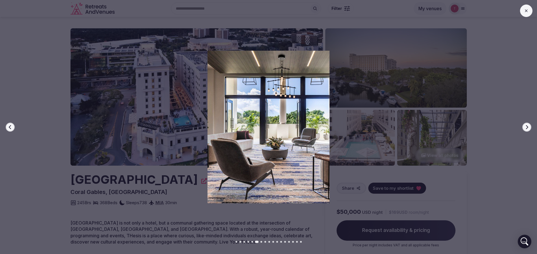
click at [530, 126] on button "Next slide" at bounding box center [526, 127] width 9 height 9
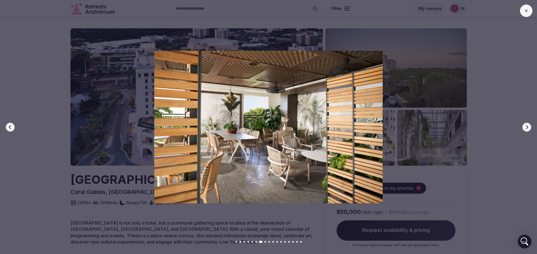
click at [530, 126] on button "Next slide" at bounding box center [526, 127] width 9 height 9
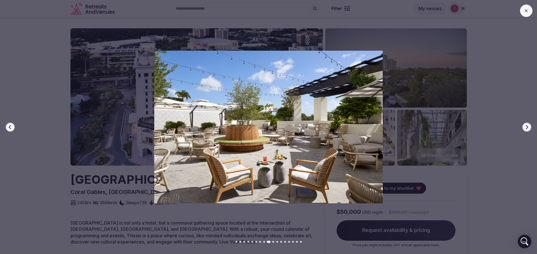
click at [530, 126] on button "Next slide" at bounding box center [526, 127] width 9 height 9
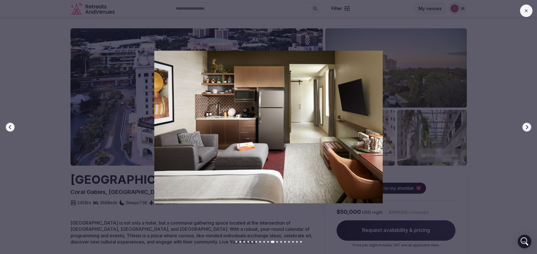
click at [530, 126] on button "Next slide" at bounding box center [526, 127] width 9 height 9
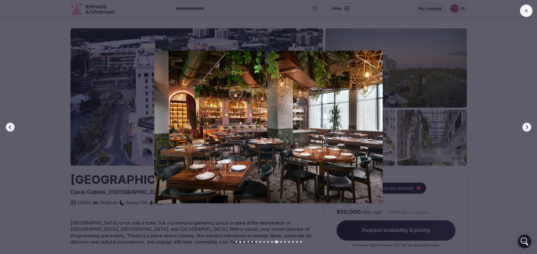
click at [530, 126] on button "Next slide" at bounding box center [526, 127] width 9 height 9
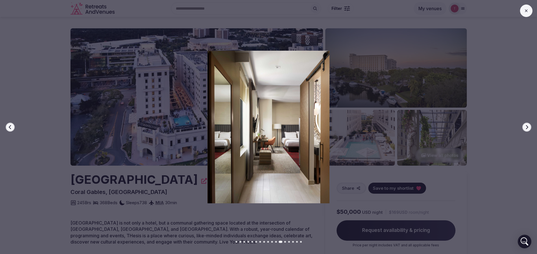
click at [530, 126] on button "Next slide" at bounding box center [526, 127] width 9 height 9
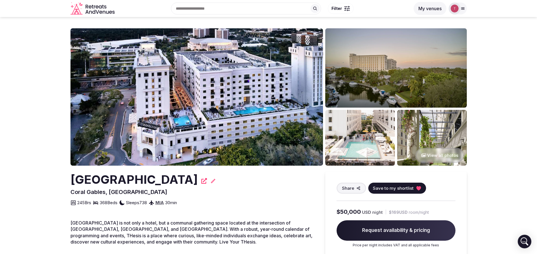
drag, startPoint x: 51, startPoint y: 187, endPoint x: 181, endPoint y: 178, distance: 130.5
copy h2 "[GEOGRAPHIC_DATA]"
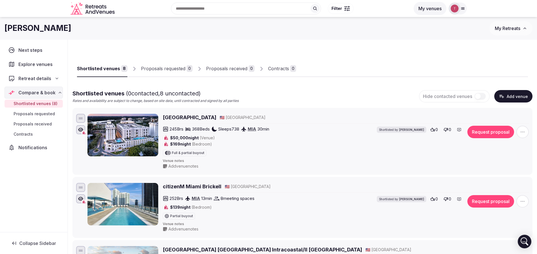
click at [512, 94] on button "Add venue" at bounding box center [513, 96] width 38 height 12
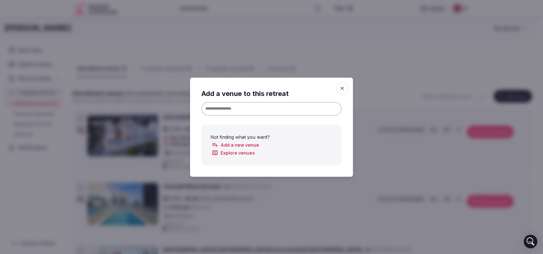
click at [275, 111] on input at bounding box center [271, 109] width 140 height 14
paste input "**********"
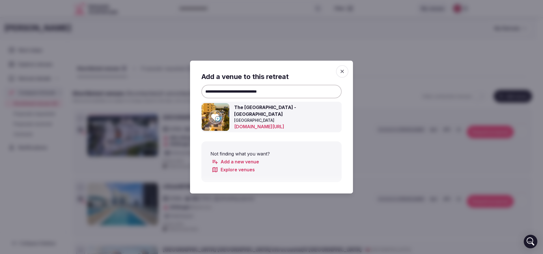
type input "**********"
click at [217, 118] on icon at bounding box center [215, 117] width 8 height 7
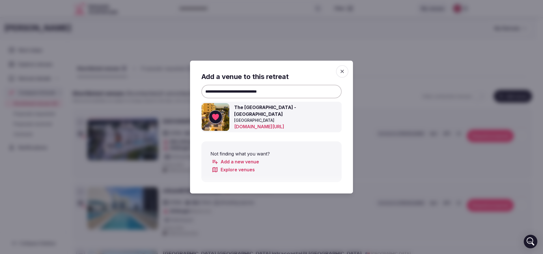
click at [375, 80] on div at bounding box center [271, 127] width 543 height 254
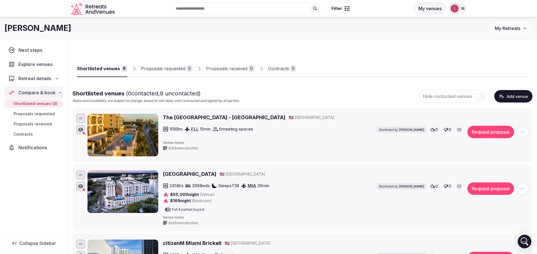
click at [516, 96] on button "Add venue" at bounding box center [513, 96] width 38 height 12
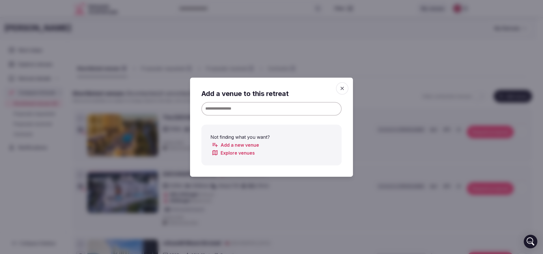
click at [275, 108] on input at bounding box center [271, 109] width 140 height 14
paste input "**********"
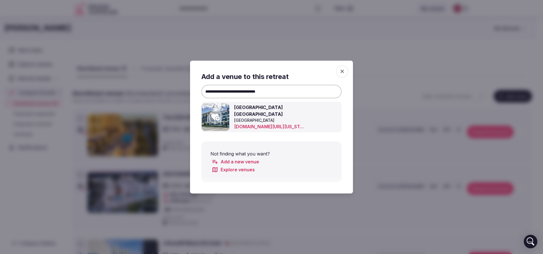
type input "**********"
click at [216, 117] on icon at bounding box center [215, 117] width 8 height 7
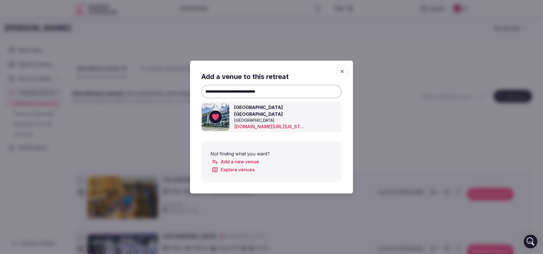
click at [378, 83] on div at bounding box center [271, 127] width 543 height 254
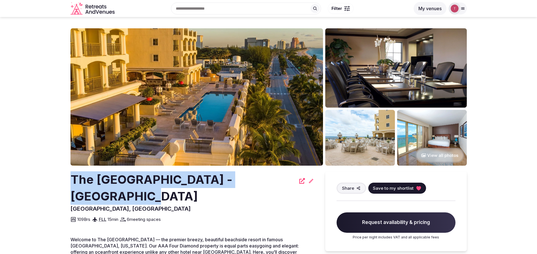
drag, startPoint x: 67, startPoint y: 182, endPoint x: 276, endPoint y: 177, distance: 209.1
click at [276, 177] on section "View all photos The [GEOGRAPHIC_DATA] - [GEOGRAPHIC_DATA] [GEOGRAPHIC_DATA], [G…" at bounding box center [268, 207] width 537 height 381
copy h2 "The [GEOGRAPHIC_DATA] - [GEOGRAPHIC_DATA]"
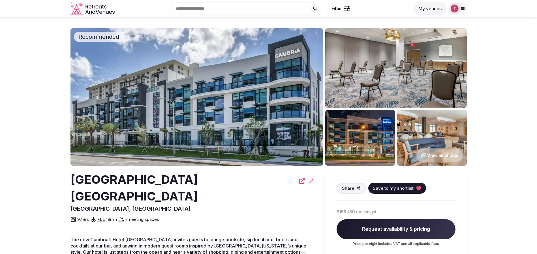
click at [209, 96] on img at bounding box center [196, 96] width 252 height 137
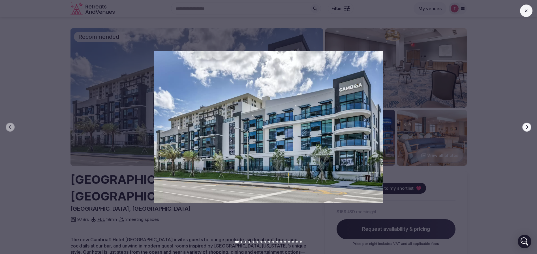
click at [527, 126] on icon "button" at bounding box center [527, 127] width 2 height 4
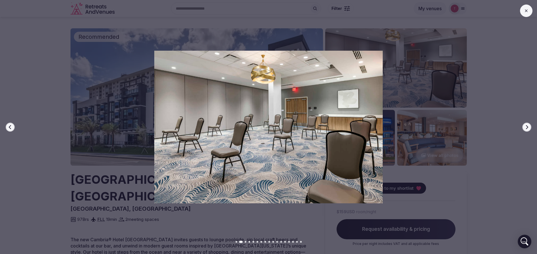
click at [527, 126] on icon "button" at bounding box center [527, 127] width 2 height 4
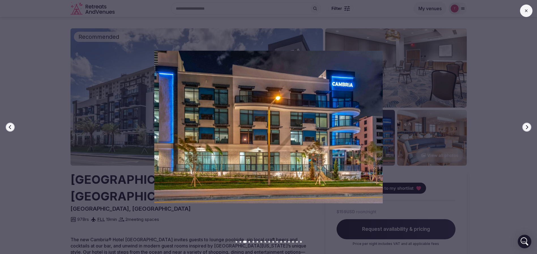
click at [527, 126] on icon "button" at bounding box center [527, 127] width 2 height 4
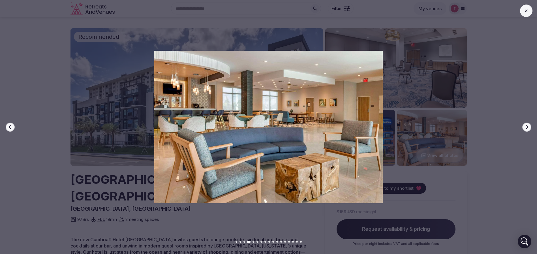
click at [527, 126] on icon "button" at bounding box center [527, 127] width 2 height 4
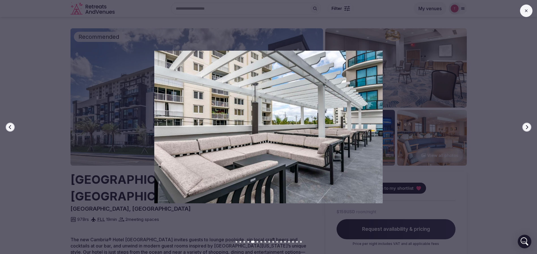
click at [527, 126] on icon "button" at bounding box center [527, 127] width 2 height 4
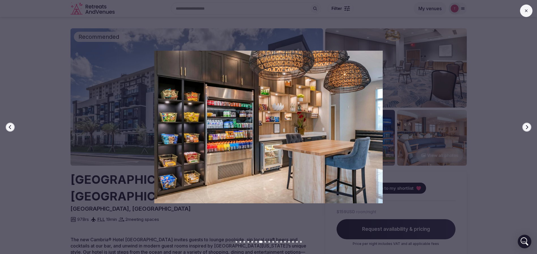
click at [527, 126] on icon "button" at bounding box center [527, 127] width 2 height 4
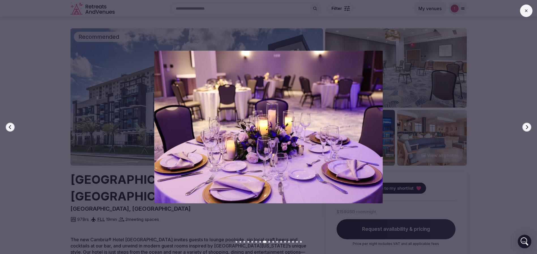
click at [527, 126] on icon "button" at bounding box center [527, 127] width 2 height 4
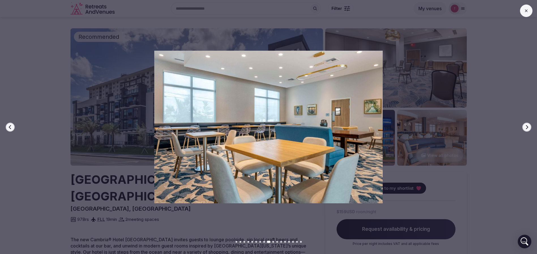
click at [527, 126] on icon "button" at bounding box center [527, 127] width 2 height 4
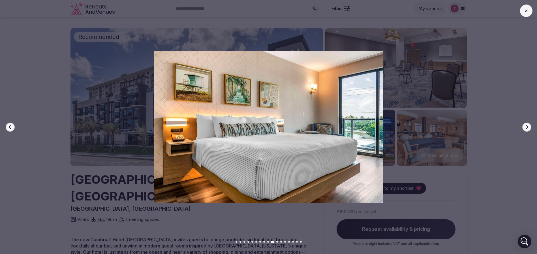
click at [527, 126] on icon "button" at bounding box center [527, 127] width 2 height 4
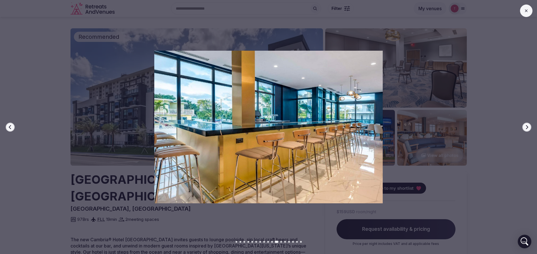
click at [527, 126] on icon "button" at bounding box center [527, 127] width 2 height 4
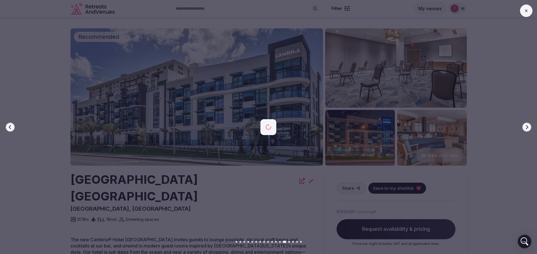
click at [527, 126] on icon "button" at bounding box center [527, 127] width 2 height 4
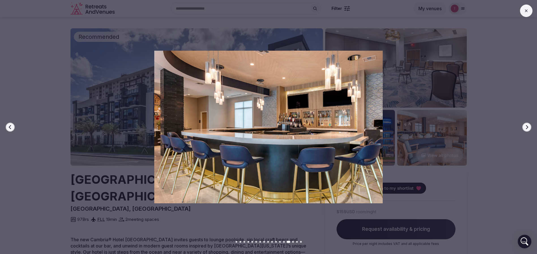
click at [527, 126] on icon "button" at bounding box center [527, 127] width 2 height 4
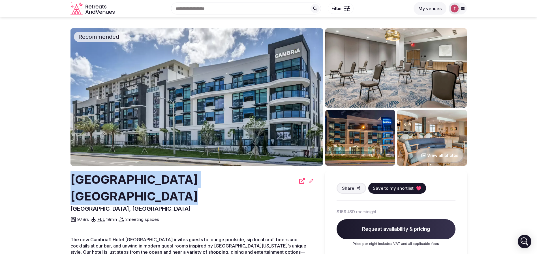
drag, startPoint x: 60, startPoint y: 181, endPoint x: 287, endPoint y: 182, distance: 227.2
copy h2 "[GEOGRAPHIC_DATA] [GEOGRAPHIC_DATA]"
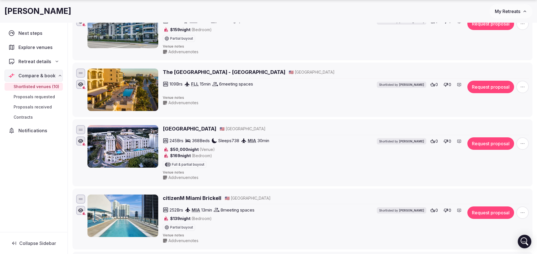
scroll to position [127, 0]
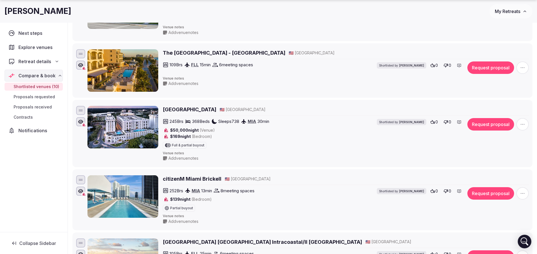
click at [524, 124] on icon "button" at bounding box center [522, 124] width 6 height 6
click at [505, 108] on button "Remove Venue" at bounding box center [507, 104] width 47 height 9
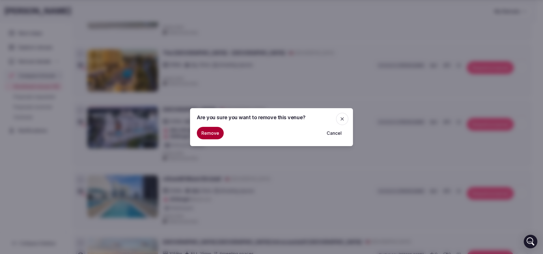
drag, startPoint x: 212, startPoint y: 131, endPoint x: 216, endPoint y: 130, distance: 3.8
click at [212, 131] on button "Remove" at bounding box center [210, 133] width 27 height 12
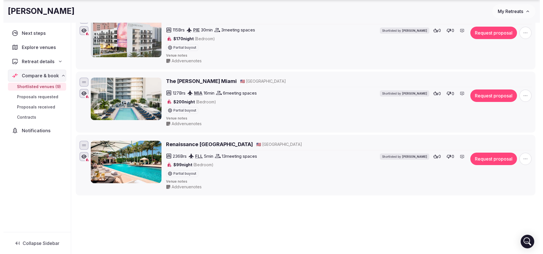
scroll to position [493, 0]
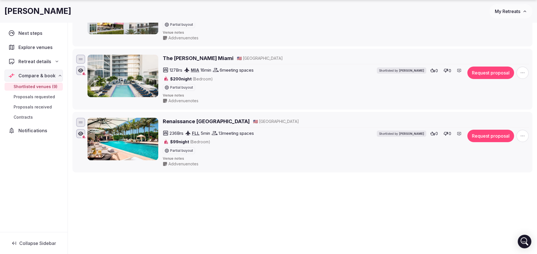
click at [517, 134] on span "button" at bounding box center [522, 136] width 12 height 12
click at [497, 117] on button "Remove Venue" at bounding box center [507, 116] width 47 height 9
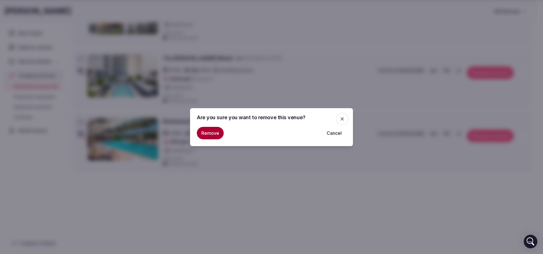
click at [205, 133] on button "Remove" at bounding box center [210, 133] width 27 height 12
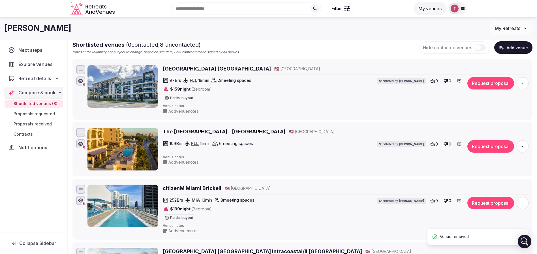
scroll to position [0, 0]
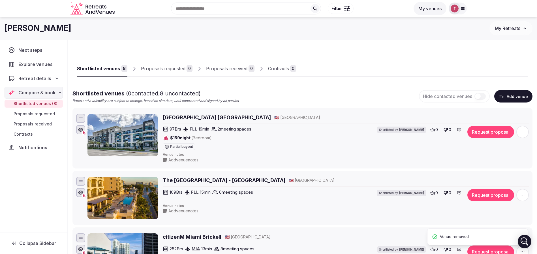
click at [45, 79] on span "Retreat details" at bounding box center [34, 78] width 33 height 7
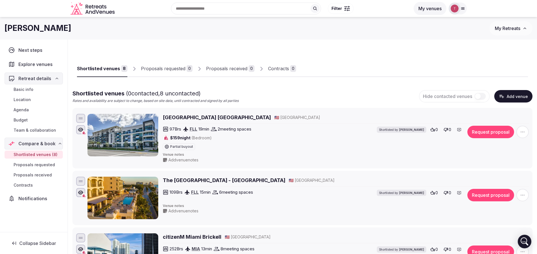
click at [38, 129] on span "Team & collaboration" at bounding box center [35, 130] width 42 height 6
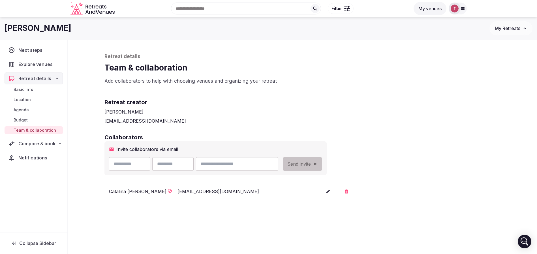
click at [239, 164] on input "email" at bounding box center [237, 164] width 82 height 14
paste input "**********"
type input "**********"
drag, startPoint x: 426, startPoint y: 141, endPoint x: 317, endPoint y: 139, distance: 108.9
click at [425, 141] on h2 "Collaborators" at bounding box center [302, 137] width 396 height 8
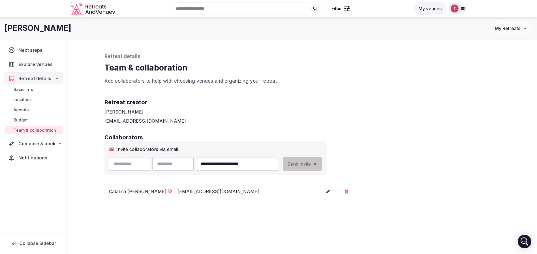
click at [133, 166] on input "text" at bounding box center [129, 164] width 41 height 14
type input "*****"
click at [253, 164] on input "**********" at bounding box center [237, 164] width 82 height 14
drag, startPoint x: 255, startPoint y: 164, endPoint x: 242, endPoint y: 165, distance: 13.0
click at [242, 165] on input "**********" at bounding box center [237, 164] width 82 height 14
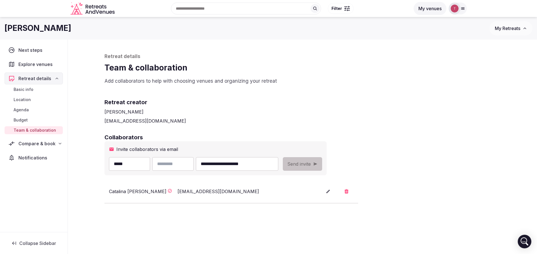
click at [189, 163] on input "text" at bounding box center [172, 164] width 41 height 14
paste input "******"
click at [172, 164] on input "******" at bounding box center [172, 164] width 41 height 14
type input "******"
click at [336, 94] on div "Retreat creator Thiago Martins thiago@retreatsandvenues.com" at bounding box center [302, 106] width 396 height 35
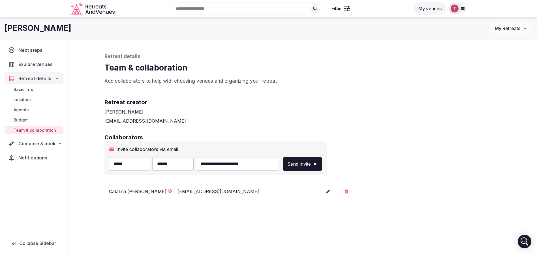
click at [311, 164] on span "Send invite" at bounding box center [298, 163] width 23 height 7
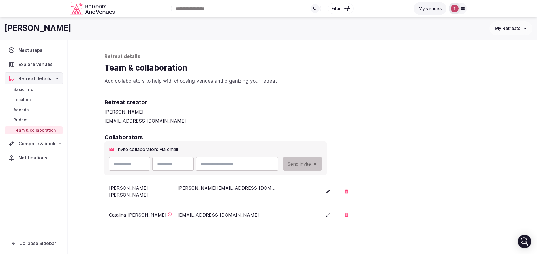
click at [452, 111] on div "[PERSON_NAME]" at bounding box center [302, 111] width 396 height 7
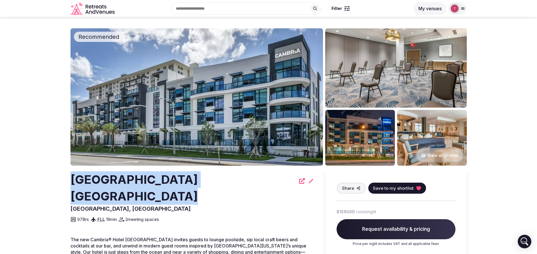
drag, startPoint x: 134, startPoint y: 177, endPoint x: 282, endPoint y: 179, distance: 148.5
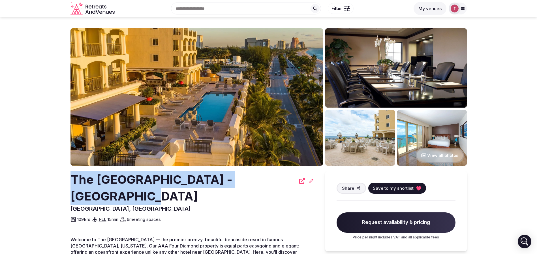
drag, startPoint x: 65, startPoint y: 182, endPoint x: 274, endPoint y: 177, distance: 208.9
click at [274, 177] on section "View all photos The [GEOGRAPHIC_DATA] - [GEOGRAPHIC_DATA] [GEOGRAPHIC_DATA], [G…" at bounding box center [268, 207] width 537 height 381
copy h2 "The [GEOGRAPHIC_DATA] - [GEOGRAPHIC_DATA]"
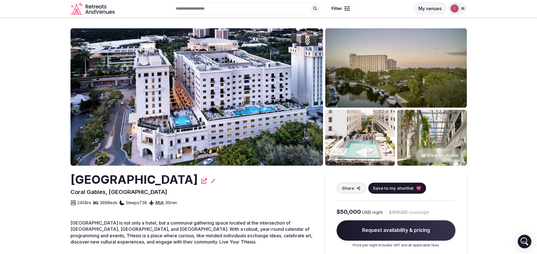
drag, startPoint x: 68, startPoint y: 182, endPoint x: 184, endPoint y: 176, distance: 115.3
copy h2 "[GEOGRAPHIC_DATA]"
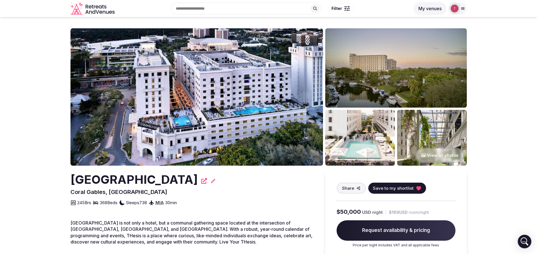
copy h2 "[GEOGRAPHIC_DATA]"
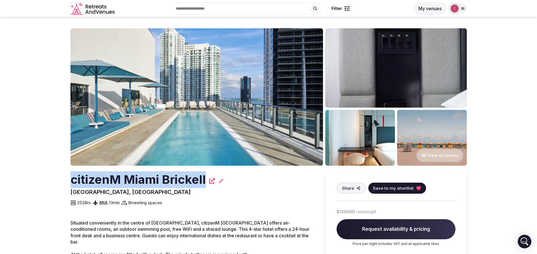
drag, startPoint x: 66, startPoint y: 184, endPoint x: 204, endPoint y: 180, distance: 138.4
copy h2 "citizenM Miami Brickell"
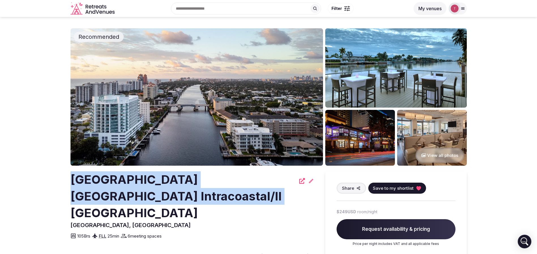
drag, startPoint x: 61, startPoint y: 180, endPoint x: 209, endPoint y: 198, distance: 148.5
copy h2 "[GEOGRAPHIC_DATA] [GEOGRAPHIC_DATA] Intracoastal/Il [GEOGRAPHIC_DATA]"
click at [148, 191] on h2 "[GEOGRAPHIC_DATA] [GEOGRAPHIC_DATA] Intracoastal/Il [GEOGRAPHIC_DATA]" at bounding box center [182, 196] width 225 height 50
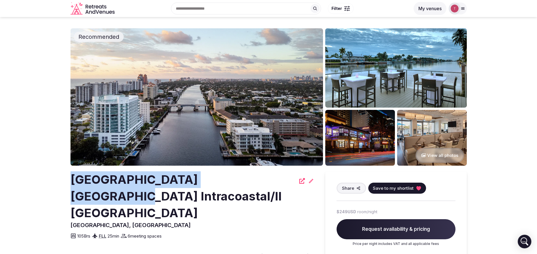
drag, startPoint x: 63, startPoint y: 183, endPoint x: 252, endPoint y: 177, distance: 189.9
copy h2 "[GEOGRAPHIC_DATA] [GEOGRAPHIC_DATA]"
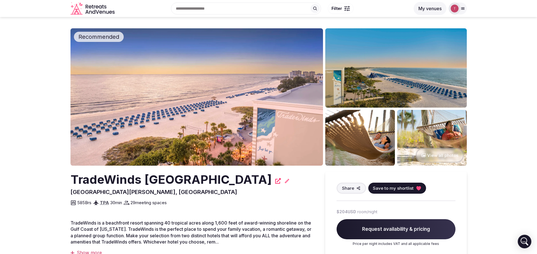
click at [94, 182] on h2 "TradeWinds Island Grand Resort" at bounding box center [170, 179] width 201 height 17
copy h2 "TradeWinds"
click at [115, 181] on h2 "TradeWinds Island Grand Resort" at bounding box center [170, 179] width 201 height 17
drag, startPoint x: 70, startPoint y: 186, endPoint x: 255, endPoint y: 179, distance: 185.2
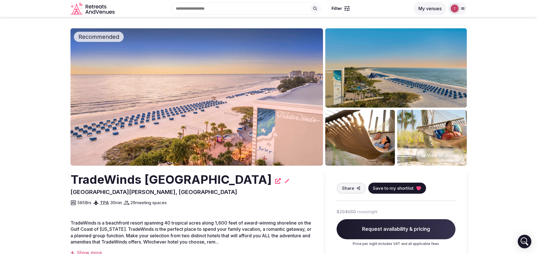
click at [255, 179] on h2 "TradeWinds Island Grand Resort" at bounding box center [170, 179] width 201 height 17
copy h2 "TradeWinds Island Grand Resort"
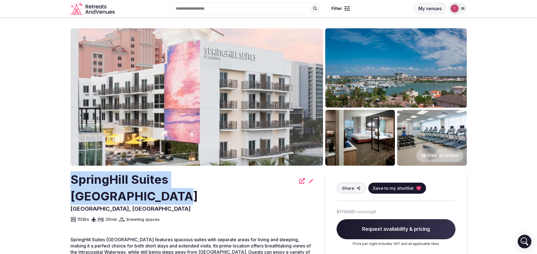
drag, startPoint x: 56, startPoint y: 179, endPoint x: 272, endPoint y: 178, distance: 216.2
copy h2 "SpringHill Suites [GEOGRAPHIC_DATA]"
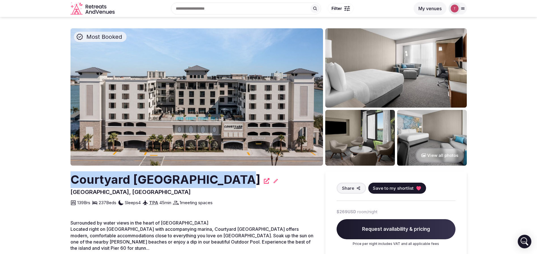
drag, startPoint x: 51, startPoint y: 186, endPoint x: 236, endPoint y: 178, distance: 185.8
copy h2 "Courtyard Clearwater Beach"
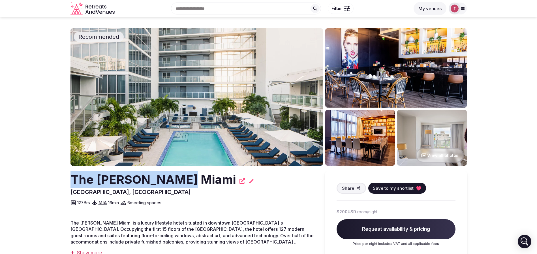
drag, startPoint x: 65, startPoint y: 176, endPoint x: 182, endPoint y: 178, distance: 116.6
click at [182, 178] on section "Recommended View all photos The Grayson Miami Miami, United States Share Save t…" at bounding box center [268, 199] width 537 height 364
copy h2 "The Grayson Miami"
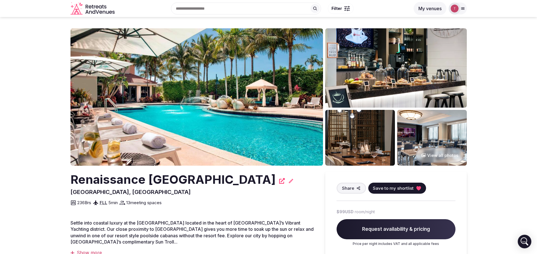
drag, startPoint x: 64, startPoint y: 177, endPoint x: 117, endPoint y: 196, distance: 55.9
copy h2 "Renaissance [GEOGRAPHIC_DATA]"
click at [144, 186] on h2 "Renaissance [GEOGRAPHIC_DATA]" at bounding box center [172, 179] width 205 height 17
click at [139, 181] on h2 "Renaissance [GEOGRAPHIC_DATA]" at bounding box center [172, 179] width 205 height 17
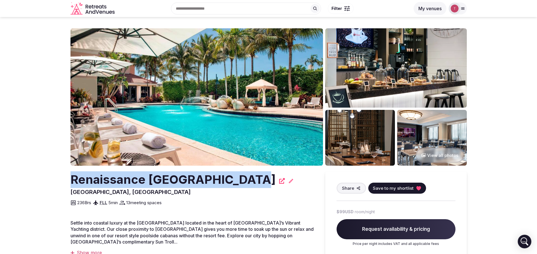
drag, startPoint x: 65, startPoint y: 181, endPoint x: 240, endPoint y: 178, distance: 174.3
copy h2 "Renaissance [GEOGRAPHIC_DATA]"
